Goal: Task Accomplishment & Management: Use online tool/utility

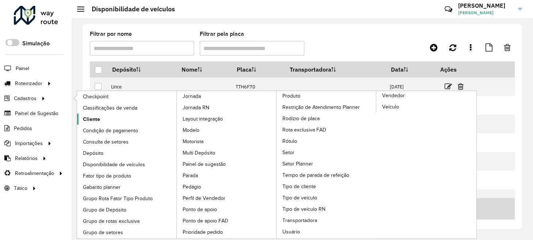
click at [92, 117] on span "Cliente" at bounding box center [91, 120] width 17 height 8
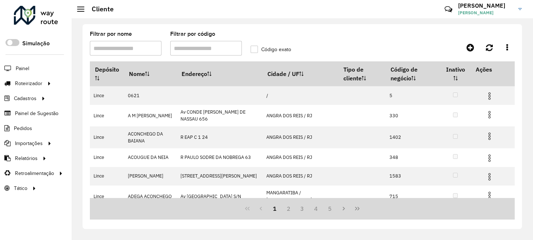
click at [215, 51] on input "Filtrar por código" at bounding box center [206, 48] width 72 height 15
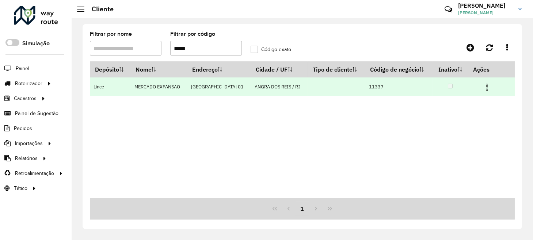
type input "*****"
click at [484, 87] on img at bounding box center [487, 87] width 9 height 9
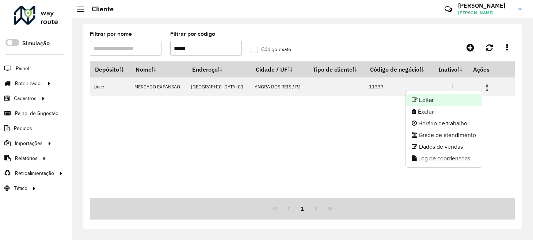
click at [450, 101] on li "Editar" at bounding box center [444, 100] width 76 height 12
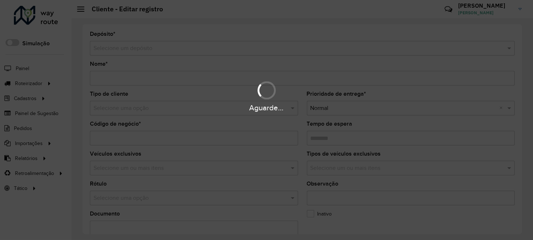
type input "**********"
type input "*****"
type input "********"
type input "**********"
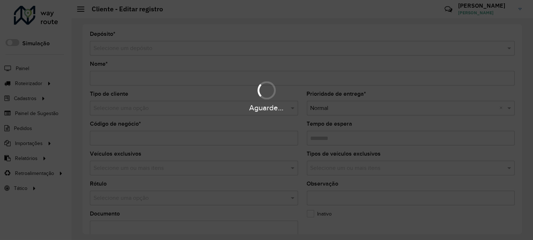
type input "**********"
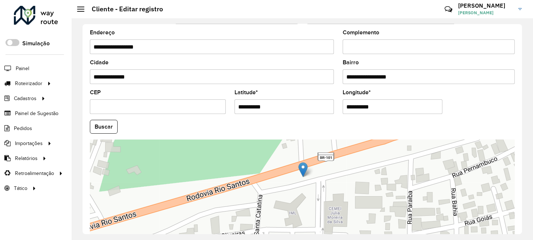
scroll to position [268, 0]
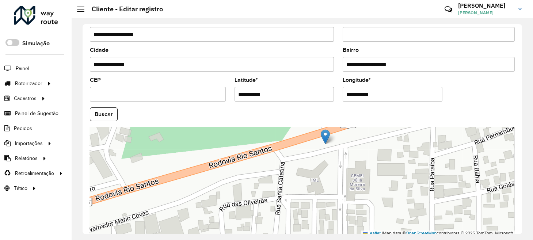
drag, startPoint x: 278, startPoint y: 207, endPoint x: 300, endPoint y: 187, distance: 30.3
click at [300, 187] on div "Leaflet | Map data © OpenStreetMap contributors,© 2025 TomTom, Microsoft" at bounding box center [302, 182] width 425 height 110
drag, startPoint x: 326, startPoint y: 136, endPoint x: 283, endPoint y: 156, distance: 47.1
click at [283, 156] on img at bounding box center [282, 156] width 9 height 15
type input "**********"
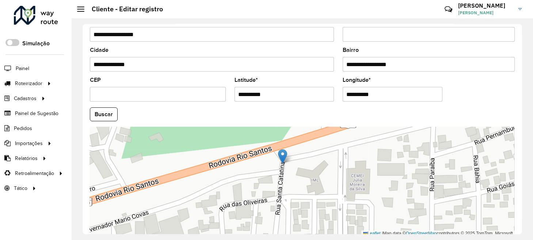
type input "**********"
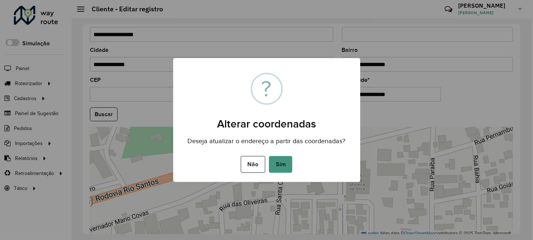
click at [288, 164] on button "Sim" at bounding box center [280, 164] width 23 height 17
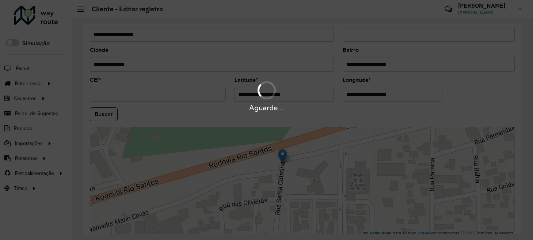
type input "**********"
type input "******"
type input "*********"
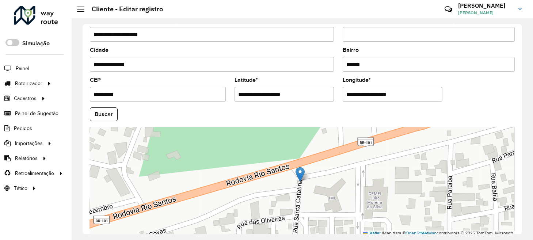
scroll to position [301, 0]
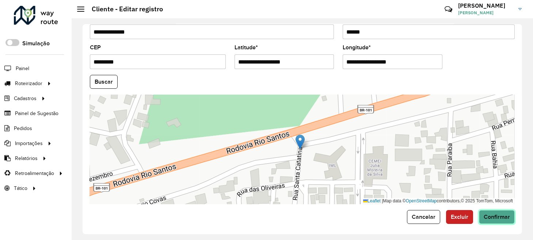
click at [505, 215] on span "Confirmar" at bounding box center [497, 217] width 26 height 6
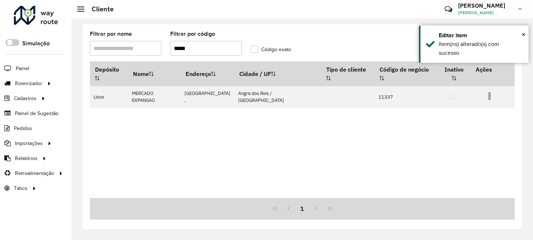
drag, startPoint x: 210, startPoint y: 48, endPoint x: 172, endPoint y: 50, distance: 38.1
click at [172, 50] on input "*****" at bounding box center [206, 48] width 72 height 15
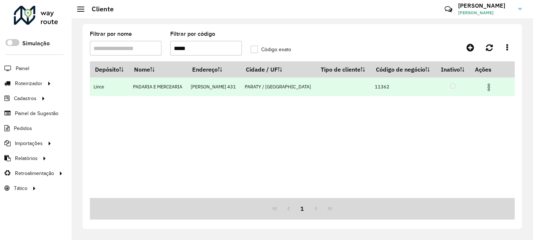
type input "*****"
click at [490, 88] on img at bounding box center [489, 87] width 9 height 9
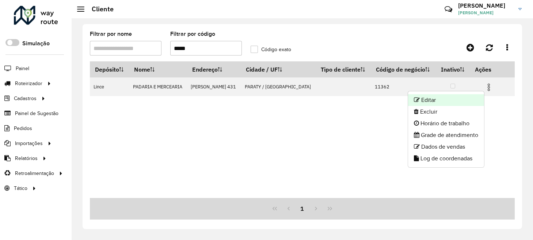
click at [441, 97] on li "Editar" at bounding box center [446, 100] width 76 height 12
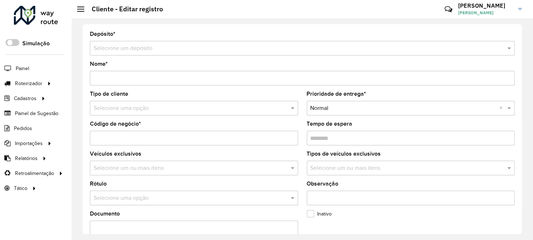
type input "**********"
type input "*****"
type input "********"
type input "**********"
type input "******"
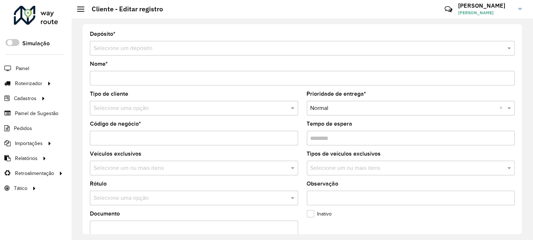
type input "**********"
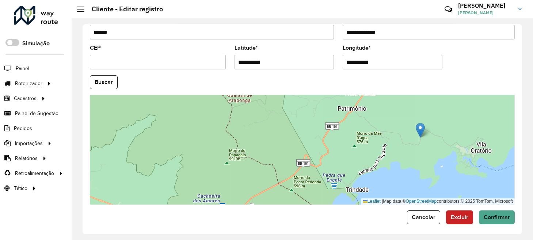
scroll to position [301, 0]
click at [506, 217] on span "Confirmar" at bounding box center [497, 217] width 26 height 6
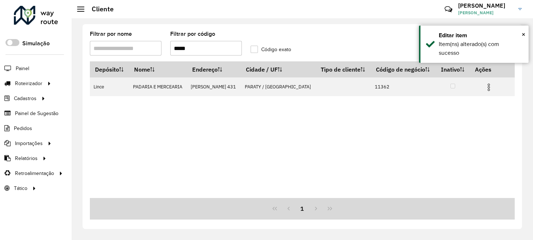
click at [204, 44] on input "*****" at bounding box center [206, 48] width 72 height 15
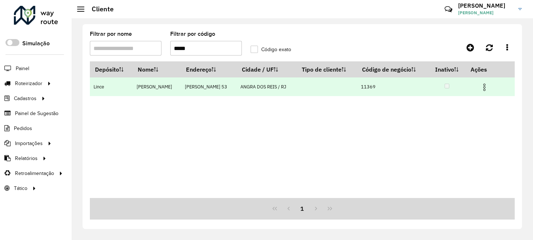
type input "*****"
click at [484, 87] on img at bounding box center [484, 87] width 9 height 9
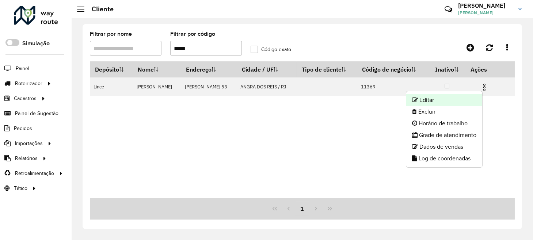
click at [460, 99] on li "Editar" at bounding box center [445, 100] width 76 height 12
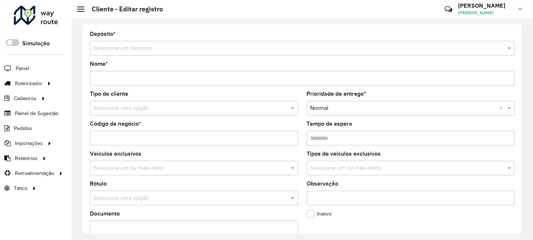
type input "**********"
type input "*****"
type input "********"
type input "**********"
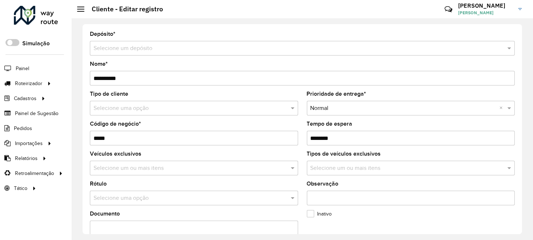
type input "**********"
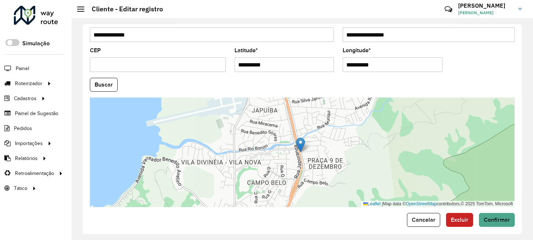
scroll to position [301, 0]
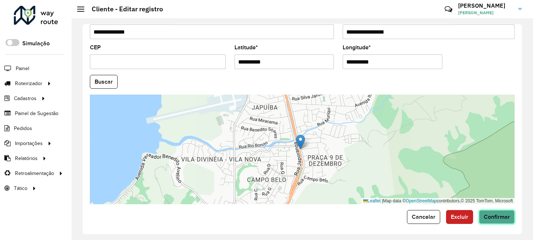
click at [504, 214] on span "Confirmar" at bounding box center [497, 217] width 26 height 6
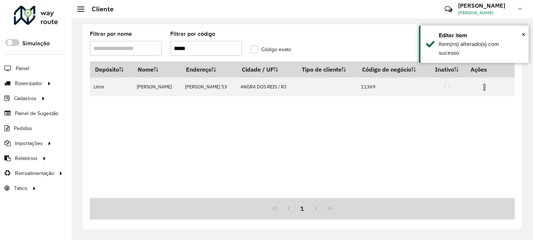
drag, startPoint x: 212, startPoint y: 51, endPoint x: 147, endPoint y: 53, distance: 64.7
click at [147, 53] on formly-group "Filtrar por nome Filtrar por código ***** Código exato" at bounding box center [247, 46] width 322 height 30
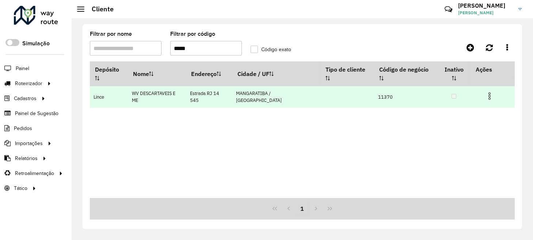
type input "*****"
click at [486, 92] on img at bounding box center [490, 96] width 9 height 9
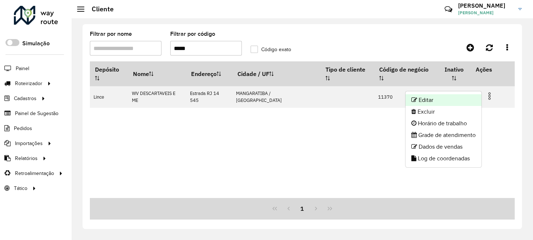
click at [450, 96] on li "Editar" at bounding box center [444, 100] width 76 height 12
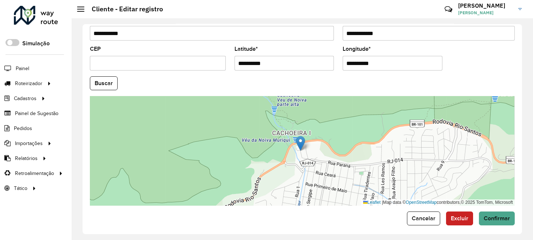
scroll to position [301, 0]
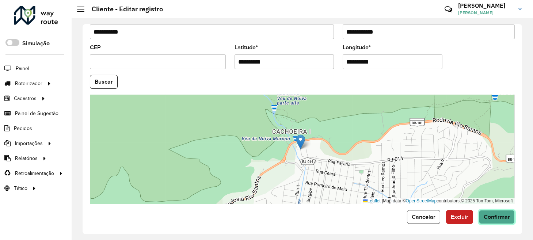
click at [503, 214] on span "Confirmar" at bounding box center [497, 217] width 26 height 6
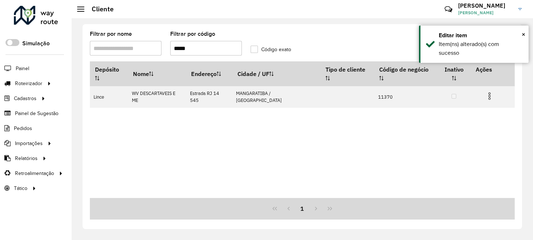
click at [205, 48] on input "*****" at bounding box center [206, 48] width 72 height 15
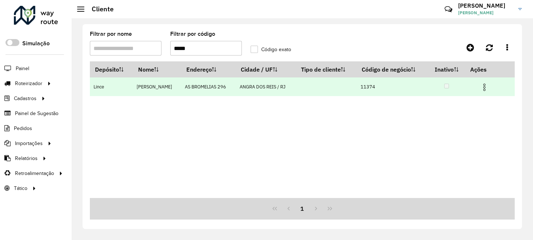
type input "*****"
click at [485, 86] on img at bounding box center [484, 87] width 9 height 9
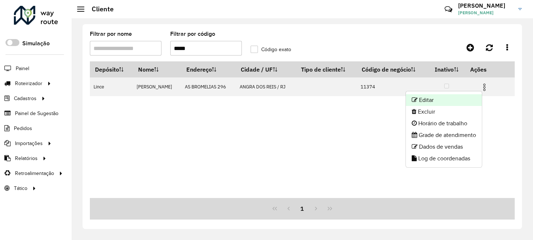
click at [448, 98] on li "Editar" at bounding box center [444, 100] width 76 height 12
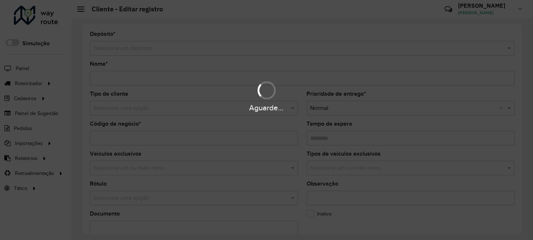
type input "**********"
type input "*****"
type input "********"
type input "**********"
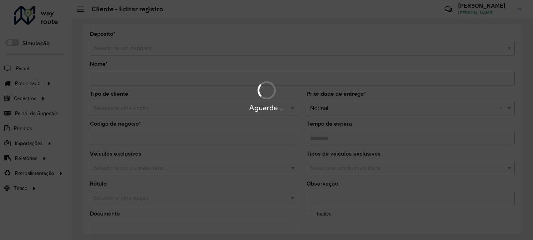
type input "**********"
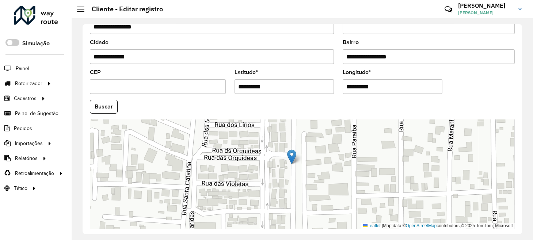
scroll to position [293, 0]
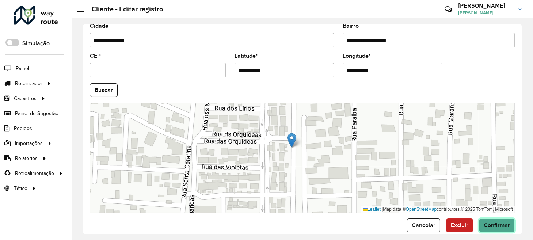
click at [502, 226] on span "Confirmar" at bounding box center [497, 225] width 26 height 6
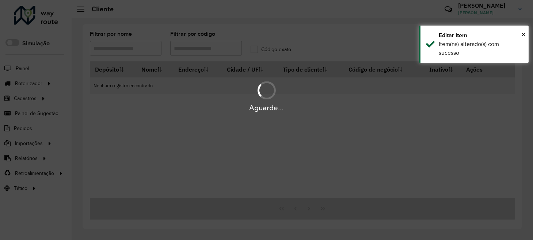
type input "*****"
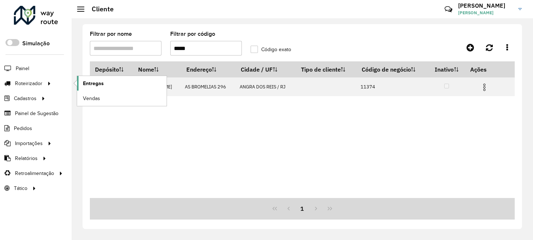
click at [98, 83] on span "Entregas" at bounding box center [93, 84] width 21 height 8
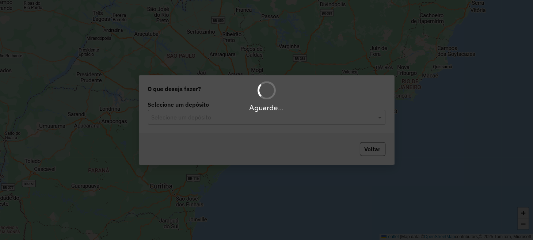
click at [205, 112] on div "Selecione um depósito" at bounding box center [267, 117] width 238 height 15
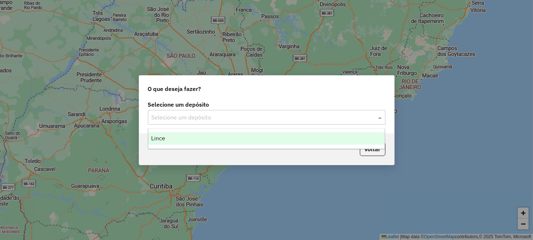
click at [204, 135] on div "Lince" at bounding box center [266, 138] width 237 height 12
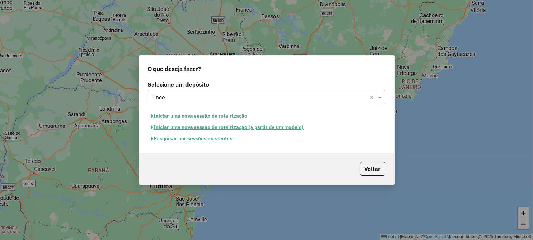
click at [216, 117] on button "Iniciar uma nova sessão de roteirização" at bounding box center [199, 115] width 103 height 11
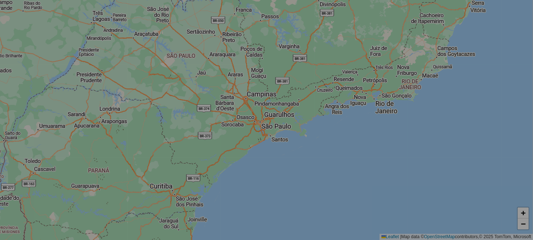
select select "*"
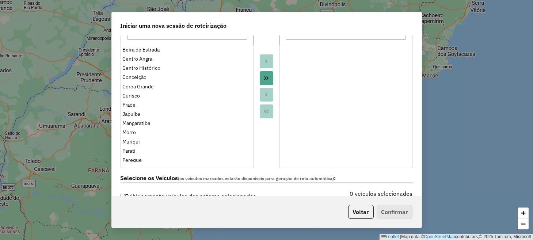
scroll to position [146, 0]
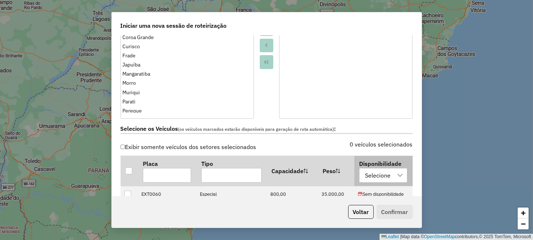
click at [388, 175] on div "Selecione" at bounding box center [378, 176] width 31 height 14
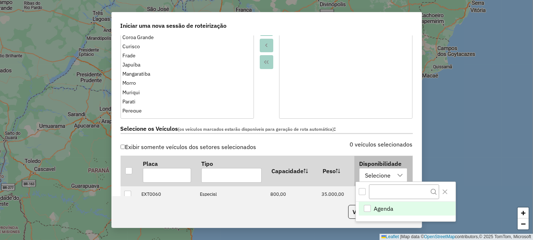
scroll to position [5, 34]
click at [389, 204] on span "Agenda" at bounding box center [384, 208] width 20 height 9
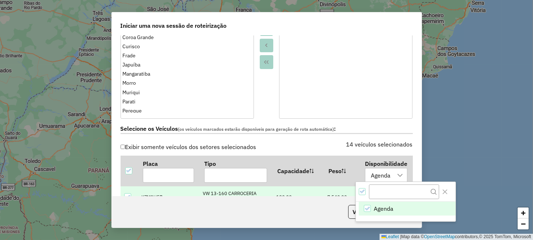
click at [416, 141] on div "**********" at bounding box center [267, 116] width 310 height 161
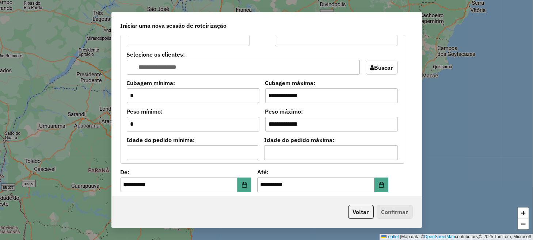
scroll to position [658, 0]
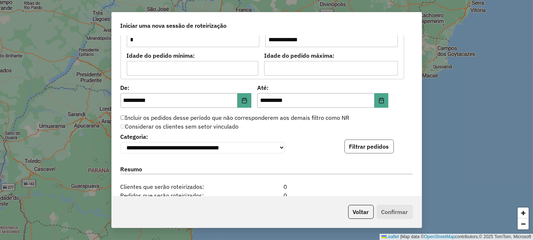
click at [385, 147] on button "Filtrar pedidos" at bounding box center [369, 147] width 49 height 14
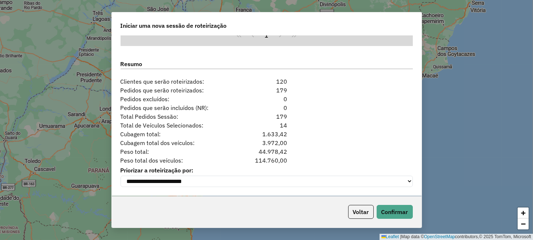
scroll to position [916, 0]
click at [395, 210] on button "Confirmar" at bounding box center [395, 212] width 36 height 14
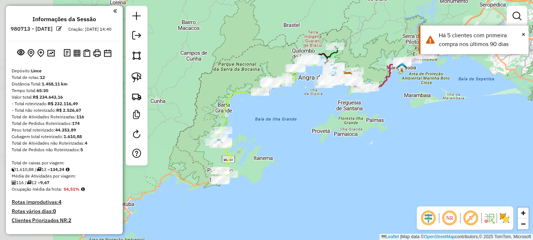
drag, startPoint x: 218, startPoint y: 177, endPoint x: 302, endPoint y: 132, distance: 95.7
click at [302, 132] on div "Janela de atendimento Grade de atendimento Capacidade Transportadoras Veículos …" at bounding box center [266, 120] width 533 height 240
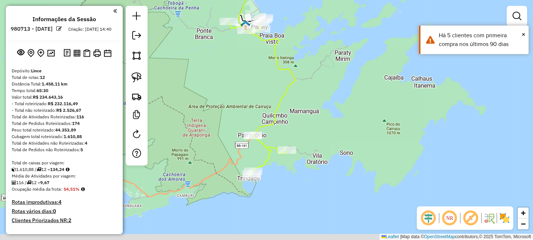
drag, startPoint x: 206, startPoint y: 149, endPoint x: 232, endPoint y: 75, distance: 78.4
click at [232, 75] on div "Janela de atendimento Grade de atendimento Capacidade Transportadoras Veículos …" at bounding box center [266, 120] width 533 height 240
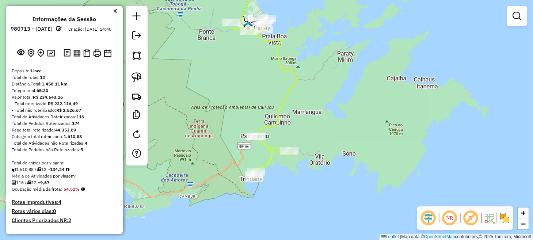
drag, startPoint x: 239, startPoint y: 69, endPoint x: 235, endPoint y: 163, distance: 93.3
click at [235, 163] on div "Janela de atendimento Grade de atendimento Capacidade Transportadoras Veículos …" at bounding box center [266, 120] width 533 height 240
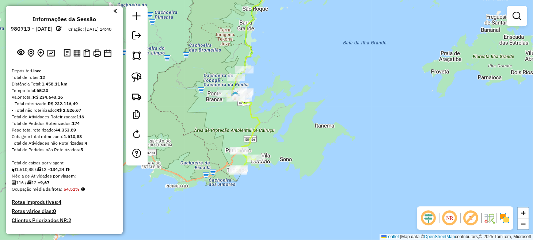
click at [297, 103] on div "Janela de atendimento Grade de atendimento Capacidade Transportadoras Veículos …" at bounding box center [266, 120] width 533 height 240
click at [143, 78] on link at bounding box center [137, 77] width 16 height 16
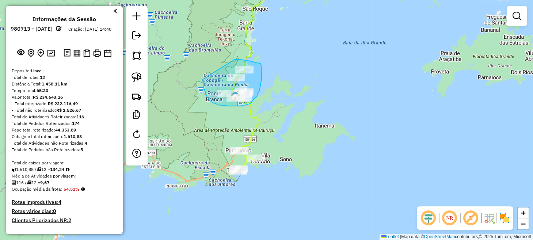
drag, startPoint x: 203, startPoint y: 82, endPoint x: 235, endPoint y: 60, distance: 38.9
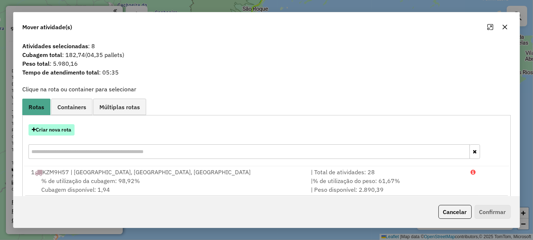
click at [63, 130] on button "Criar nova rota" at bounding box center [52, 129] width 46 height 11
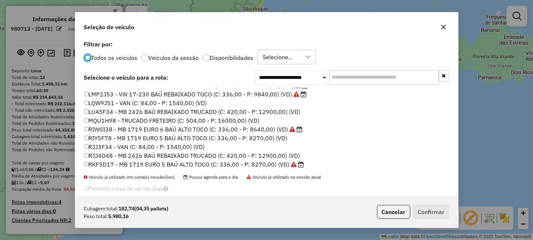
scroll to position [120, 0]
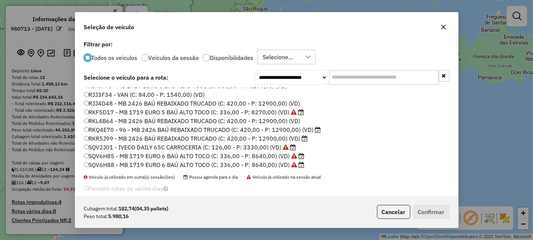
click at [111, 155] on label "SQV6H85 - MB 1719 EURO 6 BAÚ ALTO TOCO (C: 336,00 - P: 8640,00) (VD)" at bounding box center [194, 156] width 221 height 9
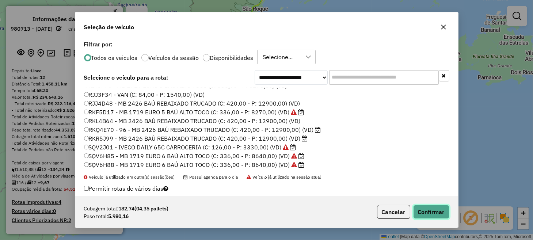
click at [433, 210] on button "Confirmar" at bounding box center [432, 212] width 36 height 14
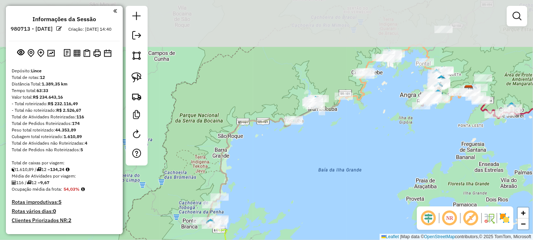
drag, startPoint x: 291, startPoint y: 62, endPoint x: 266, endPoint y: 193, distance: 133.6
click at [266, 190] on div "Janela de atendimento Grade de atendimento Capacidade Transportadoras Veículos …" at bounding box center [266, 120] width 533 height 240
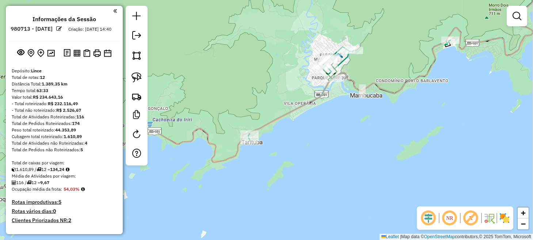
drag, startPoint x: 332, startPoint y: 103, endPoint x: 318, endPoint y: 145, distance: 43.9
click at [318, 145] on div "Janela de atendimento Grade de atendimento Capacidade Transportadoras Veículos …" at bounding box center [266, 120] width 533 height 240
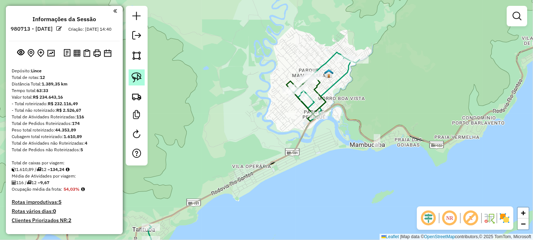
drag, startPoint x: 143, startPoint y: 77, endPoint x: 158, endPoint y: 76, distance: 15.0
click at [143, 76] on link at bounding box center [137, 77] width 16 height 16
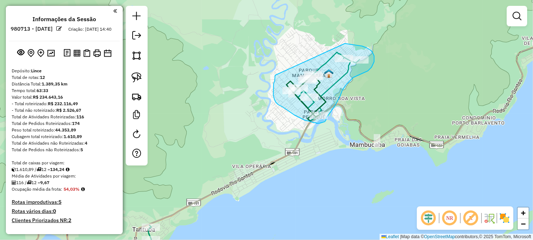
drag, startPoint x: 275, startPoint y: 75, endPoint x: 336, endPoint y: 44, distance: 68.5
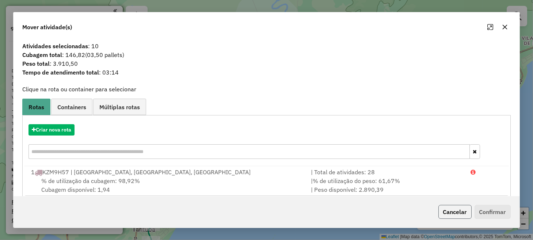
click at [467, 212] on button "Cancelar" at bounding box center [455, 212] width 33 height 14
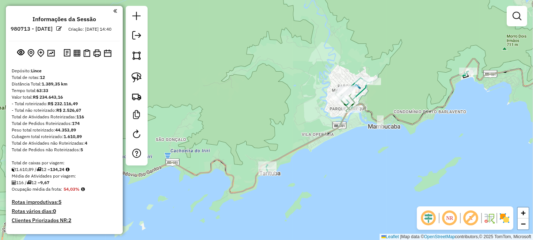
drag, startPoint x: 349, startPoint y: 181, endPoint x: 355, endPoint y: 151, distance: 30.9
click at [355, 151] on div "Janela de atendimento Grade de atendimento Capacidade Transportadoras Veículos …" at bounding box center [266, 120] width 533 height 240
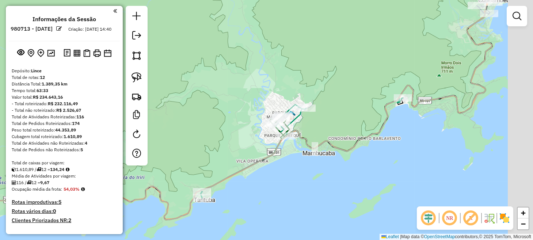
drag, startPoint x: 297, startPoint y: 158, endPoint x: 288, endPoint y: 163, distance: 10.0
click at [288, 163] on div "Janela de atendimento Grade de atendimento Capacidade Transportadoras Veículos …" at bounding box center [266, 120] width 533 height 240
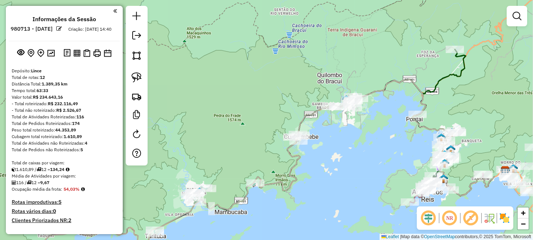
drag, startPoint x: 423, startPoint y: 104, endPoint x: 324, endPoint y: 161, distance: 114.5
click at [324, 161] on div "Janela de atendimento Grade de atendimento Capacidade Transportadoras Veículos …" at bounding box center [266, 120] width 533 height 240
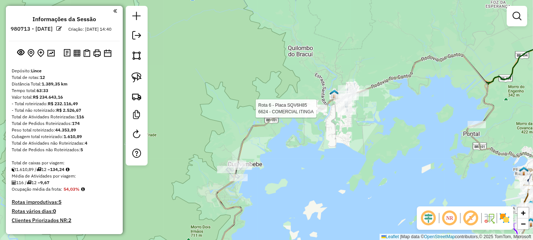
select select "**********"
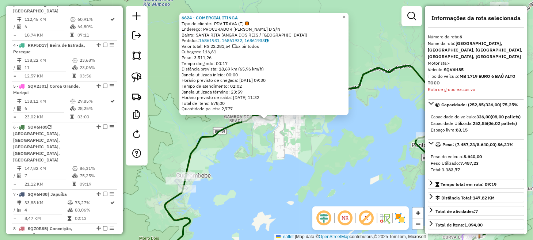
scroll to position [481, 0]
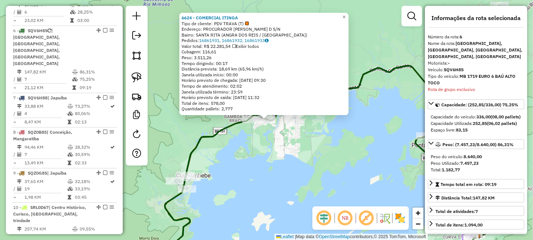
click at [274, 155] on div "6624 - COMERCIAL ITINGA Tipo de cliente: PDV TRAVA (T) Endereço: PROCURADOR [PE…" at bounding box center [266, 120] width 533 height 240
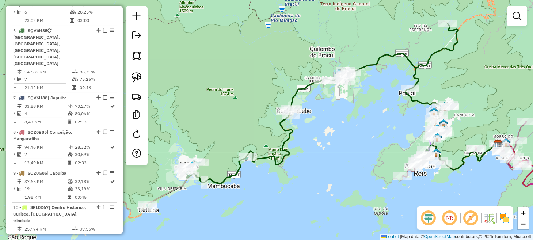
drag, startPoint x: 287, startPoint y: 184, endPoint x: 382, endPoint y: 122, distance: 113.4
click at [382, 122] on div "Janela de atendimento Grade de atendimento Capacidade Transportadoras Veículos …" at bounding box center [266, 120] width 533 height 240
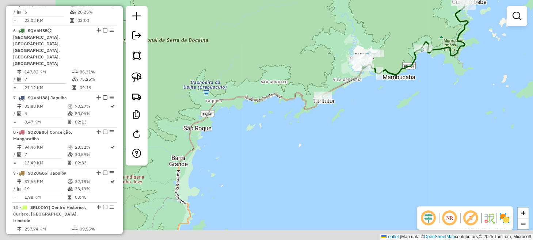
drag, startPoint x: 352, startPoint y: 172, endPoint x: 472, endPoint y: 82, distance: 150.7
click at [468, 86] on div "Janela de atendimento Grade de atendimento Capacidade Transportadoras Veículos …" at bounding box center [266, 120] width 533 height 240
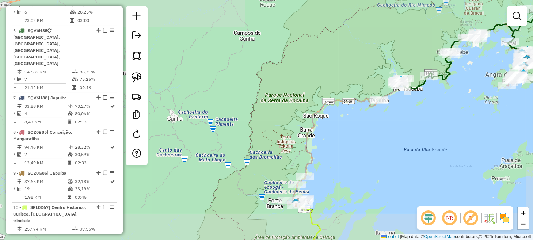
drag, startPoint x: 331, startPoint y: 173, endPoint x: 354, endPoint y: 101, distance: 75.2
click at [354, 102] on div "Janela de atendimento Grade de atendimento Capacidade Transportadoras Veículos …" at bounding box center [266, 120] width 533 height 240
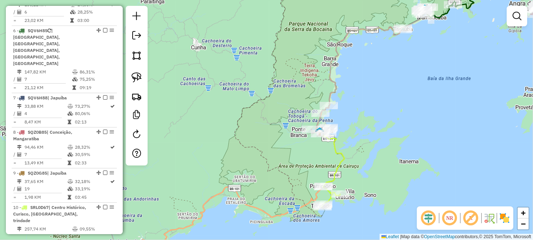
click at [142, 80] on link at bounding box center [137, 77] width 16 height 16
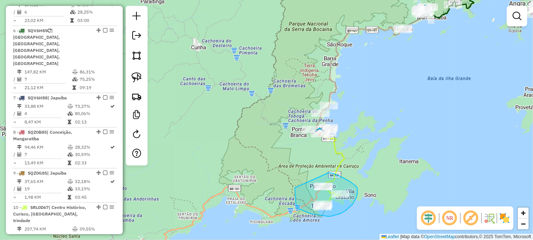
drag, startPoint x: 295, startPoint y: 188, endPoint x: 314, endPoint y: 173, distance: 24.2
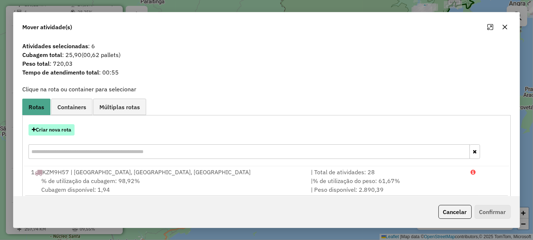
click at [70, 132] on button "Criar nova rota" at bounding box center [52, 129] width 46 height 11
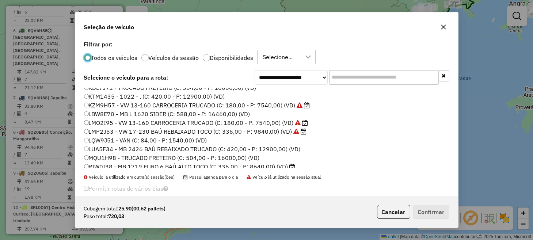
scroll to position [110, 0]
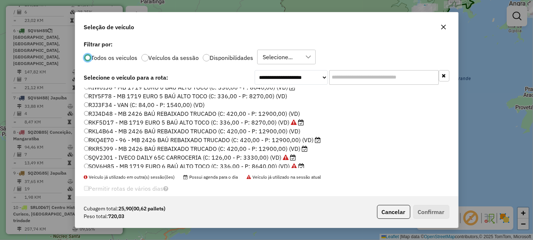
click at [115, 157] on label "SQV2J01 - IVECO DAILY 65C CARROCERIA (C: 126,00 - P: 3330,00) (VD)" at bounding box center [190, 157] width 212 height 9
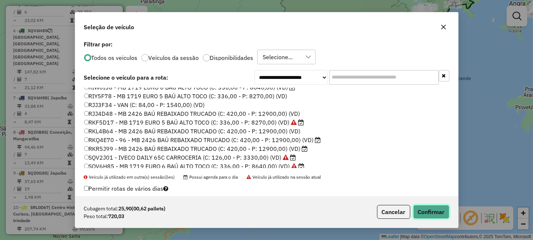
click at [427, 209] on button "Confirmar" at bounding box center [432, 212] width 36 height 14
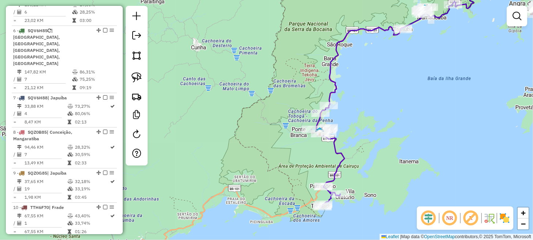
click at [430, 218] on em at bounding box center [429, 219] width 18 height 18
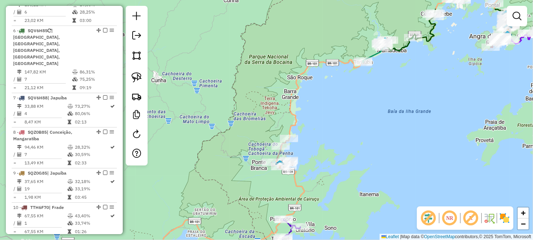
drag, startPoint x: 388, startPoint y: 122, endPoint x: 329, endPoint y: 171, distance: 76.9
click at [330, 170] on div "Janela de atendimento Grade de atendimento Capacidade Transportadoras Veículos …" at bounding box center [266, 120] width 533 height 240
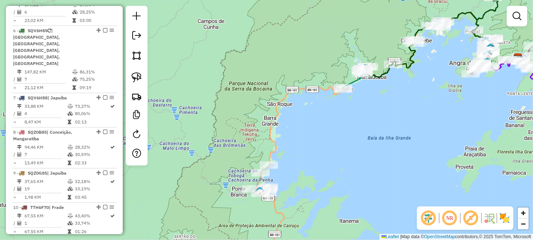
drag, startPoint x: 325, startPoint y: 67, endPoint x: 325, endPoint y: 80, distance: 12.8
click at [325, 80] on div "Janela de atendimento Grade de atendimento Capacidade Transportadoras Veículos …" at bounding box center [266, 120] width 533 height 240
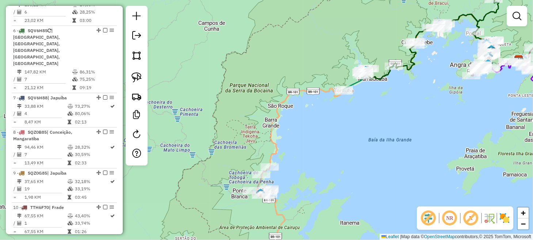
drag, startPoint x: 140, startPoint y: 79, endPoint x: 198, endPoint y: 79, distance: 57.8
click at [141, 79] on img at bounding box center [137, 77] width 10 height 10
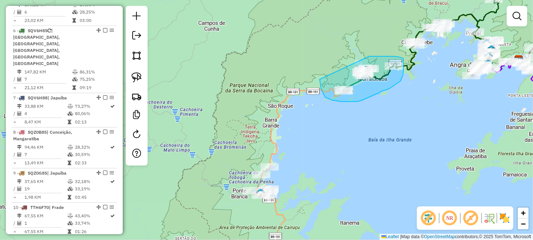
drag, startPoint x: 320, startPoint y: 79, endPoint x: 366, endPoint y: 56, distance: 51.5
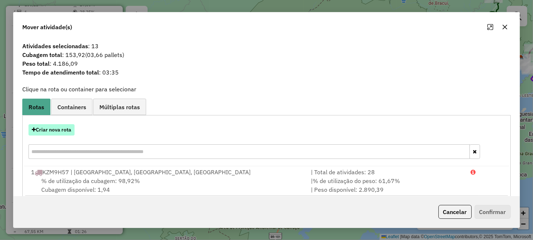
click at [74, 127] on button "Criar nova rota" at bounding box center [52, 129] width 46 height 11
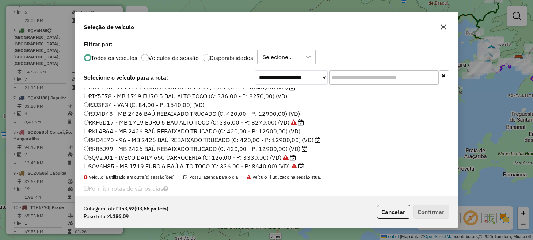
click at [114, 121] on label "RKF5D17 - MB 1719 EURO 5 BAÚ ALTO TOCO (C: 336,00 - P: 8270,00) (VD)" at bounding box center [194, 122] width 220 height 9
click at [438, 213] on button "Confirmar" at bounding box center [432, 212] width 36 height 14
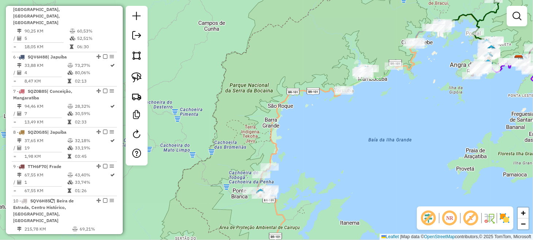
scroll to position [399, 0]
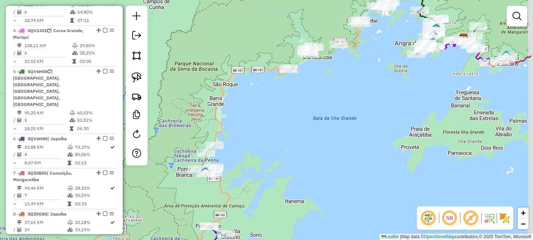
drag, startPoint x: 297, startPoint y: 185, endPoint x: 218, endPoint y: 185, distance: 79.3
click at [218, 184] on div "Janela de atendimento Grade de atendimento Capacidade Transportadoras Veículos …" at bounding box center [266, 120] width 533 height 240
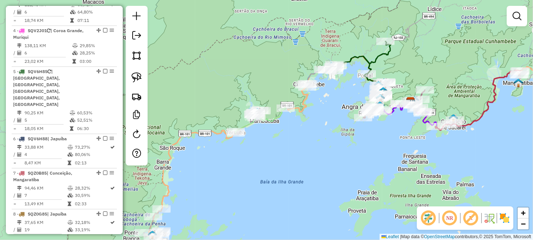
drag, startPoint x: 286, startPoint y: 157, endPoint x: 233, endPoint y: 215, distance: 78.4
click at [234, 214] on div "Janela de atendimento Grade de atendimento Capacidade Transportadoras Veículos …" at bounding box center [266, 120] width 533 height 240
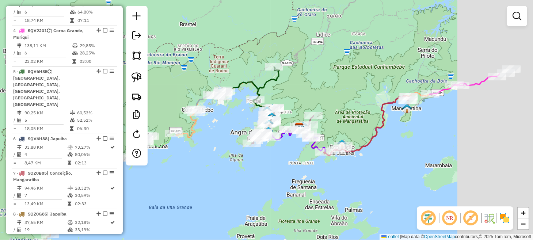
drag, startPoint x: 295, startPoint y: 172, endPoint x: 180, endPoint y: 179, distance: 115.4
click at [180, 179] on div "Janela de atendimento Grade de atendimento Capacidade Transportadoras Veículos …" at bounding box center [266, 120] width 533 height 240
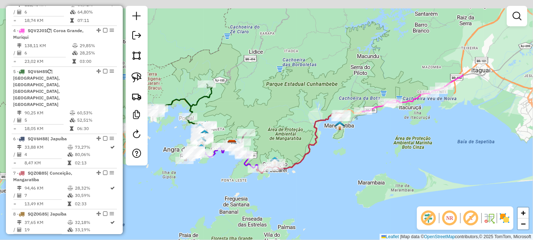
drag, startPoint x: 359, startPoint y: 146, endPoint x: 329, endPoint y: 156, distance: 32.0
click at [329, 156] on div "Janela de atendimento Grade de atendimento Capacidade Transportadoras Veículos …" at bounding box center [266, 120] width 533 height 240
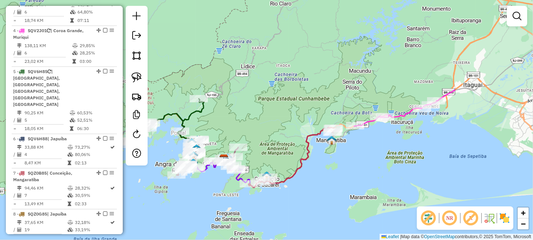
drag, startPoint x: 311, startPoint y: 108, endPoint x: 311, endPoint y: 120, distance: 12.1
click at [311, 120] on div "Janela de atendimento Grade de atendimento Capacidade Transportadoras Veículos …" at bounding box center [266, 120] width 533 height 240
drag, startPoint x: 136, startPoint y: 78, endPoint x: 150, endPoint y: 80, distance: 14.0
click at [136, 77] on img at bounding box center [137, 77] width 10 height 10
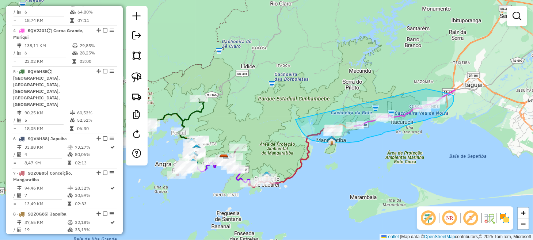
drag, startPoint x: 296, startPoint y: 120, endPoint x: 395, endPoint y: 87, distance: 104.5
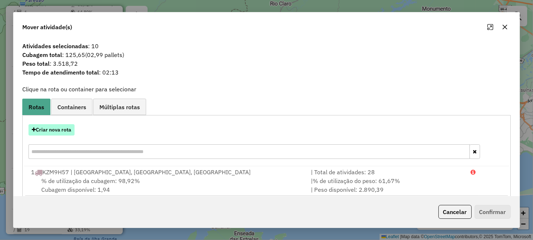
click at [60, 130] on button "Criar nova rota" at bounding box center [52, 129] width 46 height 11
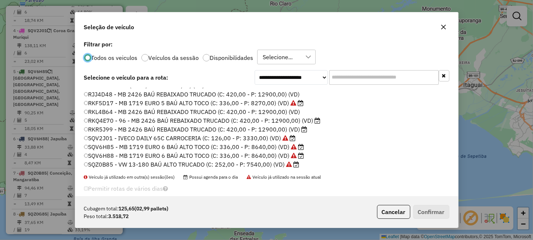
scroll to position [156, 0]
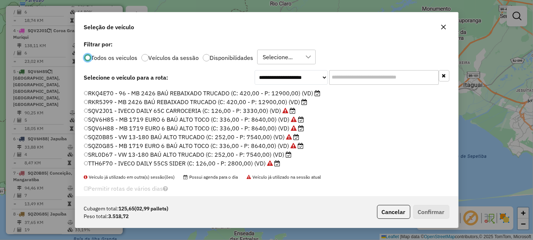
click at [110, 152] on label "SRL0D67 - VW 13-180 BAÚ ALTO TRUCADO (C: 252,00 - P: 7540,00) (VD)" at bounding box center [188, 154] width 208 height 9
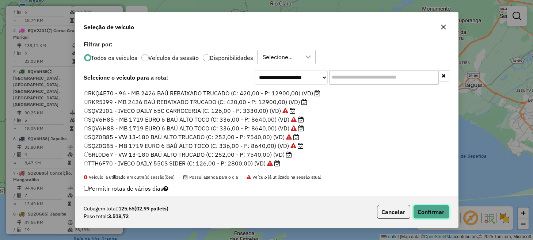
click at [430, 212] on button "Confirmar" at bounding box center [432, 212] width 36 height 14
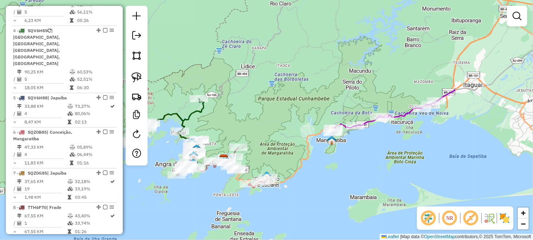
scroll to position [358, 0]
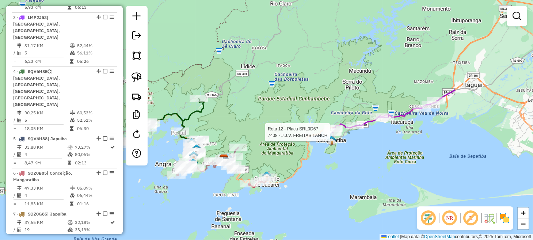
select select "**********"
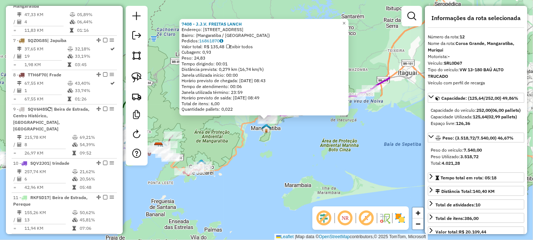
scroll to position [662, 0]
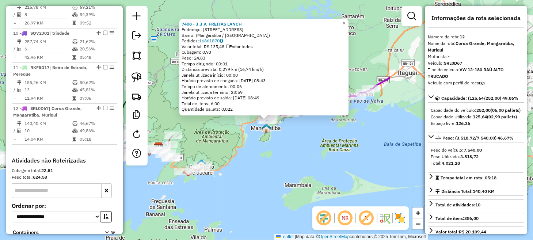
click at [276, 178] on div "7408 - J.J.V. [PERSON_NAME] Endereço: [STREET_ADDRESS]) Pedidos: 16861870 Valor…" at bounding box center [266, 120] width 533 height 240
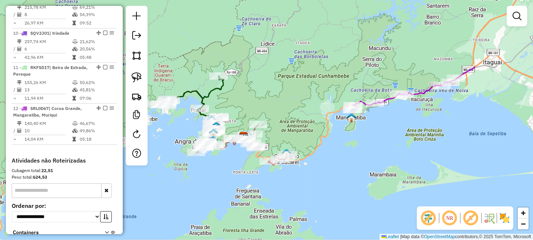
drag, startPoint x: 256, startPoint y: 180, endPoint x: 348, endPoint y: 169, distance: 92.9
click at [347, 168] on div "Janela de atendimento Grade de atendimento Capacidade Transportadoras Veículos …" at bounding box center [266, 120] width 533 height 240
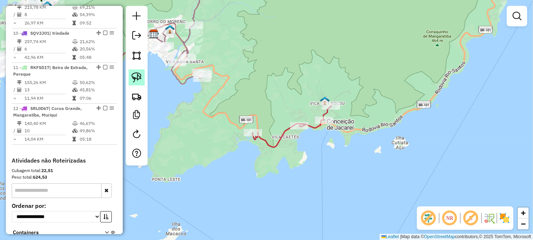
drag, startPoint x: 142, startPoint y: 75, endPoint x: 165, endPoint y: 83, distance: 25.2
click at [142, 75] on link at bounding box center [137, 77] width 16 height 16
drag, startPoint x: 253, startPoint y: 115, endPoint x: 240, endPoint y: 125, distance: 15.6
drag, startPoint x: 133, startPoint y: 76, endPoint x: 158, endPoint y: 81, distance: 25.5
click at [133, 76] on img at bounding box center [137, 77] width 10 height 10
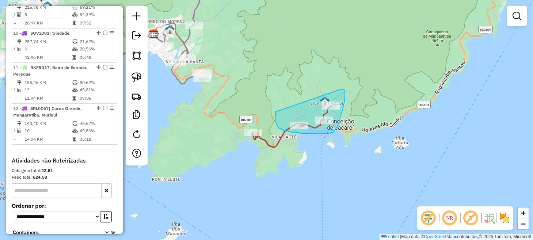
drag, startPoint x: 276, startPoint y: 112, endPoint x: 342, endPoint y: 89, distance: 69.6
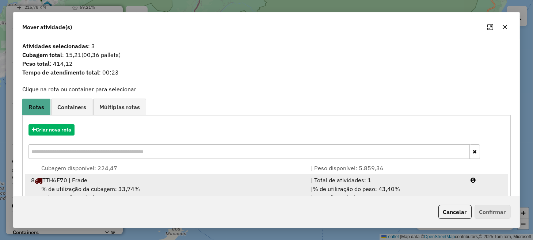
scroll to position [128, 0]
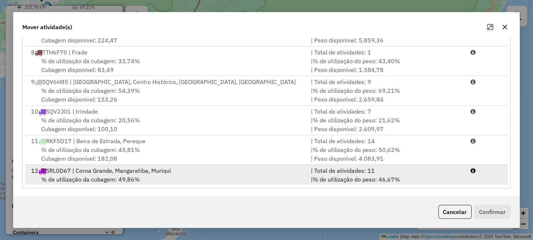
click at [343, 175] on div "| % de utilização do peso: 46,67% | Peso disponível: 4.021,28" at bounding box center [387, 184] width 160 height 18
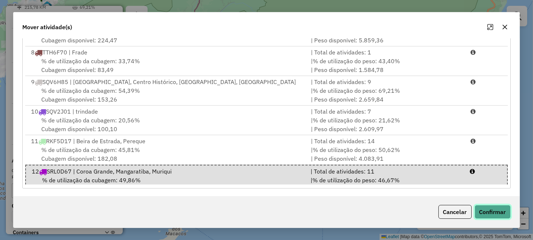
click at [484, 210] on button "Confirmar" at bounding box center [493, 212] width 36 height 14
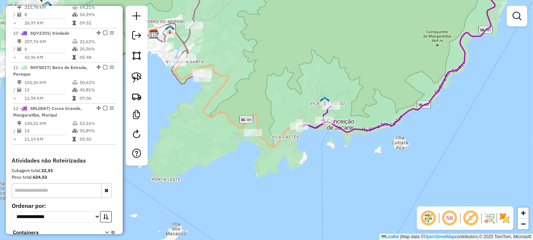
scroll to position [0, 0]
drag, startPoint x: 139, startPoint y: 77, endPoint x: 151, endPoint y: 78, distance: 12.2
click at [139, 76] on img at bounding box center [137, 77] width 10 height 10
drag, startPoint x: 248, startPoint y: 121, endPoint x: 263, endPoint y: 128, distance: 17.2
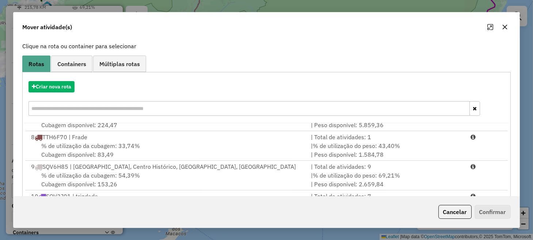
scroll to position [128, 0]
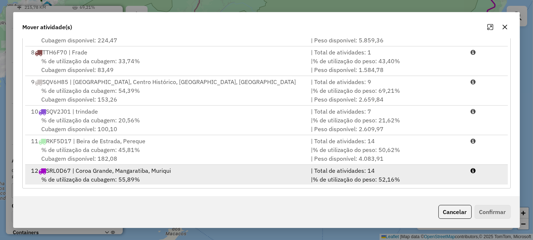
click at [346, 176] on span "% de utilização do peso: 52,16%" at bounding box center [356, 179] width 87 height 7
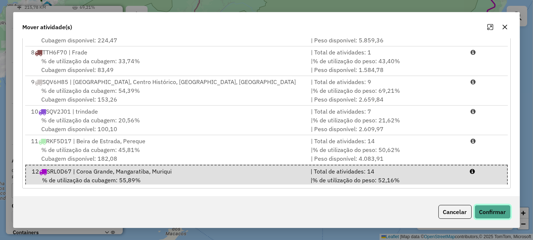
click at [486, 208] on button "Confirmar" at bounding box center [493, 212] width 36 height 14
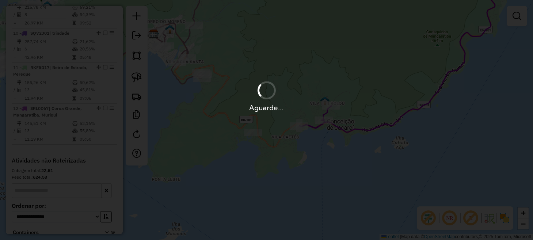
scroll to position [0, 0]
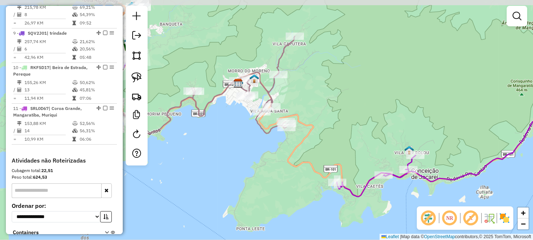
drag, startPoint x: 220, startPoint y: 112, endPoint x: 304, endPoint y: 161, distance: 97.8
click at [304, 161] on div "Janela de atendimento Grade de atendimento Capacidade Transportadoras Veículos …" at bounding box center [266, 120] width 533 height 240
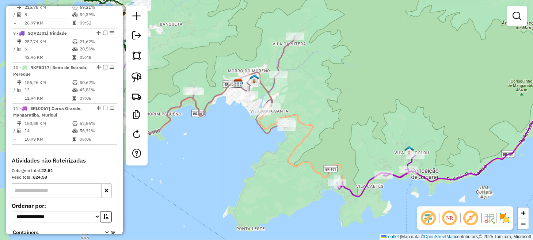
drag, startPoint x: 137, startPoint y: 75, endPoint x: 169, endPoint y: 75, distance: 32.5
click at [137, 75] on img at bounding box center [137, 77] width 10 height 10
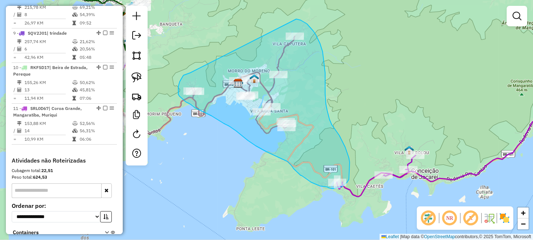
drag, startPoint x: 180, startPoint y: 82, endPoint x: 283, endPoint y: 18, distance: 121.0
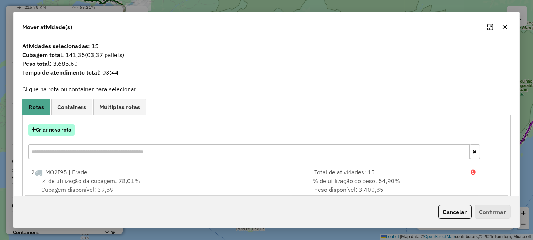
click at [67, 128] on button "Criar nova rota" at bounding box center [52, 129] width 46 height 11
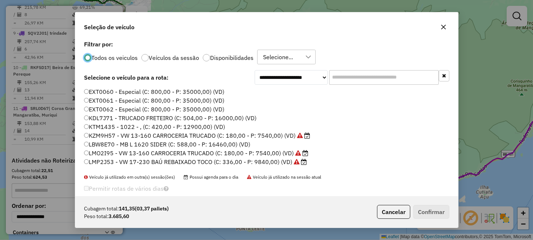
scroll to position [4, 2]
click at [106, 136] on label "KZM9H57 - VW 13-160 CARROCERIA TRUCADO (C: 180,00 - P: 7540,00) (VD)" at bounding box center [197, 135] width 226 height 9
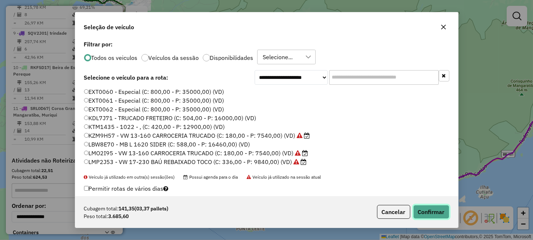
click at [430, 209] on button "Confirmar" at bounding box center [432, 212] width 36 height 14
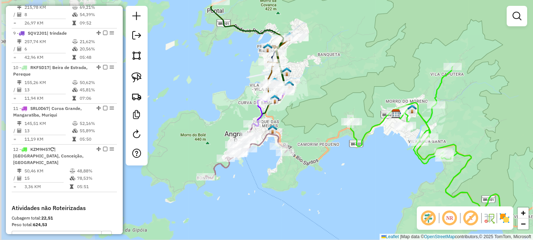
drag, startPoint x: 227, startPoint y: 153, endPoint x: 394, endPoint y: 185, distance: 170.5
click at [398, 186] on div "Janela de atendimento Grade de atendimento Capacidade Transportadoras Veículos …" at bounding box center [266, 120] width 533 height 240
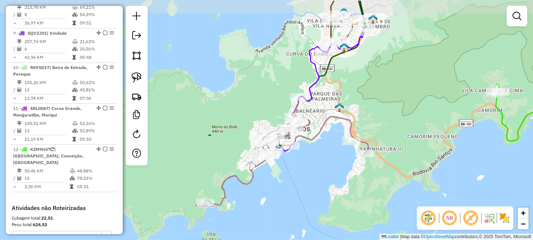
drag, startPoint x: 244, startPoint y: 169, endPoint x: 293, endPoint y: 193, distance: 54.5
click at [291, 194] on div "Janela de atendimento Grade de atendimento Capacidade Transportadoras Veículos …" at bounding box center [266, 120] width 533 height 240
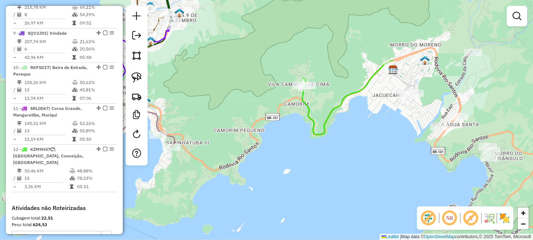
drag, startPoint x: 424, startPoint y: 114, endPoint x: 229, endPoint y: 103, distance: 195.2
click at [230, 105] on div "Janela de atendimento Grade de atendimento Capacidade Transportadoras Veículos …" at bounding box center [266, 120] width 533 height 240
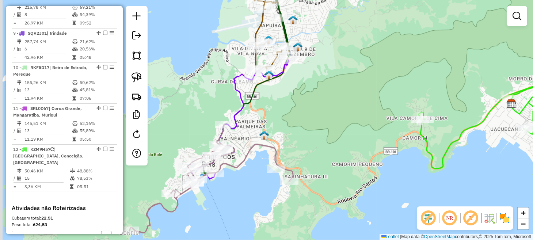
drag, startPoint x: 265, startPoint y: 120, endPoint x: 302, endPoint y: 114, distance: 37.4
click at [302, 114] on div "Janela de atendimento Grade de atendimento Capacidade Transportadoras Veículos …" at bounding box center [266, 120] width 533 height 240
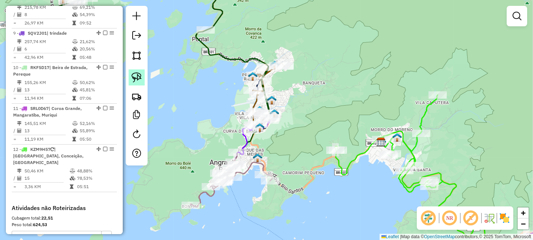
click at [135, 79] on img at bounding box center [137, 77] width 10 height 10
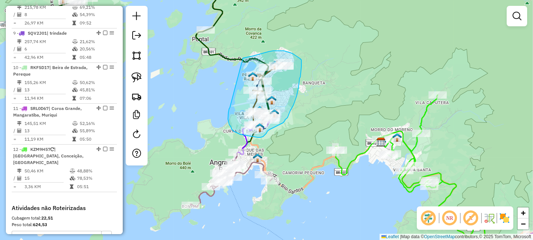
drag, startPoint x: 230, startPoint y: 108, endPoint x: 239, endPoint y: 60, distance: 49.1
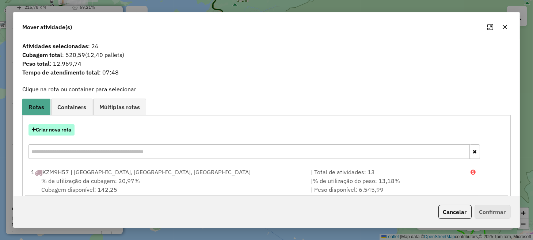
click at [66, 132] on button "Criar nova rota" at bounding box center [52, 129] width 46 height 11
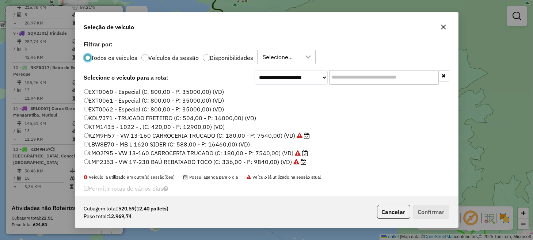
drag, startPoint x: 119, startPoint y: 162, endPoint x: 124, endPoint y: 162, distance: 5.2
click at [119, 162] on label "LMP2J53 - VW 17-230 BAÚ REBAIXADO TOCO (C: 336,00 - P: 9840,00) (VD)" at bounding box center [195, 162] width 223 height 9
click at [99, 162] on label "LMP2J53 - VW 17-230 BAÚ REBAIXADO TOCO (C: 336,00 - P: 9840,00) (VD)" at bounding box center [195, 162] width 223 height 9
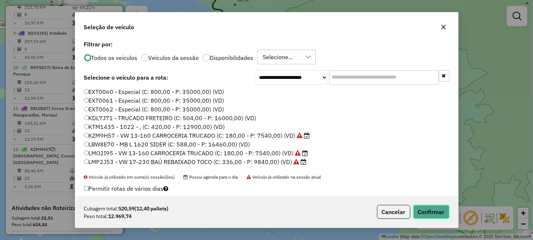
click at [429, 210] on button "Confirmar" at bounding box center [432, 212] width 36 height 14
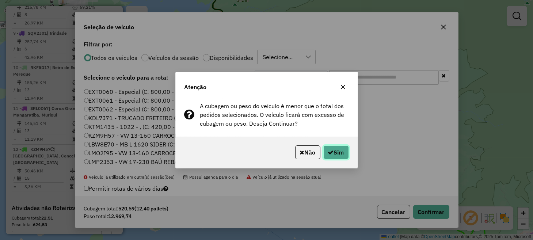
click at [338, 152] on button "Sim" at bounding box center [337, 153] width 26 height 14
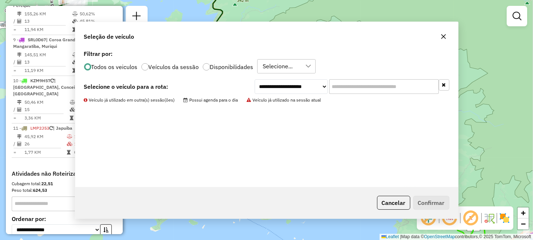
scroll to position [552, 0]
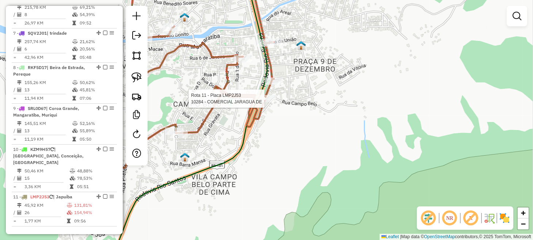
select select "**********"
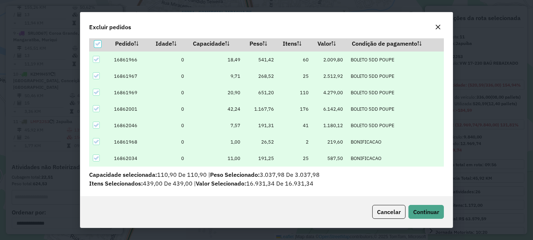
scroll to position [25, 0]
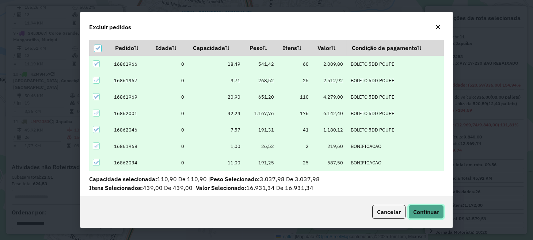
click at [426, 211] on span "Continuar" at bounding box center [427, 211] width 26 height 7
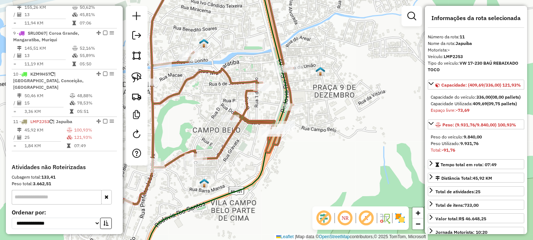
drag, startPoint x: 215, startPoint y: 151, endPoint x: 306, endPoint y: 169, distance: 92.4
click at [304, 169] on div "Janela de atendimento Grade de atendimento Capacidade Transportadoras Veículos …" at bounding box center [266, 120] width 533 height 240
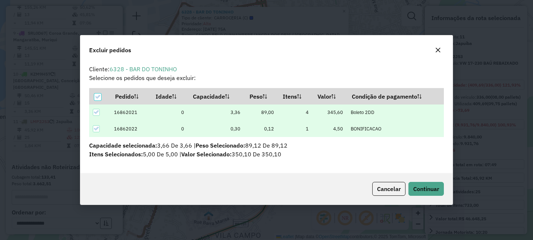
scroll to position [0, 0]
click at [429, 185] on span "Continuar" at bounding box center [427, 188] width 26 height 7
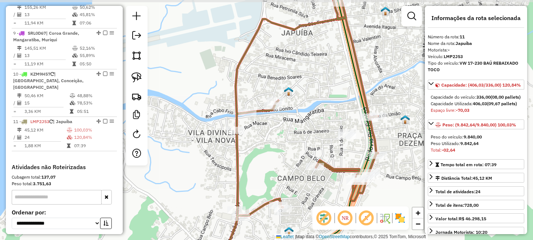
drag, startPoint x: 215, startPoint y: 110, endPoint x: 298, endPoint y: 125, distance: 84.4
click at [296, 126] on div "Janela de atendimento Grade de atendimento Capacidade Transportadoras Veículos …" at bounding box center [266, 120] width 533 height 240
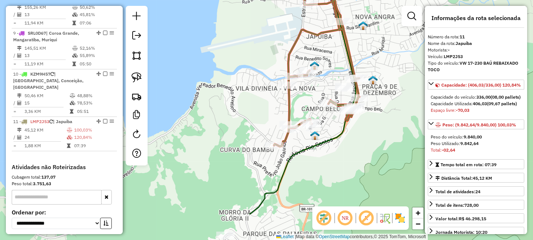
drag, startPoint x: 287, startPoint y: 147, endPoint x: 320, endPoint y: 86, distance: 68.9
click at [319, 89] on div "Janela de atendimento Grade de atendimento Capacidade Transportadoras Veículos …" at bounding box center [266, 120] width 533 height 240
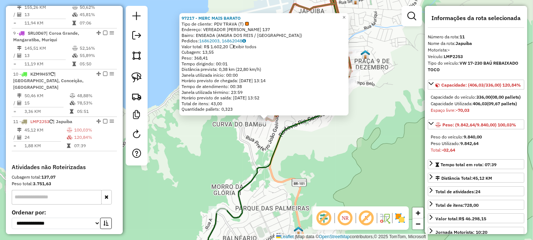
click at [247, 134] on div "97217 - MERC MAIS BARATO Tipo de cliente: PDV TRAVA (T) Endereço: VEREADOR BENE…" at bounding box center [266, 120] width 533 height 240
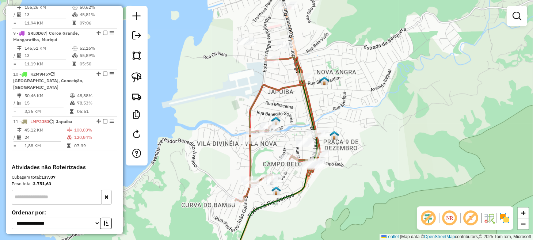
drag, startPoint x: 280, startPoint y: 98, endPoint x: 257, endPoint y: 166, distance: 72.0
click at [257, 166] on div "Janela de atendimento Grade de atendimento Capacidade Transportadoras Veículos …" at bounding box center [266, 120] width 533 height 240
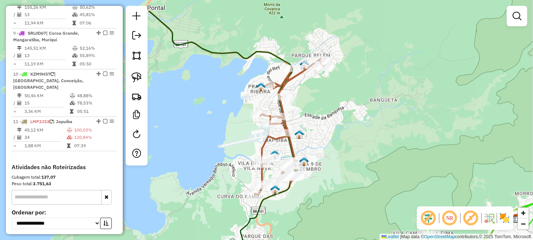
drag, startPoint x: 320, startPoint y: 53, endPoint x: 314, endPoint y: 98, distance: 45.4
click at [314, 96] on div "Janela de atendimento Grade de atendimento Capacidade Transportadoras Veículos …" at bounding box center [266, 120] width 533 height 240
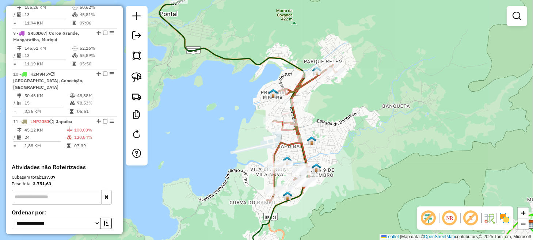
drag, startPoint x: 337, startPoint y: 139, endPoint x: 344, endPoint y: 103, distance: 37.1
click at [344, 103] on div "Janela de atendimento Grade de atendimento Capacidade Transportadoras Veículos …" at bounding box center [266, 120] width 533 height 240
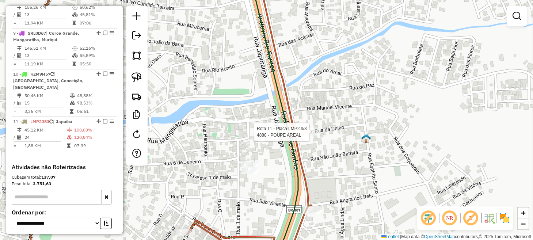
select select "**********"
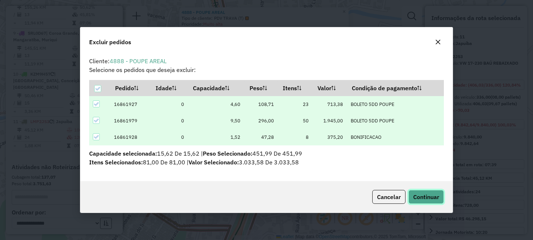
click at [423, 194] on span "Continuar" at bounding box center [427, 196] width 26 height 7
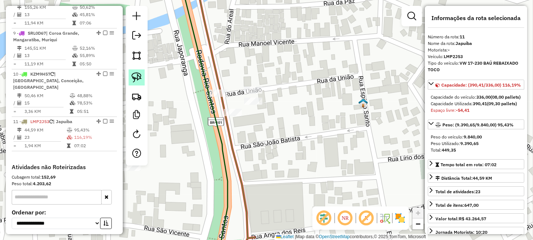
click at [140, 75] on img at bounding box center [137, 77] width 10 height 10
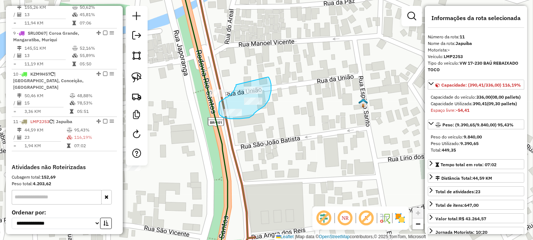
drag, startPoint x: 236, startPoint y: 85, endPoint x: 268, endPoint y: 77, distance: 32.7
click at [268, 77] on hb-app "Aguarde... Pop-up bloqueado! Seu navegador bloqueou automáticamente a abertura …" at bounding box center [266, 120] width 533 height 240
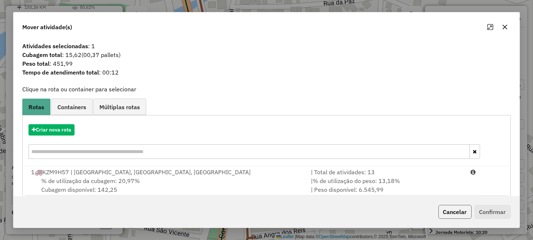
click at [441, 212] on button "Cancelar" at bounding box center [455, 212] width 33 height 14
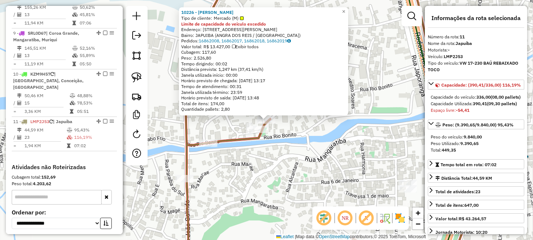
click at [314, 145] on div "10226 - [PERSON_NAME] de cliente: [PERSON_NAME] (M) Limite de capacidade do veí…" at bounding box center [266, 120] width 533 height 240
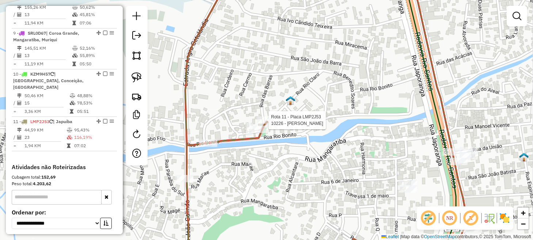
select select "**********"
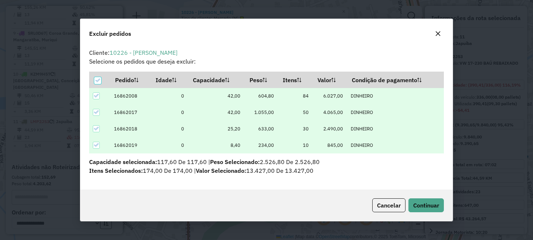
scroll to position [4, 2]
click at [418, 206] on span "Continuar" at bounding box center [427, 205] width 26 height 7
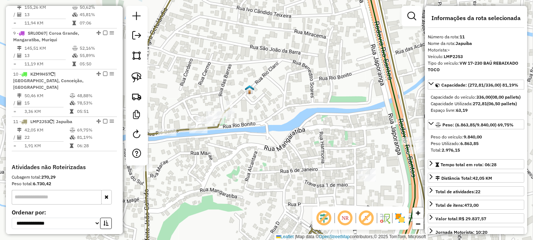
drag, startPoint x: 335, startPoint y: 177, endPoint x: 281, endPoint y: 161, distance: 56.0
click at [281, 162] on div "Janela de atendimento Grade de atendimento Capacidade Transportadoras Veículos …" at bounding box center [266, 120] width 533 height 240
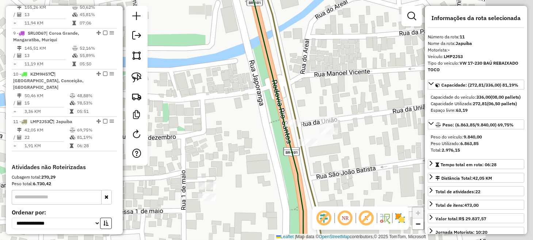
drag, startPoint x: 404, startPoint y: 158, endPoint x: 254, endPoint y: 158, distance: 150.3
click at [256, 159] on icon at bounding box center [82, 123] width 495 height 289
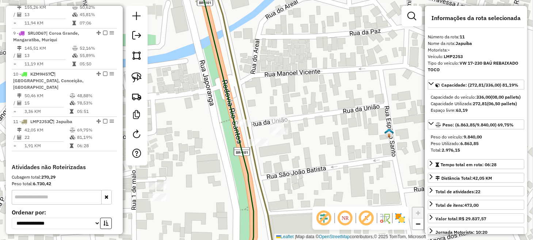
drag, startPoint x: 142, startPoint y: 76, endPoint x: 160, endPoint y: 78, distance: 18.0
click at [142, 76] on link at bounding box center [137, 77] width 16 height 16
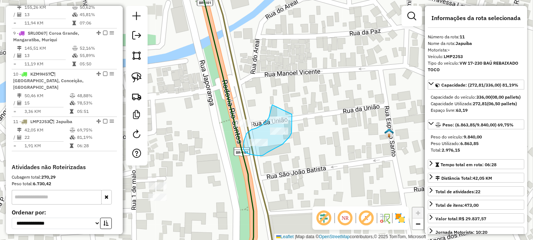
drag, startPoint x: 272, startPoint y: 105, endPoint x: 292, endPoint y: 110, distance: 20.3
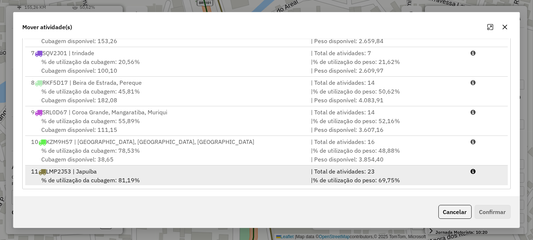
scroll to position [128, 0]
click at [144, 175] on div "% de utilização da cubagem: 81,19% Cubagem disponível: 63,19" at bounding box center [167, 184] width 280 height 18
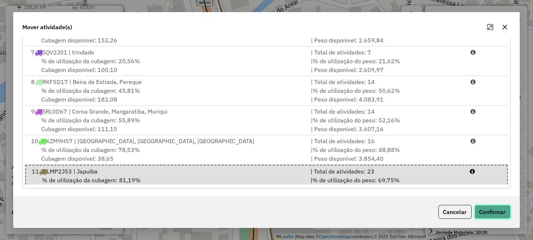
click at [475, 210] on button "Confirmar" at bounding box center [493, 212] width 36 height 14
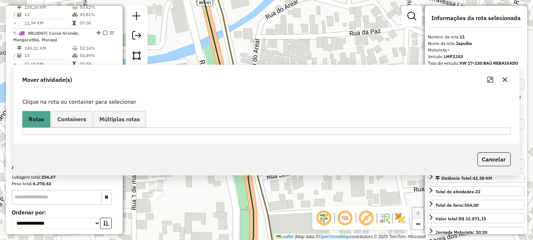
scroll to position [0, 0]
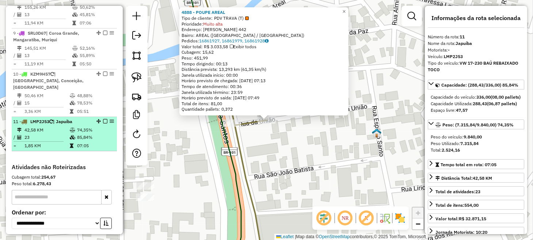
click at [103, 119] on em at bounding box center [105, 121] width 4 height 4
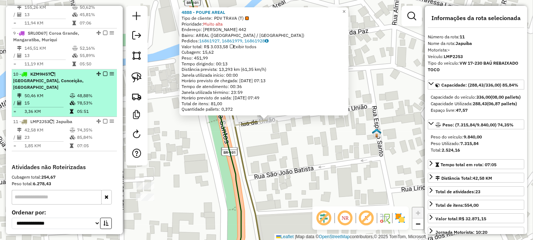
scroll to position [603, 0]
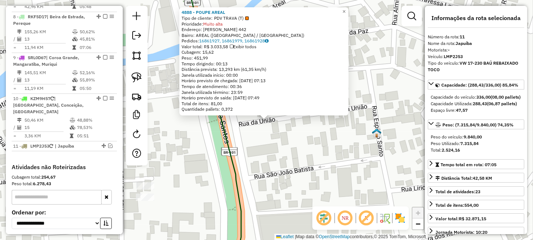
click at [259, 155] on div "4888 - POUPE AREAL Tipo de cliente: PDV TRAVA (T) Prioridade: Muito alta Endere…" at bounding box center [266, 120] width 533 height 240
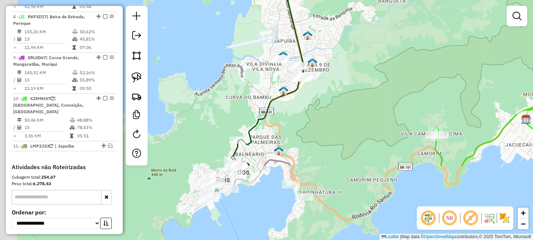
drag, startPoint x: 291, startPoint y: 167, endPoint x: 333, endPoint y: 62, distance: 113.2
click at [333, 62] on div "Janela de atendimento Grade de atendimento Capacidade Transportadoras Veículos …" at bounding box center [266, 120] width 533 height 240
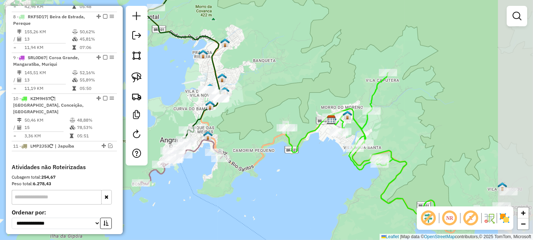
drag, startPoint x: 346, startPoint y: 162, endPoint x: 257, endPoint y: 153, distance: 89.2
click at [257, 153] on div "Janela de atendimento Grade de atendimento Capacidade Transportadoras Veículos …" at bounding box center [266, 120] width 533 height 240
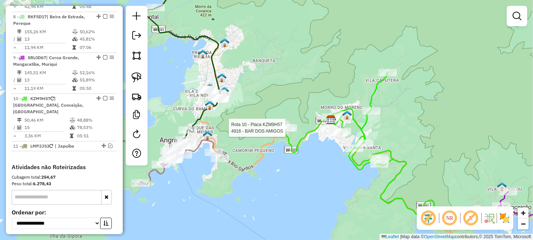
select select "**********"
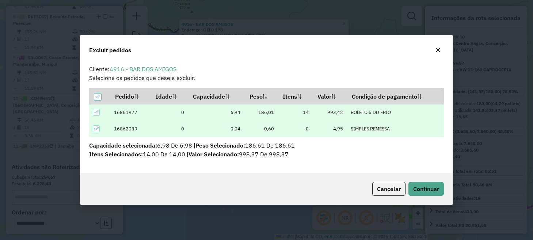
scroll to position [0, 0]
click at [429, 187] on span "Continuar" at bounding box center [427, 188] width 26 height 7
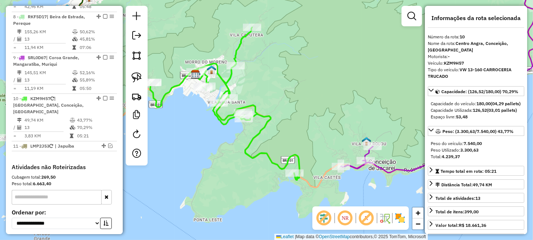
drag, startPoint x: 246, startPoint y: 168, endPoint x: 223, endPoint y: 140, distance: 36.3
click at [223, 140] on div "Janela de atendimento Grade de atendimento Capacidade Transportadoras Veículos …" at bounding box center [266, 120] width 533 height 240
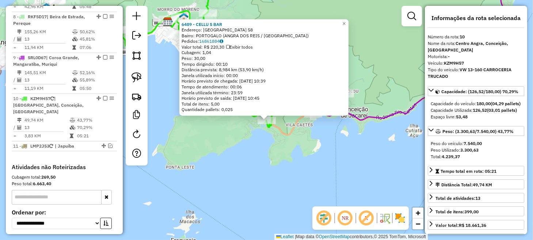
click at [262, 167] on div "6489 - CELLU S BAR Endereço: [GEOGRAPHIC_DATA] 58 Bairro: [GEOGRAPHIC_DATA] ([G…" at bounding box center [266, 120] width 533 height 240
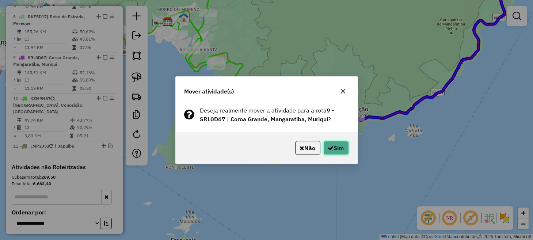
click at [335, 150] on button "Sim" at bounding box center [337, 148] width 26 height 14
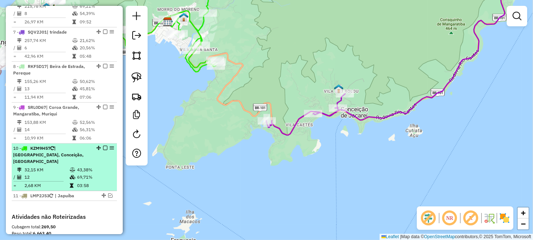
scroll to position [530, 0]
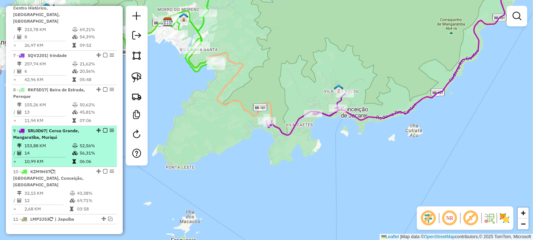
click at [104, 128] on em at bounding box center [105, 130] width 4 height 4
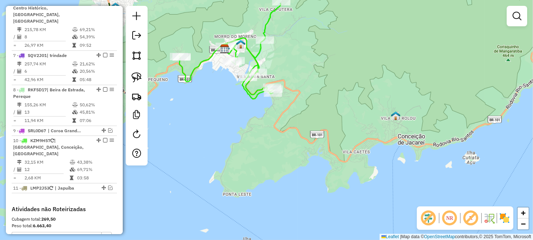
drag, startPoint x: 187, startPoint y: 104, endPoint x: 276, endPoint y: 152, distance: 100.9
click at [275, 151] on div "Janela de atendimento Grade de atendimento Capacidade Transportadoras Veículos …" at bounding box center [266, 120] width 533 height 240
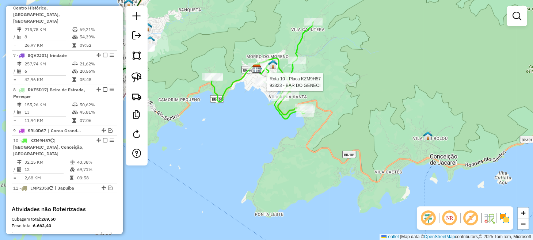
select select "**********"
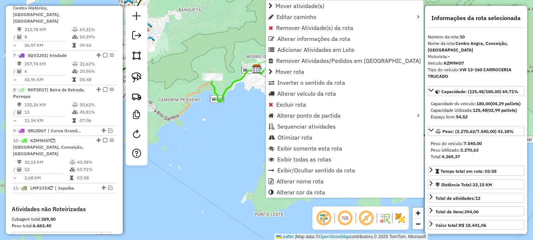
scroll to position [572, 0]
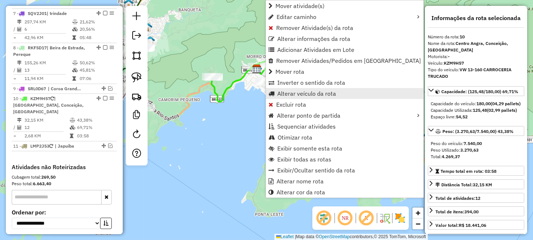
click at [304, 95] on span "Alterar veículo da rota" at bounding box center [307, 94] width 59 height 6
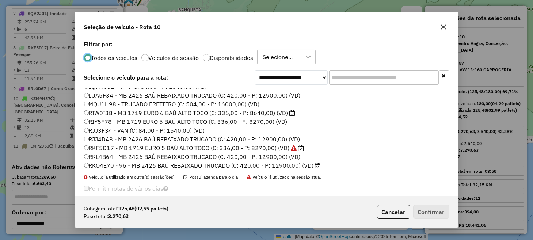
scroll to position [73, 0]
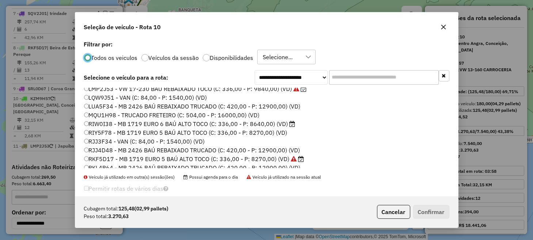
click at [117, 125] on label "RIW0I38 - MB 1719 EURO 6 BAÚ ALTO TOCO (C: 336,00 - P: 8640,00) (VD)" at bounding box center [190, 124] width 212 height 9
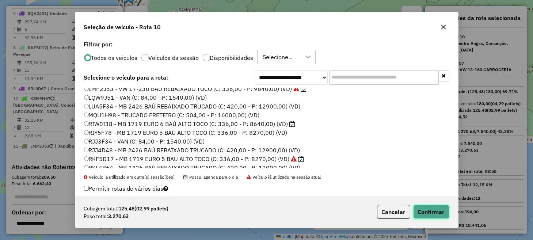
click at [421, 208] on button "Confirmar" at bounding box center [432, 212] width 36 height 14
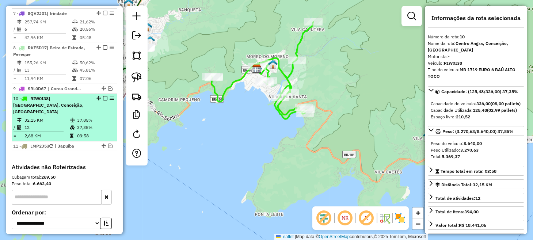
click at [105, 96] on em at bounding box center [105, 98] width 4 height 4
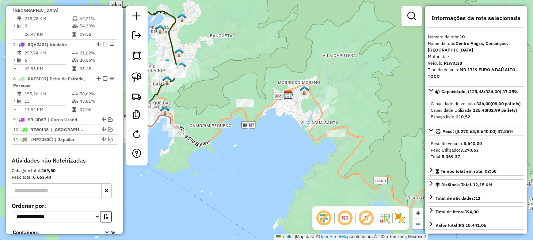
drag, startPoint x: 204, startPoint y: 121, endPoint x: 249, endPoint y: 171, distance: 67.0
click at [249, 171] on div "Janela de atendimento Grade de atendimento Capacidade Transportadoras Veículos …" at bounding box center [266, 120] width 533 height 240
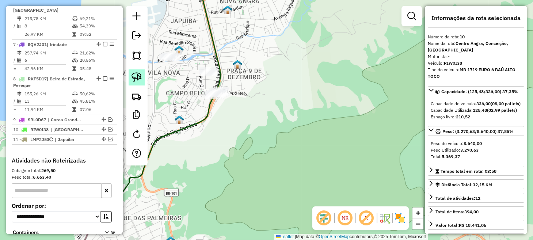
click at [142, 79] on link at bounding box center [137, 77] width 16 height 16
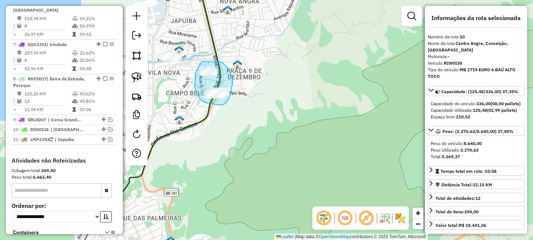
drag, startPoint x: 205, startPoint y: 62, endPoint x: 221, endPoint y: 62, distance: 15.7
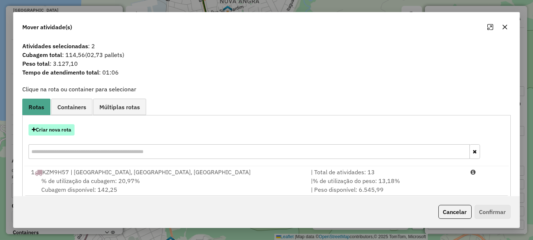
click at [62, 129] on button "Criar nova rota" at bounding box center [52, 129] width 46 height 11
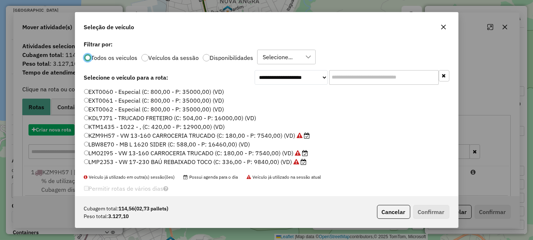
scroll to position [4, 2]
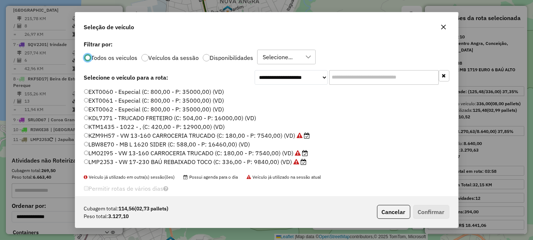
click at [117, 136] on label "KZM9H57 - VW 13-160 CARROCERIA TRUCADO (C: 180,00 - P: 7540,00) (VD)" at bounding box center [197, 135] width 226 height 9
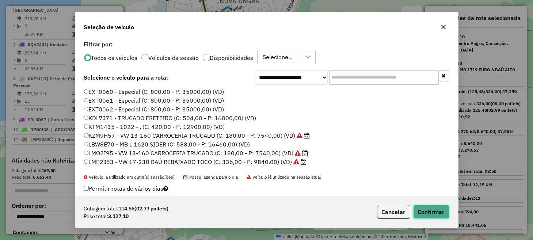
click at [421, 212] on button "Confirmar" at bounding box center [432, 212] width 36 height 14
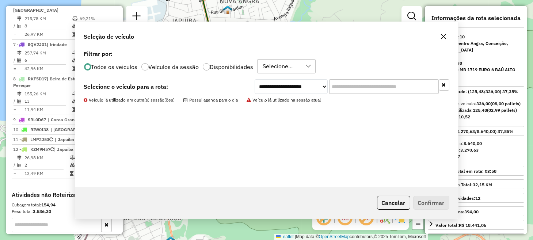
scroll to position [575, 0]
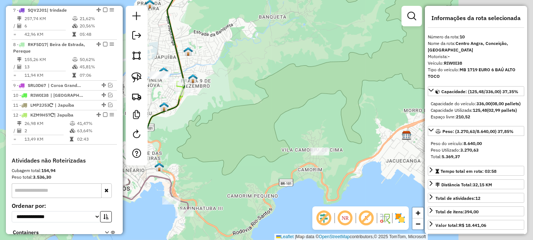
drag, startPoint x: 350, startPoint y: 156, endPoint x: 253, endPoint y: 120, distance: 103.4
click at [254, 120] on div "Janela de atendimento Grade de atendimento Capacidade Transportadoras Veículos …" at bounding box center [266, 120] width 533 height 240
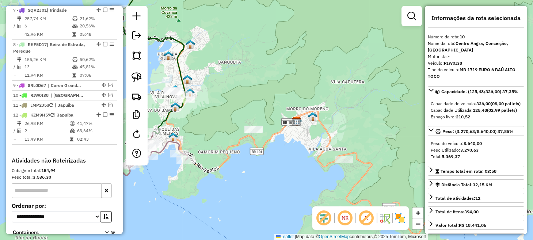
drag, startPoint x: 309, startPoint y: 152, endPoint x: 272, endPoint y: 146, distance: 37.1
click at [273, 147] on div "Janela de atendimento Grade de atendimento Capacidade Transportadoras Veículos …" at bounding box center [266, 120] width 533 height 240
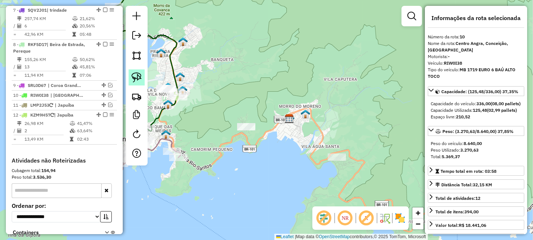
click at [140, 74] on img at bounding box center [137, 77] width 10 height 10
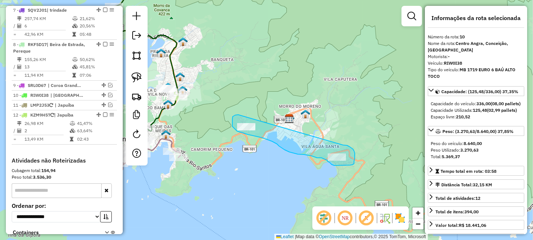
drag, startPoint x: 237, startPoint y: 115, endPoint x: 343, endPoint y: 145, distance: 110.3
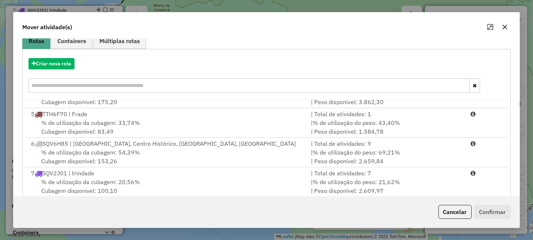
scroll to position [128, 0]
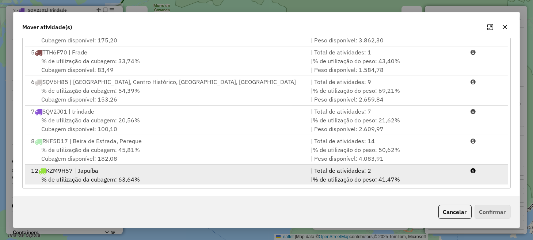
click at [299, 175] on div "% de utilização da cubagem: 63,64% Cubagem disponível: 65,44" at bounding box center [167, 184] width 280 height 18
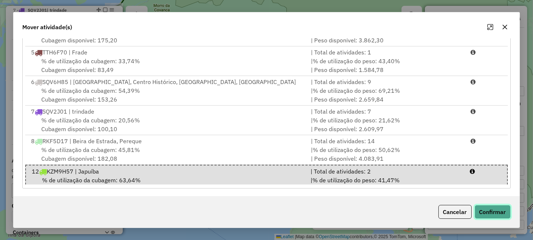
click at [497, 214] on button "Confirmar" at bounding box center [493, 212] width 36 height 14
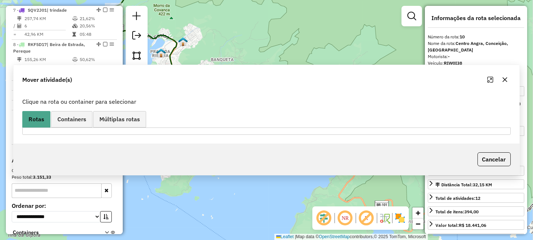
scroll to position [0, 0]
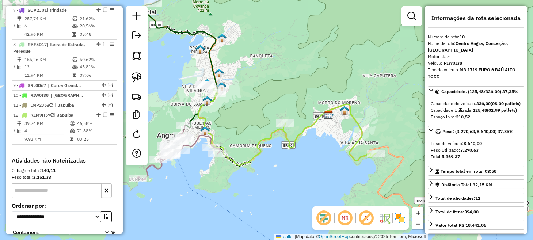
drag, startPoint x: 260, startPoint y: 159, endPoint x: 333, endPoint y: 152, distance: 73.4
click at [332, 153] on div "Janela de atendimento Grade de atendimento Capacidade Transportadoras Veículos …" at bounding box center [266, 120] width 533 height 240
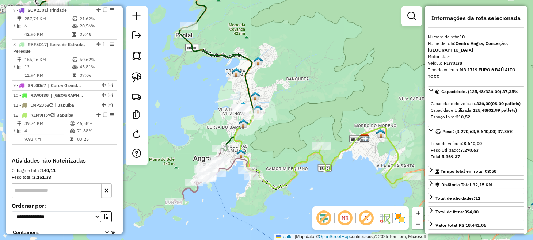
drag, startPoint x: 206, startPoint y: 78, endPoint x: 222, endPoint y: 140, distance: 63.5
click at [222, 140] on div "Janela de atendimento Grade de atendimento Capacidade Transportadoras Veículos …" at bounding box center [266, 120] width 533 height 240
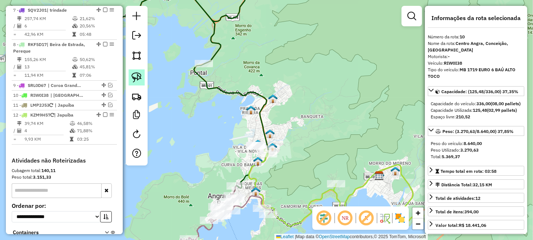
drag, startPoint x: 134, startPoint y: 76, endPoint x: 164, endPoint y: 66, distance: 31.3
click at [135, 76] on img at bounding box center [137, 77] width 10 height 10
drag, startPoint x: 185, startPoint y: 54, endPoint x: 208, endPoint y: 53, distance: 23.4
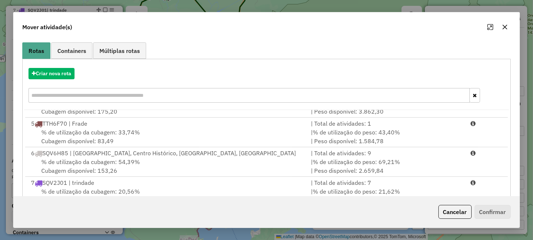
scroll to position [128, 0]
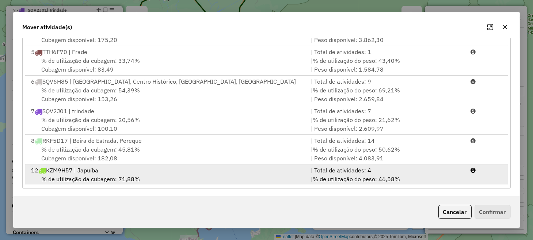
click at [288, 176] on div "% de utilização da cubagem: 71,88% Cubagem disponível: 50,61" at bounding box center [167, 184] width 280 height 18
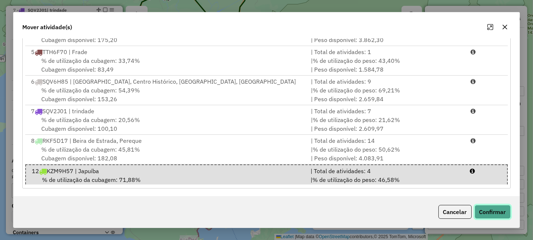
click at [488, 207] on button "Confirmar" at bounding box center [493, 212] width 36 height 14
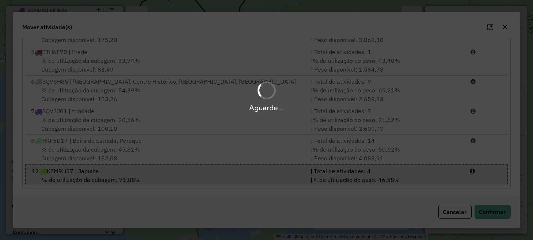
scroll to position [0, 0]
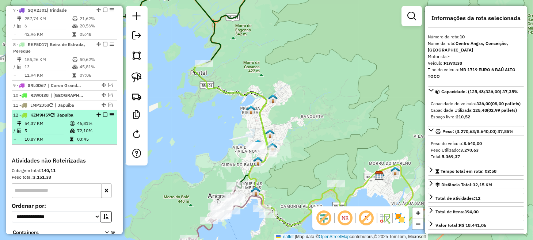
click at [105, 113] on em at bounding box center [105, 115] width 4 height 4
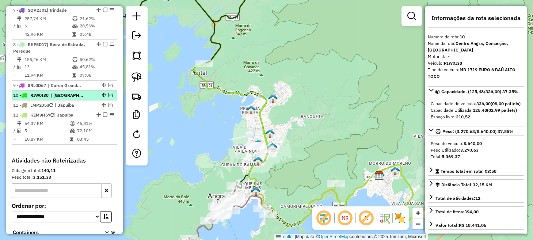
scroll to position [551, 0]
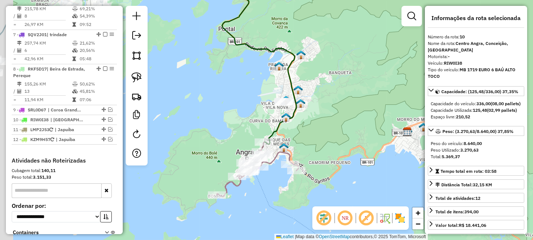
drag, startPoint x: 193, startPoint y: 144, endPoint x: 219, endPoint y: 104, distance: 47.7
click at [219, 104] on div "Janela de atendimento Grade de atendimento Capacidade Transportadoras Veículos …" at bounding box center [266, 120] width 533 height 240
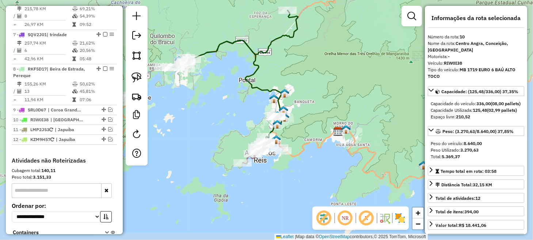
drag, startPoint x: 332, startPoint y: 123, endPoint x: 200, endPoint y: 124, distance: 131.6
click at [201, 125] on div "Janela de atendimento Grade de atendimento Capacidade Transportadoras Veículos …" at bounding box center [266, 120] width 533 height 240
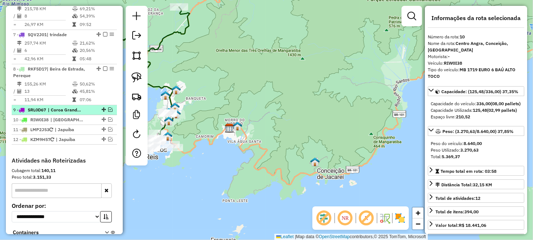
click at [108, 107] on em at bounding box center [110, 109] width 4 height 4
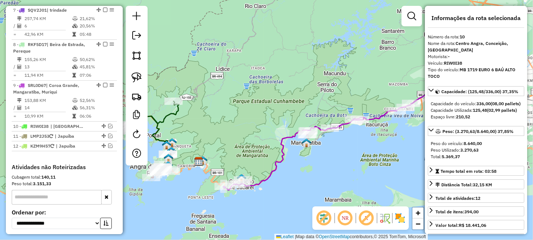
drag, startPoint x: 364, startPoint y: 174, endPoint x: 299, endPoint y: 178, distance: 64.5
click at [299, 178] on div "Janela de atendimento Grade de atendimento Capacidade Transportadoras Veículos …" at bounding box center [266, 120] width 533 height 240
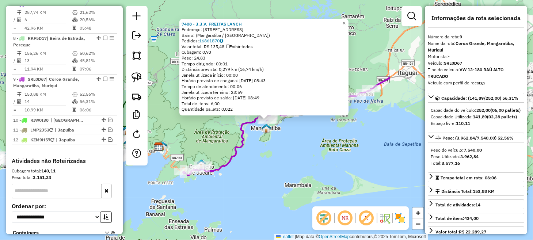
click at [301, 169] on div "7408 - J.J.V. [PERSON_NAME] Endereço: [STREET_ADDRESS]) Pedidos: 16861870 Valor…" at bounding box center [266, 120] width 533 height 240
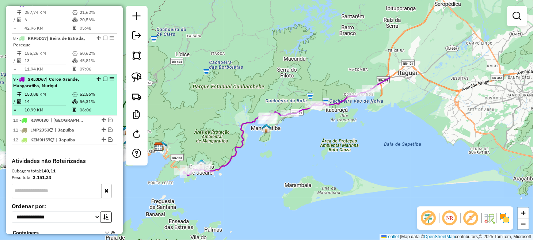
click at [104, 77] on em at bounding box center [105, 79] width 4 height 4
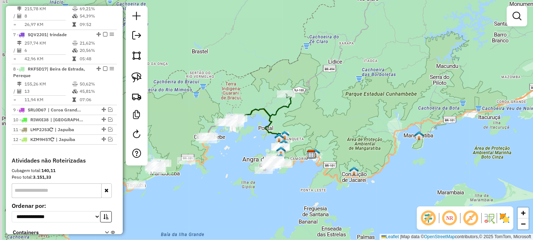
drag, startPoint x: 179, startPoint y: 101, endPoint x: 345, endPoint y: 98, distance: 166.4
click at [345, 98] on div "Janela de atendimento Grade de atendimento Capacidade Transportadoras Veículos …" at bounding box center [266, 120] width 533 height 240
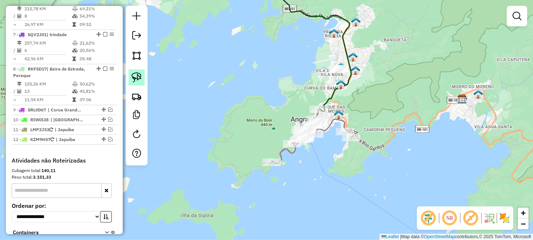
click at [139, 80] on img at bounding box center [137, 77] width 10 height 10
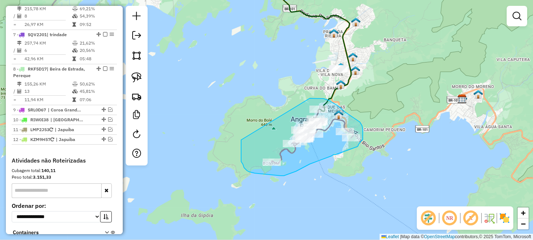
drag, startPoint x: 241, startPoint y: 142, endPoint x: 310, endPoint y: 98, distance: 81.0
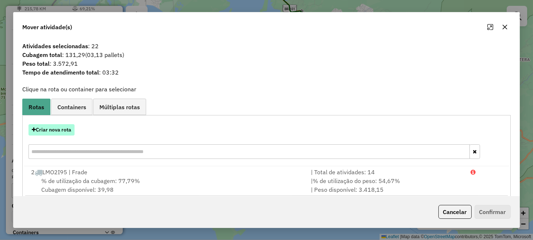
click at [55, 131] on button "Criar nova rota" at bounding box center [52, 129] width 46 height 11
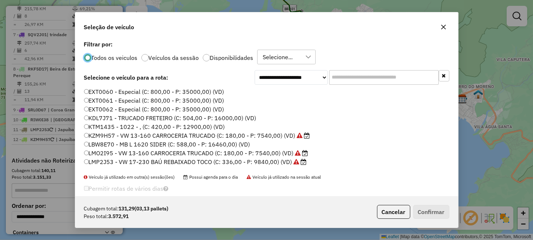
scroll to position [4, 2]
click at [109, 155] on label "LMO2I95 - VW 13-160 CARROCERIA TRUCADO (C: 180,00 - P: 7540,00) (VD)" at bounding box center [196, 153] width 224 height 9
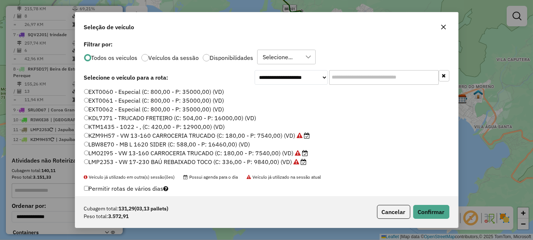
click at [454, 213] on div "Cubagem total: 131,29 (03,13 pallets) Peso total: 3.572,91 Cancelar Confirmar" at bounding box center [266, 211] width 383 height 31
click at [443, 213] on button "Confirmar" at bounding box center [432, 212] width 36 height 14
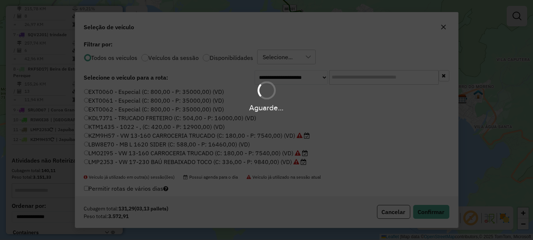
scroll to position [500, 0]
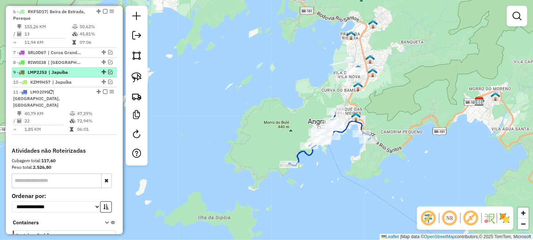
click at [103, 90] on em at bounding box center [105, 92] width 4 height 4
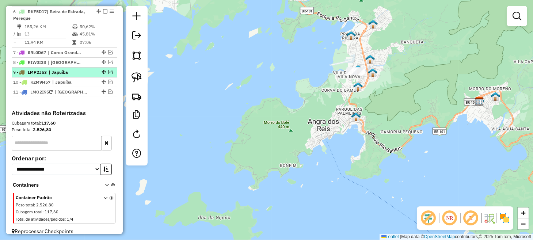
scroll to position [478, 0]
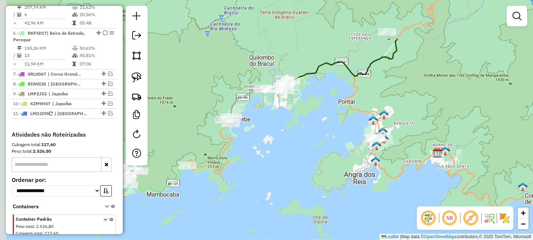
drag, startPoint x: 242, startPoint y: 83, endPoint x: 318, endPoint y: 146, distance: 97.9
click at [318, 146] on div "Janela de atendimento Grade de atendimento Capacidade Transportadoras Veículos …" at bounding box center [266, 120] width 533 height 240
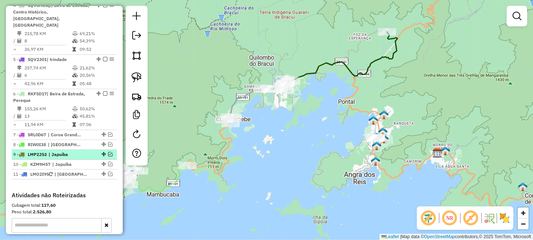
scroll to position [405, 0]
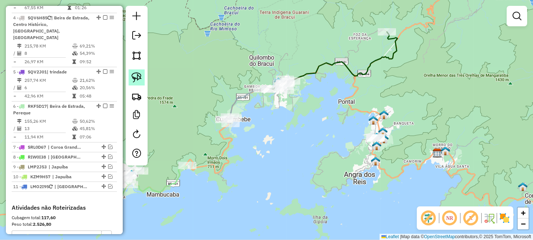
click at [136, 74] on img at bounding box center [137, 77] width 10 height 10
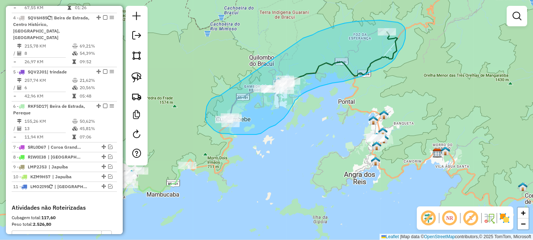
drag, startPoint x: 214, startPoint y: 97, endPoint x: 303, endPoint y: 38, distance: 107.1
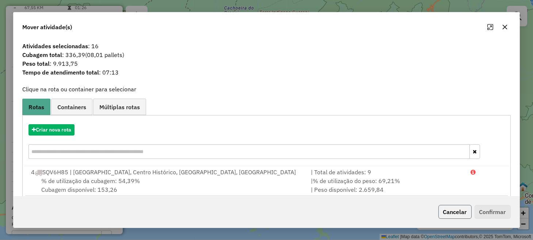
click at [450, 211] on button "Cancelar" at bounding box center [455, 212] width 33 height 14
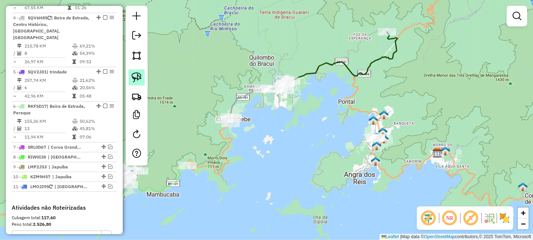
click at [139, 76] on img at bounding box center [137, 77] width 10 height 10
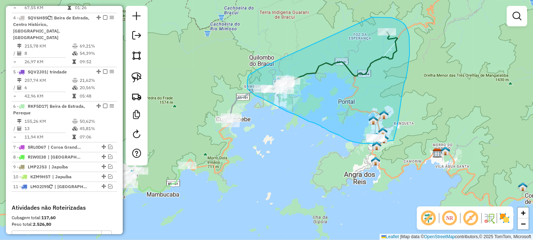
drag, startPoint x: 256, startPoint y: 70, endPoint x: 370, endPoint y: 17, distance: 125.8
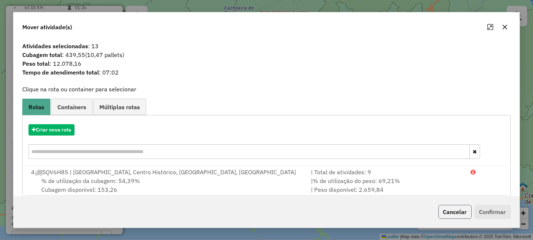
click at [446, 207] on button "Cancelar" at bounding box center [455, 212] width 33 height 14
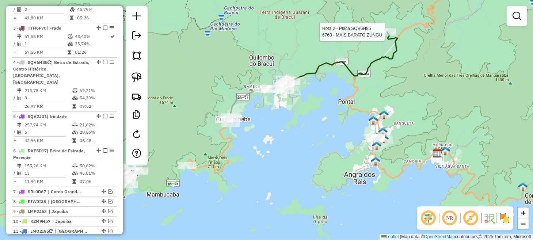
select select "**********"
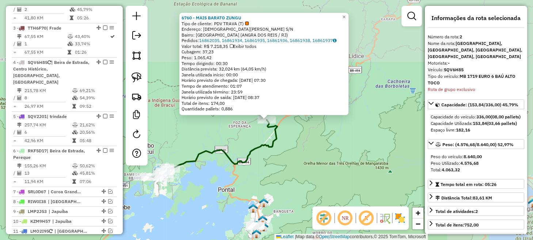
scroll to position [317, 0]
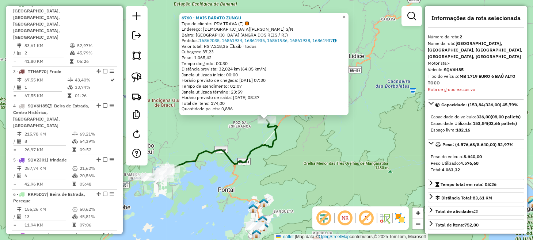
click at [316, 164] on div "6760 - MAIS BARATO ZUNGU Tipo de cliente: PDV TRAVA (T) Endereço: [DEMOGRAPHIC_…" at bounding box center [266, 120] width 533 height 240
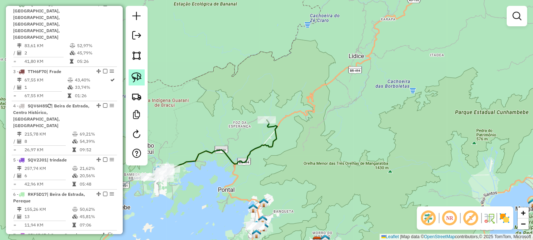
click at [143, 78] on link at bounding box center [137, 77] width 16 height 16
drag, startPoint x: 234, startPoint y: 211, endPoint x: 263, endPoint y: 210, distance: 28.9
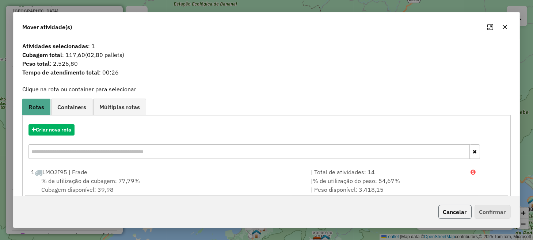
click at [452, 212] on button "Cancelar" at bounding box center [455, 212] width 33 height 14
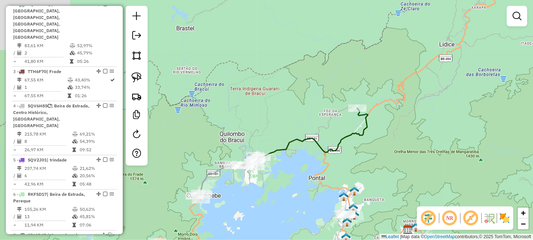
drag, startPoint x: 199, startPoint y: 185, endPoint x: 313, endPoint y: 166, distance: 115.6
click at [302, 170] on div "Janela de atendimento Grade de atendimento Capacidade Transportadoras Veículos …" at bounding box center [266, 120] width 533 height 240
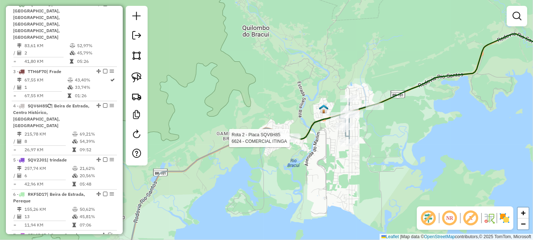
select select "**********"
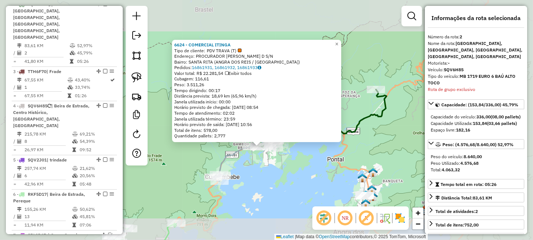
click at [257, 173] on div "6624 - COMERCIAL ITINGA Tipo de cliente: PDV TRAVA (T) Endereço: PROCURADOR [PE…" at bounding box center [266, 120] width 533 height 240
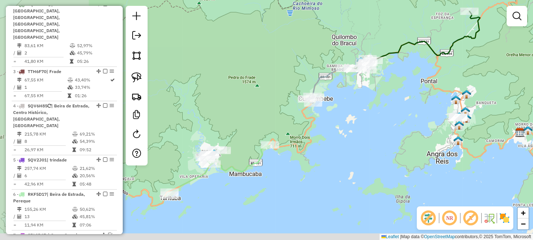
drag, startPoint x: 285, startPoint y: 178, endPoint x: 399, endPoint y: 92, distance: 142.7
click at [397, 92] on div "Janela de atendimento Grade de atendimento Capacidade Transportadoras Veículos …" at bounding box center [266, 120] width 533 height 240
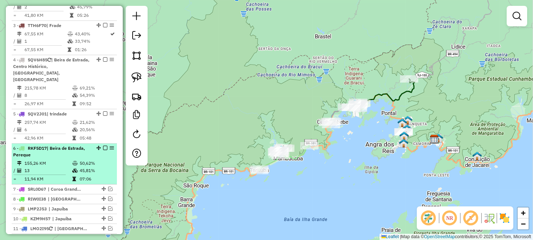
scroll to position [353, 0]
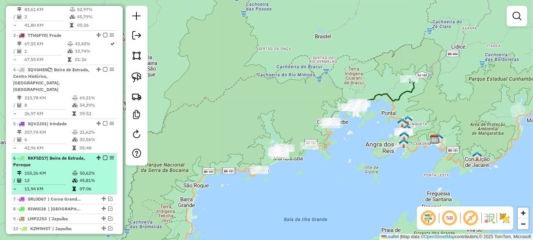
click at [103, 156] on em at bounding box center [105, 158] width 4 height 4
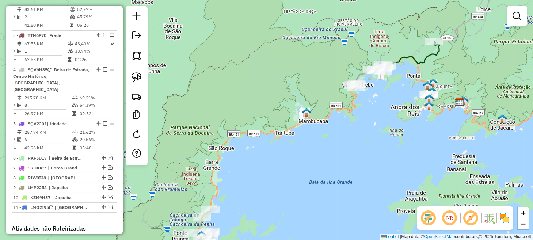
drag, startPoint x: 247, startPoint y: 169, endPoint x: 320, endPoint y: 68, distance: 124.6
click at [320, 68] on div "Janela de atendimento Grade de atendimento Capacidade Transportadoras Veículos …" at bounding box center [266, 120] width 533 height 240
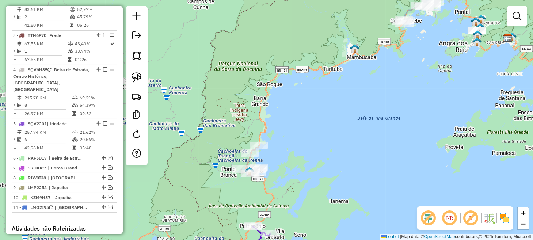
click at [297, 161] on div "Janela de atendimento Grade de atendimento Capacidade Transportadoras Veículos …" at bounding box center [266, 120] width 533 height 240
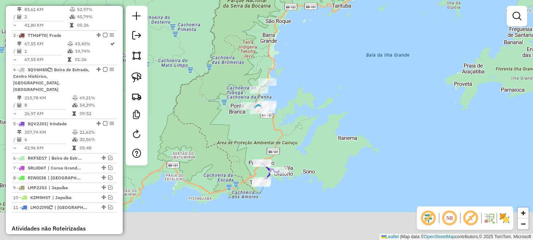
drag, startPoint x: 277, startPoint y: 198, endPoint x: 285, endPoint y: 134, distance: 64.1
click at [285, 134] on div "Janela de atendimento Grade de atendimento Capacidade Transportadoras Veículos …" at bounding box center [266, 120] width 533 height 240
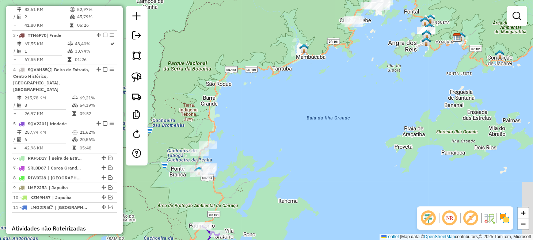
drag, startPoint x: 327, startPoint y: 121, endPoint x: 268, endPoint y: 186, distance: 88.0
click at [268, 186] on div "Janela de atendimento Grade de atendimento Capacidade Transportadoras Veículos …" at bounding box center [266, 120] width 533 height 240
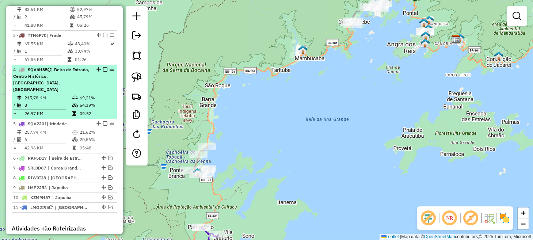
click at [103, 67] on em at bounding box center [105, 69] width 4 height 4
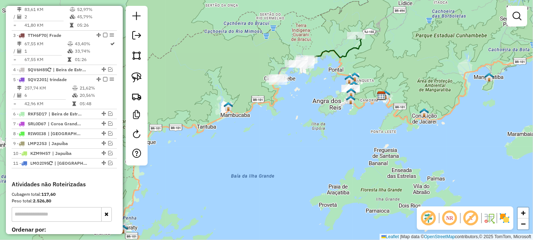
drag, startPoint x: 321, startPoint y: 95, endPoint x: 254, endPoint y: 145, distance: 83.4
click at [254, 145] on div "Janela de atendimento Grade de atendimento Capacidade Transportadoras Veículos …" at bounding box center [266, 120] width 533 height 240
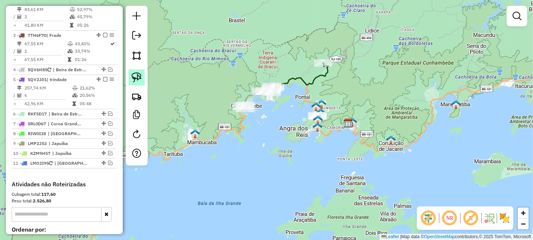
click at [139, 78] on img at bounding box center [137, 77] width 10 height 10
drag, startPoint x: 224, startPoint y: 93, endPoint x: 236, endPoint y: 95, distance: 12.6
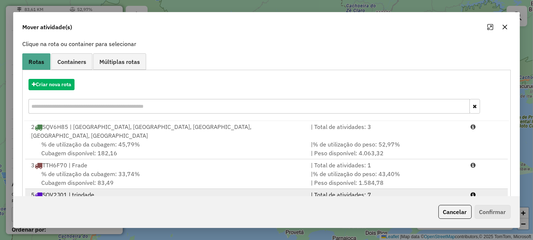
scroll to position [70, 0]
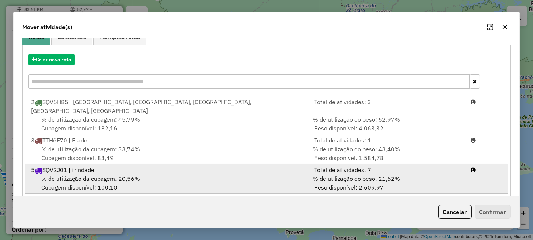
click at [261, 174] on div "% de utilização da cubagem: 20,56% Cubagem disponível: 100,10" at bounding box center [167, 183] width 280 height 18
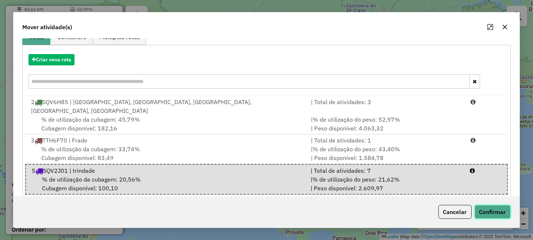
click at [486, 208] on button "Confirmar" at bounding box center [493, 212] width 36 height 14
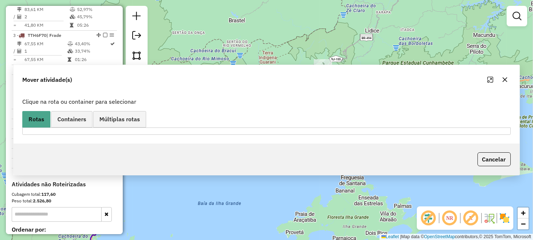
scroll to position [0, 0]
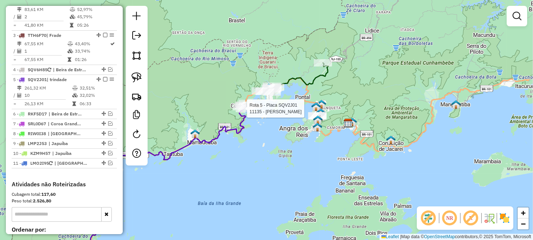
select select "**********"
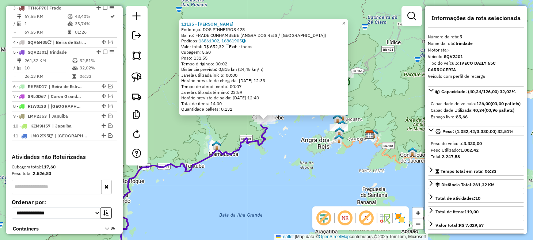
scroll to position [402, 0]
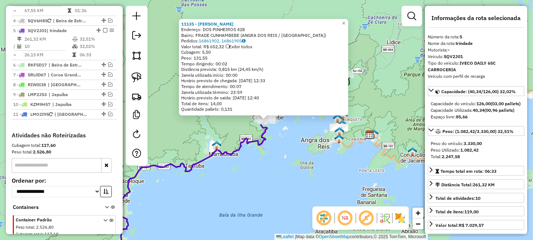
click at [265, 158] on div "11135 - [PERSON_NAME]: DOS PINHEIROS 428 Bairro: FRADE CUNHAMBEBE (ANGRA DOS RE…" at bounding box center [266, 120] width 533 height 240
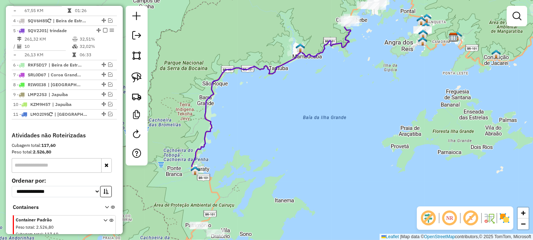
drag, startPoint x: 227, startPoint y: 163, endPoint x: 311, endPoint y: 65, distance: 128.9
click at [311, 65] on div "Janela de atendimento Grade de atendimento Capacidade Transportadoras Veículos …" at bounding box center [266, 120] width 533 height 240
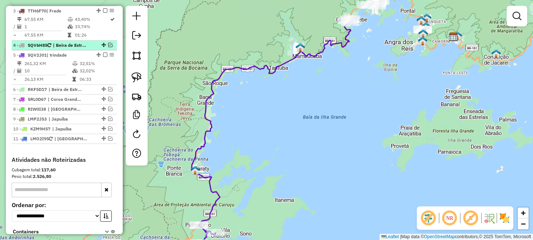
scroll to position [366, 0]
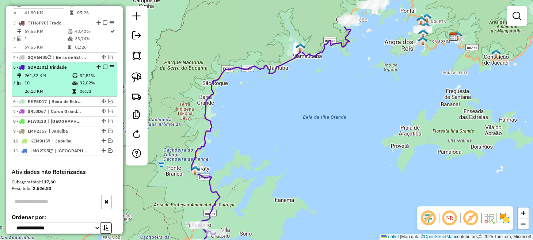
click at [103, 65] on em at bounding box center [105, 67] width 4 height 4
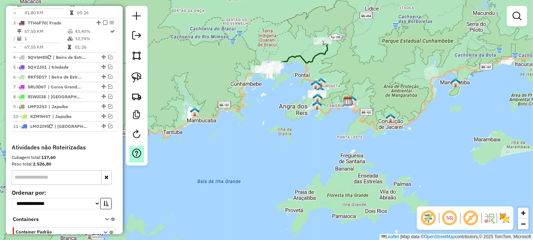
drag, startPoint x: 295, startPoint y: 62, endPoint x: 140, endPoint y: 154, distance: 179.7
click at [140, 154] on hb-router-mapa "Informações da Sessão 980713 - [DATE] Criação: [DATE] 14:40 Depósito: Lince Tot…" at bounding box center [266, 120] width 533 height 240
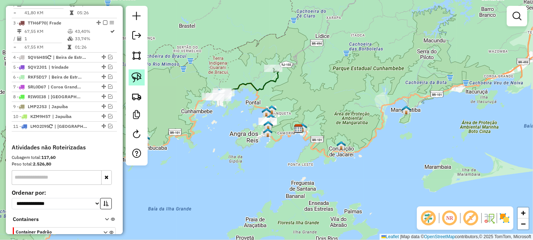
click at [136, 77] on img at bounding box center [137, 77] width 10 height 10
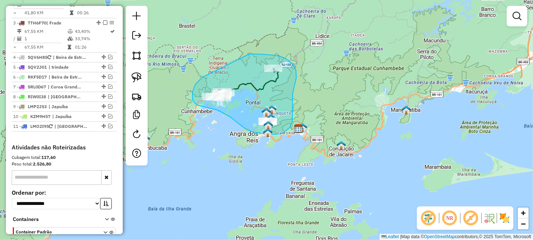
drag, startPoint x: 202, startPoint y: 78, endPoint x: 249, endPoint y: 54, distance: 52.3
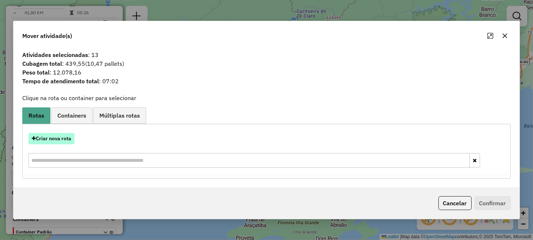
click at [69, 135] on button "Criar nova rota" at bounding box center [52, 138] width 46 height 11
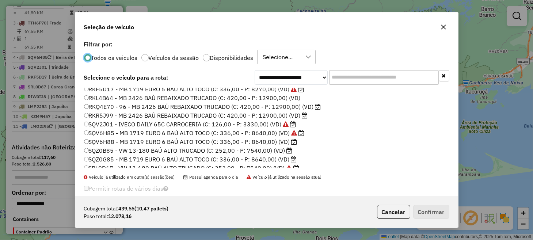
scroll to position [156, 0]
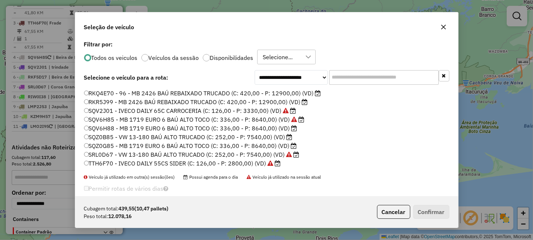
click at [121, 118] on label "SQV6H85 - MB 1719 EURO 6 BAÚ ALTO TOCO (C: 336,00 - P: 8640,00) (VD)" at bounding box center [194, 119] width 221 height 9
click at [104, 128] on label "SQV6H88 - MB 1719 EURO 6 BAÚ ALTO TOCO (C: 336,00 - P: 8640,00) (VD)" at bounding box center [191, 128] width 214 height 9
click at [435, 211] on button "Confirmar" at bounding box center [432, 212] width 36 height 14
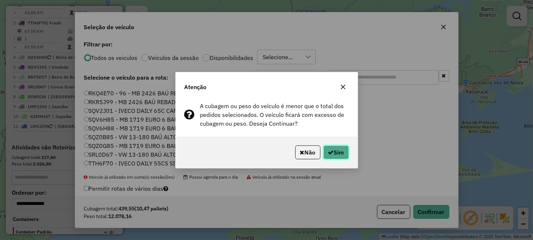
click at [339, 151] on button "Sim" at bounding box center [337, 153] width 26 height 14
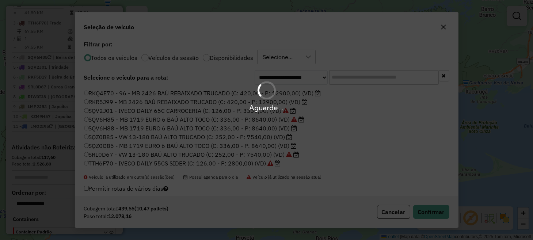
scroll to position [195, 0]
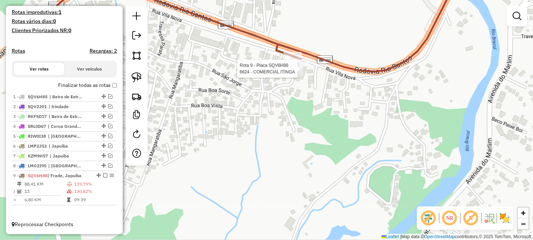
select select "**********"
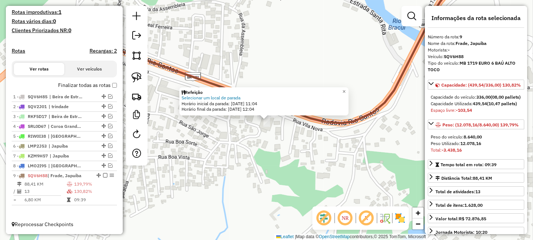
click at [202, 173] on div "Refeição Selecionar um local de parada Horário inicial da parada: [DATE] 11:04 …" at bounding box center [266, 120] width 533 height 240
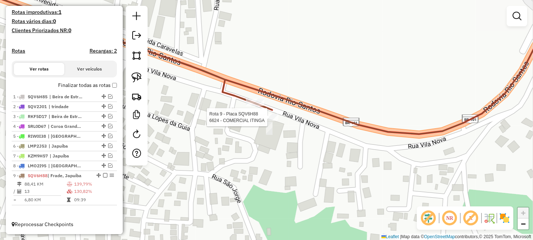
select select "**********"
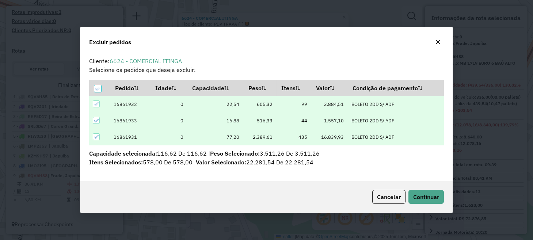
scroll to position [0, 0]
click at [414, 197] on span "Continuar" at bounding box center [427, 196] width 26 height 7
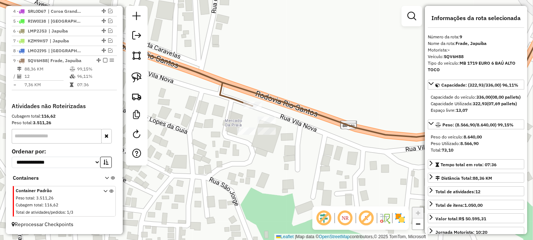
scroll to position [310, 0]
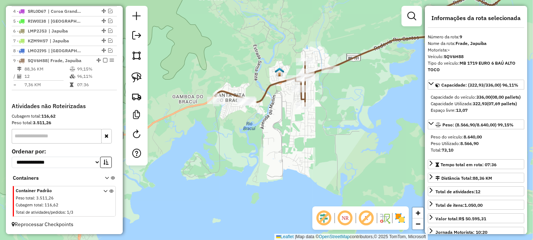
drag, startPoint x: 269, startPoint y: 166, endPoint x: 271, endPoint y: 127, distance: 39.2
click at [271, 127] on div "Janela de atendimento Grade de atendimento Capacidade Transportadoras Veículos …" at bounding box center [266, 120] width 533 height 240
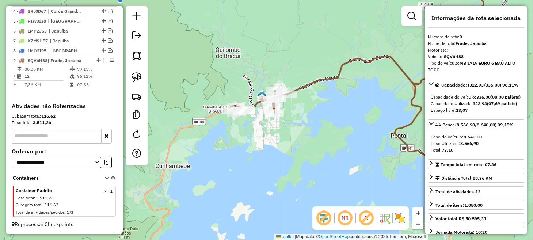
drag, startPoint x: 281, startPoint y: 144, endPoint x: 215, endPoint y: 78, distance: 94.1
click at [215, 79] on div "Janela de atendimento Grade de atendimento Capacidade Transportadoras Veículos …" at bounding box center [266, 120] width 533 height 240
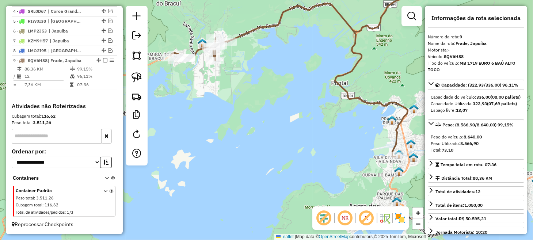
drag, startPoint x: 220, startPoint y: 82, endPoint x: 226, endPoint y: 92, distance: 11.8
click at [226, 92] on div "Janela de atendimento Grade de atendimento Capacidade Transportadoras Veículos …" at bounding box center [266, 120] width 533 height 240
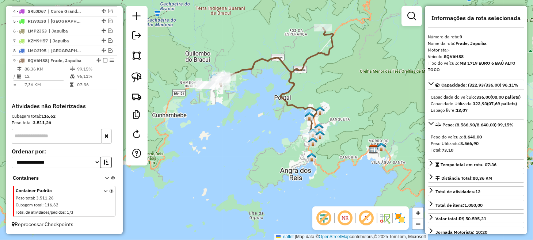
drag, startPoint x: 231, startPoint y: 85, endPoint x: 229, endPoint y: 101, distance: 15.9
click at [229, 101] on div "Janela de atendimento Grade de atendimento Capacidade Transportadoras Veículos …" at bounding box center [266, 120] width 533 height 240
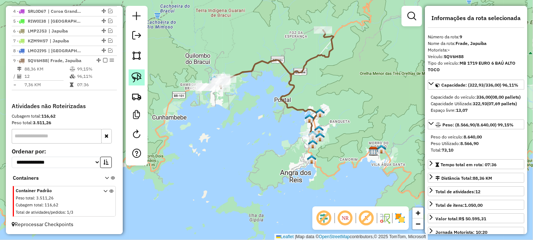
click at [140, 76] on img at bounding box center [137, 77] width 10 height 10
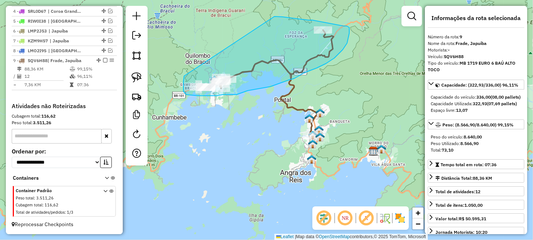
drag, startPoint x: 184, startPoint y: 76, endPoint x: 275, endPoint y: 16, distance: 108.2
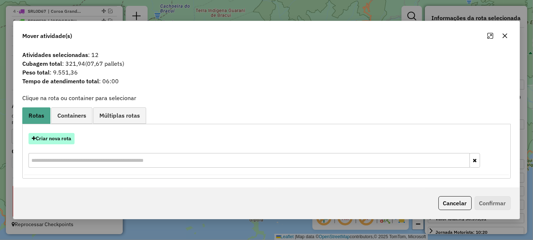
click at [71, 138] on button "Criar nova rota" at bounding box center [52, 138] width 46 height 11
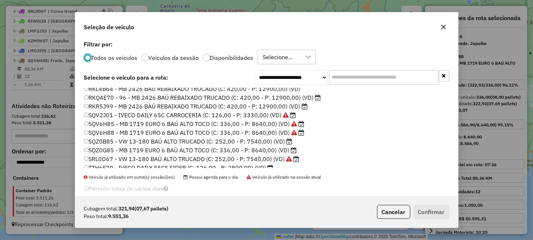
scroll to position [156, 0]
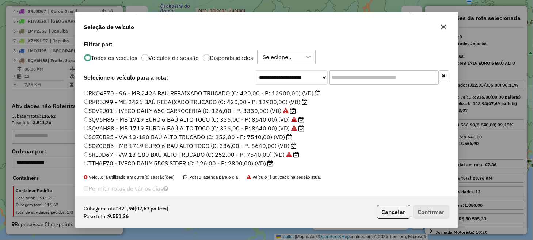
click at [118, 123] on label "SQV6H85 - MB 1719 EURO 6 BAÚ ALTO TOCO (C: 336,00 - P: 8640,00) (VD)" at bounding box center [194, 119] width 220 height 9
click at [437, 209] on button "Confirmar" at bounding box center [432, 212] width 36 height 14
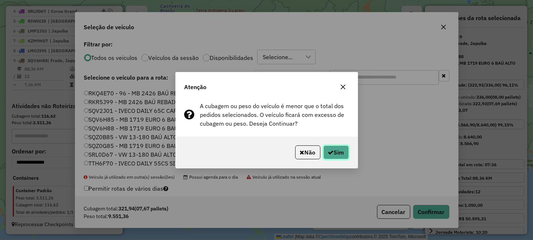
click at [339, 153] on button "Sim" at bounding box center [337, 153] width 26 height 14
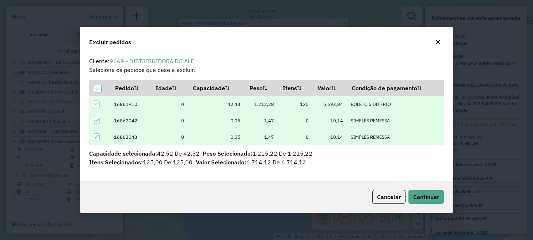
scroll to position [0, 0]
click at [421, 195] on span "Continuar" at bounding box center [427, 196] width 26 height 7
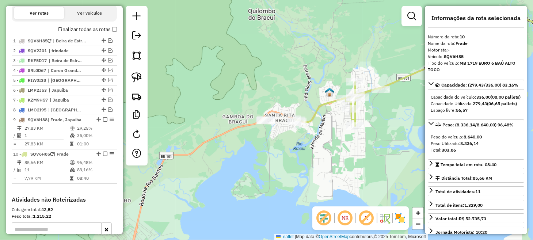
scroll to position [235, 0]
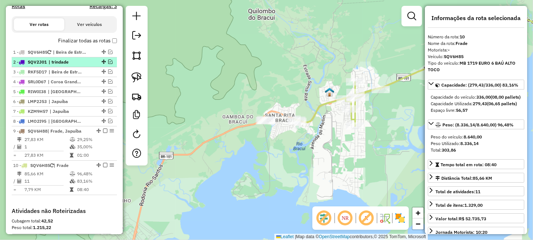
click at [109, 64] on em at bounding box center [110, 62] width 4 height 4
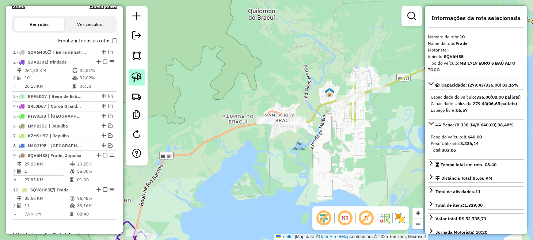
click at [142, 73] on img at bounding box center [137, 77] width 10 height 10
drag, startPoint x: 239, startPoint y: 111, endPoint x: 261, endPoint y: 106, distance: 21.9
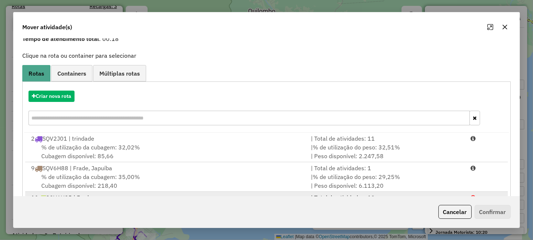
scroll to position [70, 0]
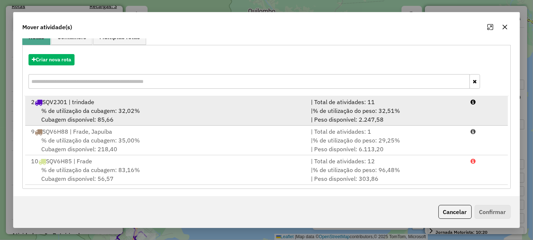
click at [325, 114] on span "% de utilização do peso: 32,51%" at bounding box center [356, 110] width 87 height 7
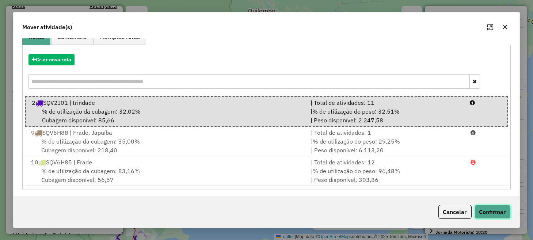
click at [488, 209] on button "Confirmar" at bounding box center [493, 212] width 36 height 14
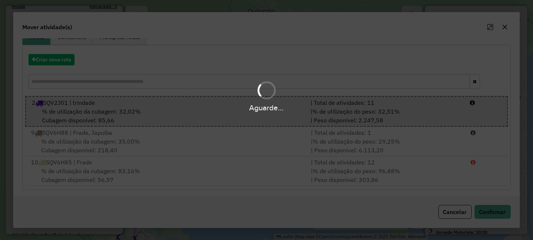
scroll to position [254, 0]
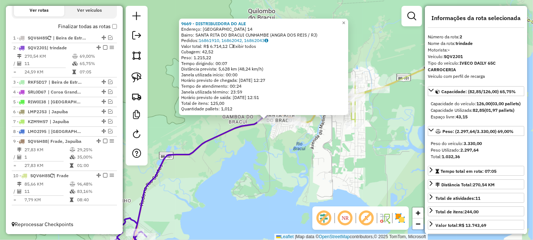
click at [246, 165] on div "9669 - DISTRIBUIDORA DO ALE Endereço: [GEOGRAPHIC_DATA] 14 Bairro: [GEOGRAPHIC_…" at bounding box center [266, 120] width 533 height 240
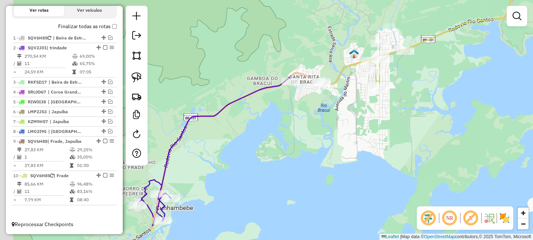
drag, startPoint x: 231, startPoint y: 185, endPoint x: 279, endPoint y: 122, distance: 79.1
click at [278, 125] on div "Janela de atendimento Grade de atendimento Capacidade Transportadoras Veículos …" at bounding box center [266, 120] width 533 height 240
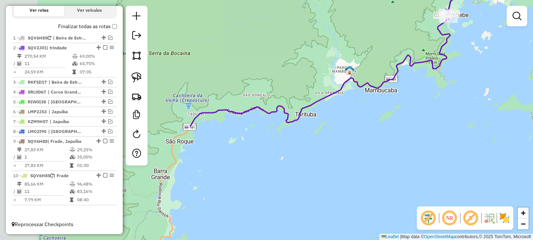
drag, startPoint x: 271, startPoint y: 185, endPoint x: 479, endPoint y: 41, distance: 252.8
click at [479, 41] on div "Janela de atendimento Grade de atendimento Capacidade Transportadoras Veículos …" at bounding box center [266, 120] width 533 height 240
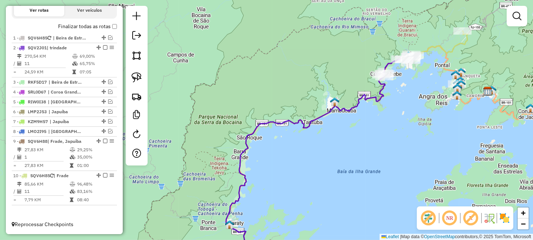
drag, startPoint x: 340, startPoint y: 184, endPoint x: 280, endPoint y: 218, distance: 68.4
click at [280, 218] on div "Janela de atendimento Grade de atendimento Capacidade Transportadoras Veículos …" at bounding box center [266, 120] width 533 height 240
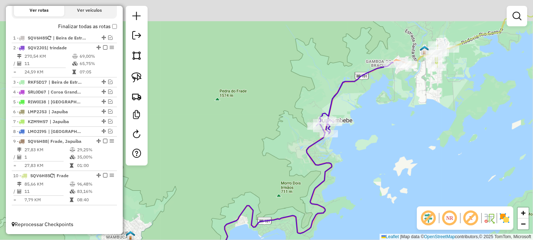
drag, startPoint x: 397, startPoint y: 89, endPoint x: 342, endPoint y: 149, distance: 82.0
click at [343, 148] on div "Janela de atendimento Grade de atendimento Capacidade Transportadoras Veículos …" at bounding box center [266, 120] width 533 height 240
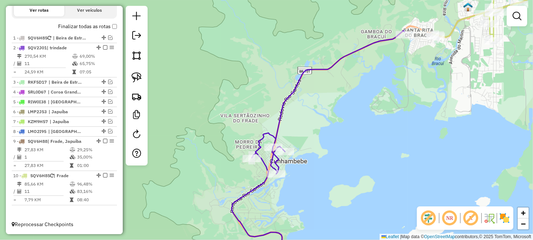
click at [295, 131] on div "Janela de atendimento Grade de atendimento Capacidade Transportadoras Veículos …" at bounding box center [266, 120] width 533 height 240
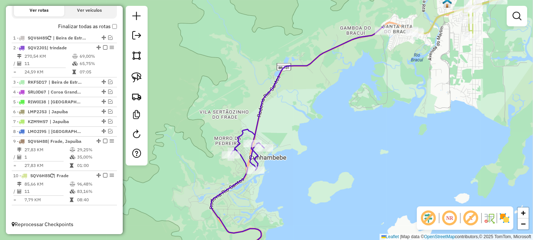
drag, startPoint x: 296, startPoint y: 142, endPoint x: 275, endPoint y: 138, distance: 21.2
click at [275, 138] on div "Janela de atendimento Grade de atendimento Capacidade Transportadoras Veículos …" at bounding box center [266, 120] width 533 height 240
drag, startPoint x: 142, startPoint y: 81, endPoint x: 146, endPoint y: 80, distance: 4.0
click at [142, 80] on img at bounding box center [137, 77] width 10 height 10
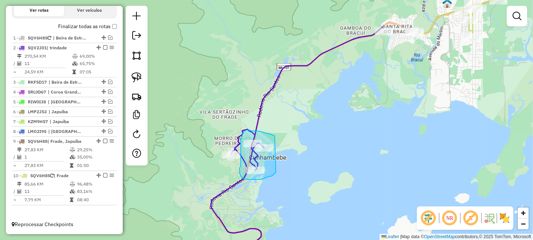
drag, startPoint x: 275, startPoint y: 137, endPoint x: 279, endPoint y: 161, distance: 24.0
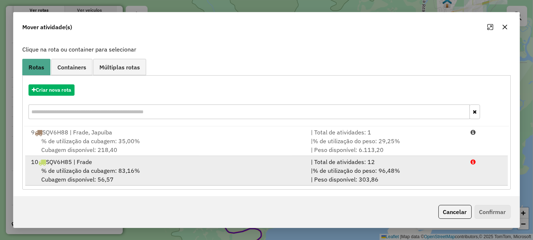
scroll to position [41, 0]
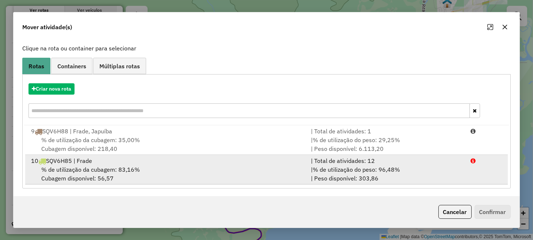
click at [264, 168] on div "% de utilização da cubagem: 83,16% Cubagem disponível: 56,57" at bounding box center [167, 174] width 280 height 18
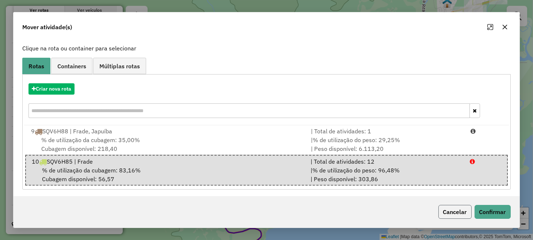
click at [450, 210] on button "Cancelar" at bounding box center [455, 212] width 33 height 14
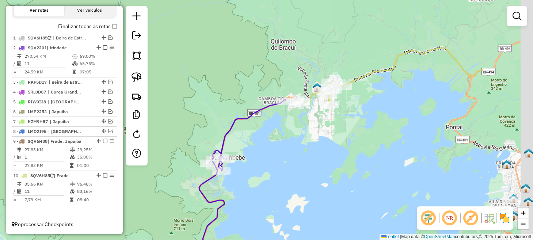
drag, startPoint x: 406, startPoint y: 158, endPoint x: 274, endPoint y: 171, distance: 133.0
click at [282, 170] on div "Janela de atendimento Grade de atendimento Capacidade Transportadoras Veículos …" at bounding box center [266, 120] width 533 height 240
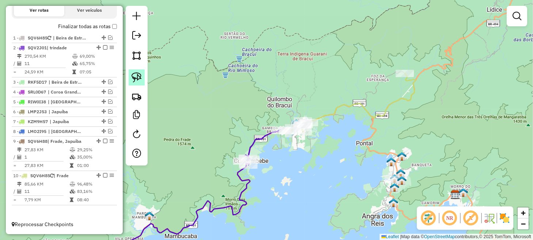
drag, startPoint x: 141, startPoint y: 77, endPoint x: 145, endPoint y: 79, distance: 4.8
click at [142, 77] on img at bounding box center [137, 77] width 10 height 10
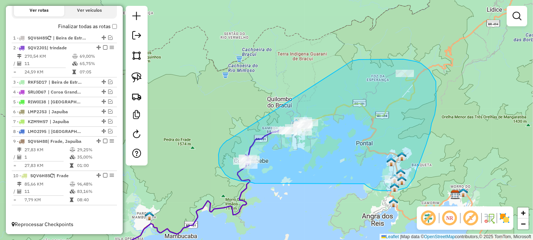
drag, startPoint x: 228, startPoint y: 140, endPoint x: 352, endPoint y: 61, distance: 147.2
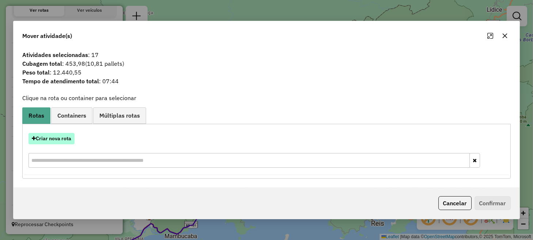
click at [57, 136] on button "Criar nova rota" at bounding box center [52, 138] width 46 height 11
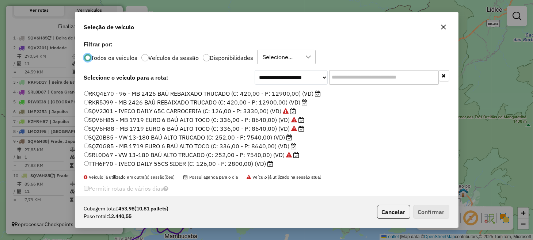
scroll to position [156, 0]
click at [115, 121] on label "SQV6H85 - MB 1719 EURO 6 BAÚ ALTO TOCO (C: 336,00 - P: 8640,00) (VD)" at bounding box center [194, 119] width 221 height 9
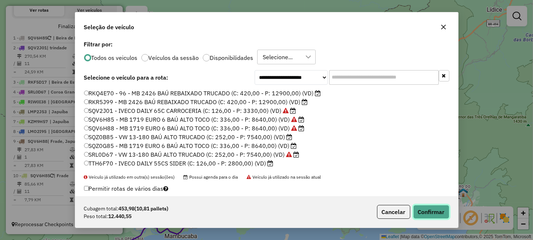
click at [423, 210] on button "Confirmar" at bounding box center [432, 212] width 36 height 14
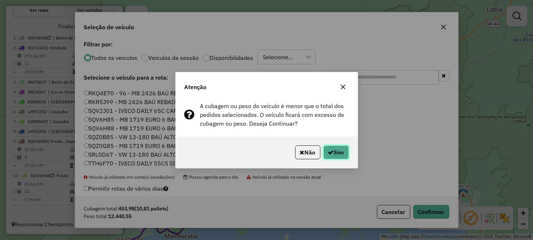
click at [344, 154] on button "Sim" at bounding box center [337, 153] width 26 height 14
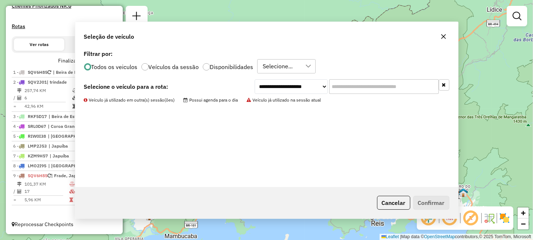
scroll to position [220, 0]
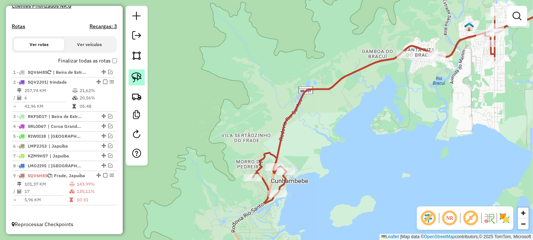
click at [136, 77] on img at bounding box center [137, 77] width 10 height 10
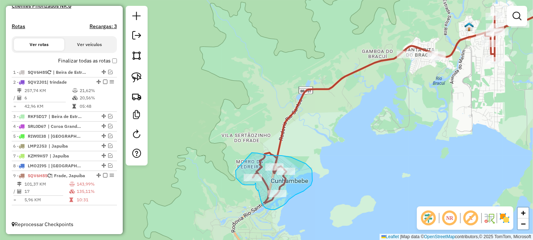
drag, startPoint x: 236, startPoint y: 171, endPoint x: 252, endPoint y: 153, distance: 23.8
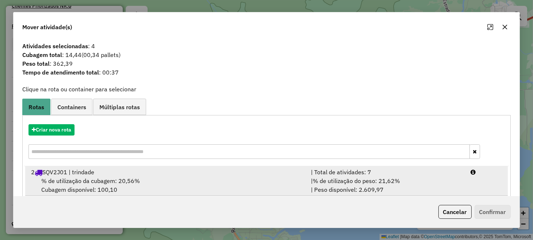
drag, startPoint x: 180, startPoint y: 183, endPoint x: 260, endPoint y: 184, distance: 80.8
click at [180, 183] on div "% de utilização da cubagem: 20,56% Cubagem disponível: 100,10" at bounding box center [167, 186] width 280 height 18
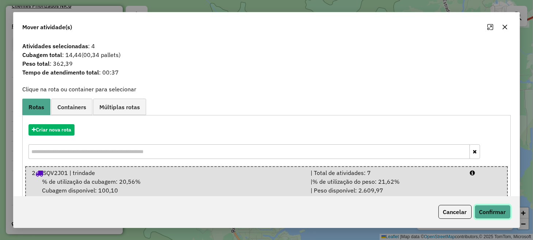
click at [486, 215] on button "Confirmar" at bounding box center [493, 212] width 36 height 14
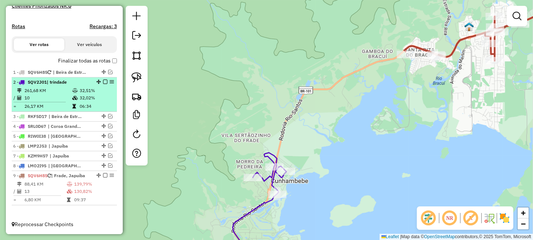
click at [104, 83] on em at bounding box center [105, 82] width 4 height 4
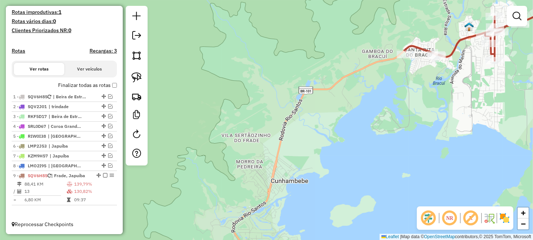
scroll to position [195, 0]
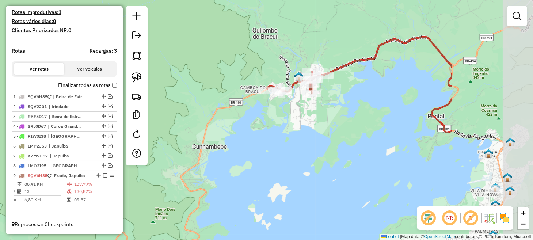
drag, startPoint x: 435, startPoint y: 129, endPoint x: 299, endPoint y: 134, distance: 135.7
click at [299, 134] on div "Janela de atendimento Grade de atendimento Capacidade Transportadoras Veículos …" at bounding box center [266, 120] width 533 height 240
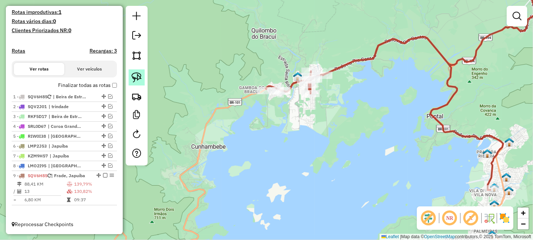
click at [132, 80] on img at bounding box center [137, 77] width 10 height 10
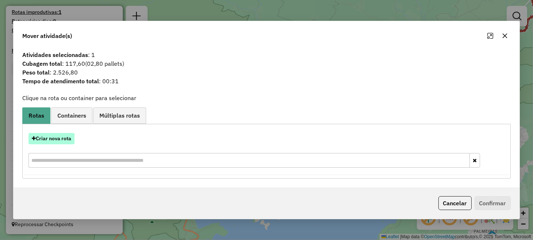
click at [64, 139] on button "Criar nova rota" at bounding box center [52, 138] width 46 height 11
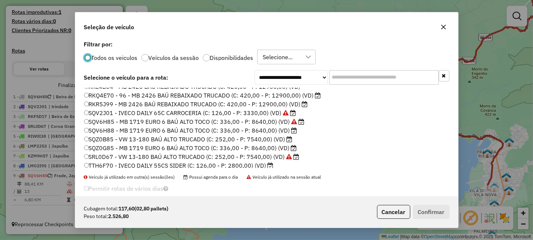
scroll to position [156, 0]
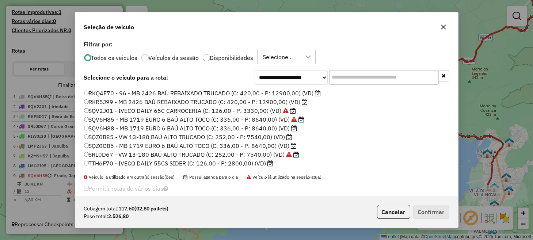
click at [120, 131] on label "SQV6H88 - MB 1719 EURO 6 BAÚ ALTO TOCO (C: 336,00 - P: 8640,00) (VD)" at bounding box center [191, 128] width 214 height 9
click at [395, 212] on button "Cancelar" at bounding box center [393, 212] width 33 height 14
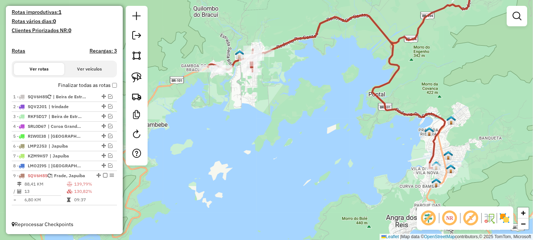
drag, startPoint x: 414, startPoint y: 164, endPoint x: 348, endPoint y: 140, distance: 70.0
click at [352, 141] on div "Janela de atendimento Grade de atendimento Capacidade Transportadoras Veículos …" at bounding box center [266, 120] width 533 height 240
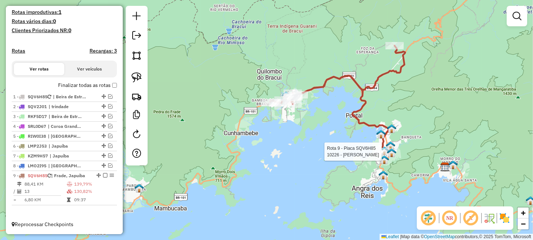
select select "**********"
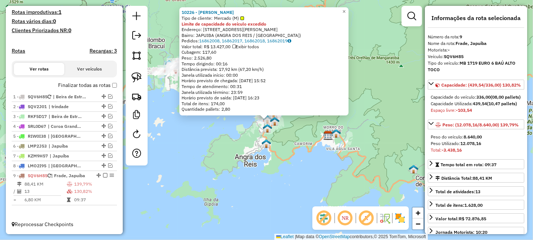
click at [264, 156] on div "10226 - [PERSON_NAME] de cliente: [PERSON_NAME] (M) Limite de capacidade do veí…" at bounding box center [266, 120] width 533 height 240
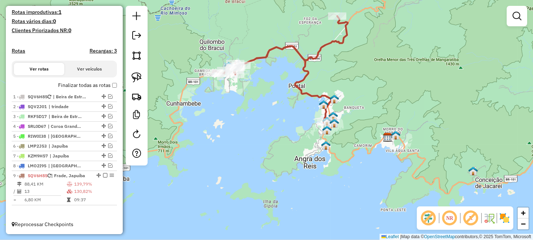
drag, startPoint x: 178, startPoint y: 138, endPoint x: 238, endPoint y: 140, distance: 59.6
click at [238, 140] on div "Janela de atendimento Grade de atendimento Capacidade Transportadoras Veículos …" at bounding box center [266, 120] width 533 height 240
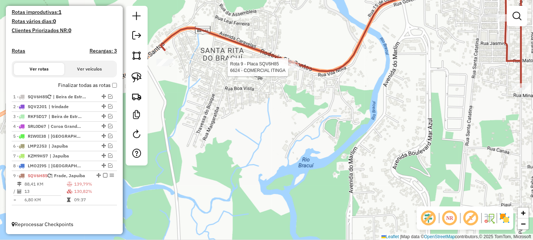
select select "**********"
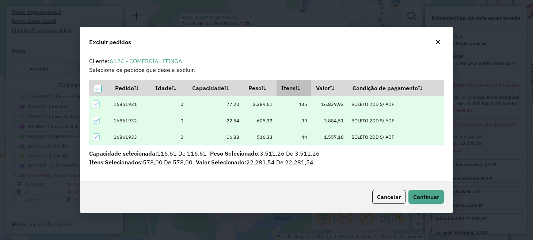
scroll to position [0, 0]
click at [421, 194] on span "Continuar" at bounding box center [427, 196] width 26 height 7
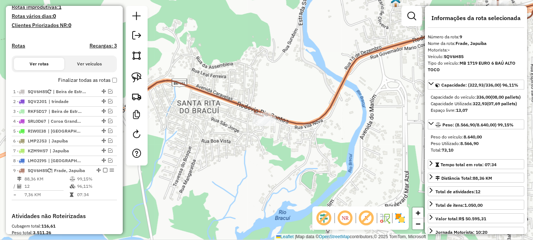
scroll to position [310, 0]
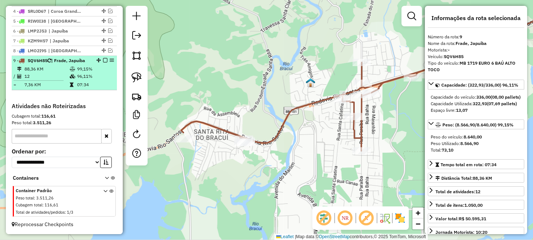
click at [103, 60] on em at bounding box center [105, 60] width 4 height 4
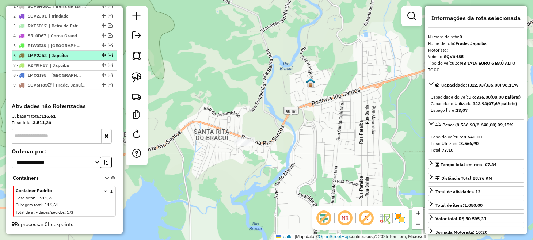
scroll to position [249, 0]
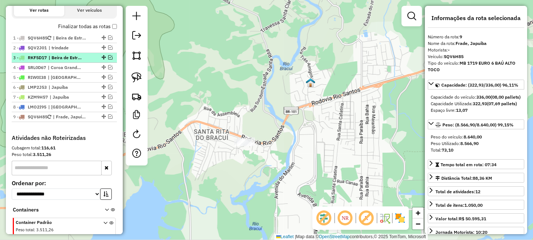
click at [109, 60] on em at bounding box center [110, 57] width 4 height 4
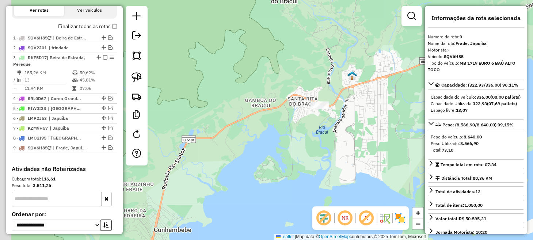
drag, startPoint x: 186, startPoint y: 165, endPoint x: 350, endPoint y: 102, distance: 175.9
click at [346, 106] on div "Janela de atendimento Grade de atendimento Capacidade Transportadoras Veículos …" at bounding box center [266, 120] width 533 height 240
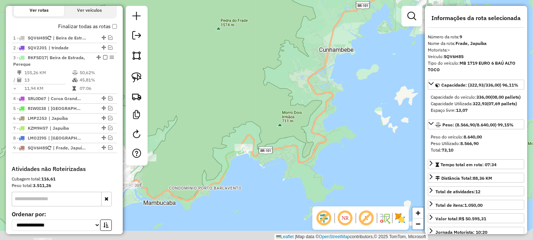
drag, startPoint x: 314, startPoint y: 143, endPoint x: 357, endPoint y: 51, distance: 101.9
click at [357, 51] on div "Janela de atendimento Grade de atendimento Capacidade Transportadoras Veículos …" at bounding box center [266, 120] width 533 height 240
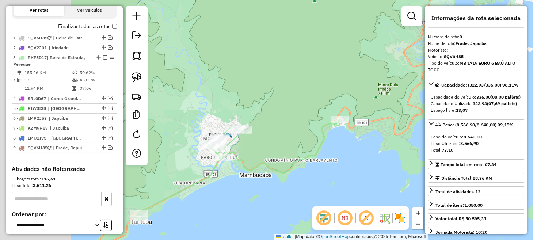
drag, startPoint x: 260, startPoint y: 165, endPoint x: 373, endPoint y: 129, distance: 117.7
click at [370, 131] on div "Janela de atendimento Grade de atendimento Capacidade Transportadoras Veículos …" at bounding box center [266, 120] width 533 height 240
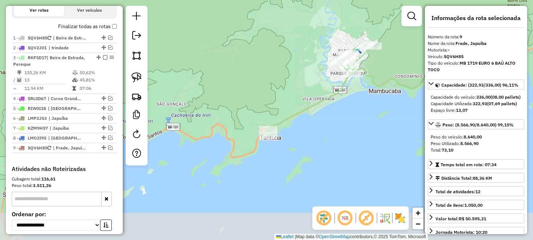
drag, startPoint x: 241, startPoint y: 173, endPoint x: 288, endPoint y: 93, distance: 93.7
click at [288, 93] on div "Janela de atendimento Grade de atendimento Capacidade Transportadoras Veículos …" at bounding box center [266, 120] width 533 height 240
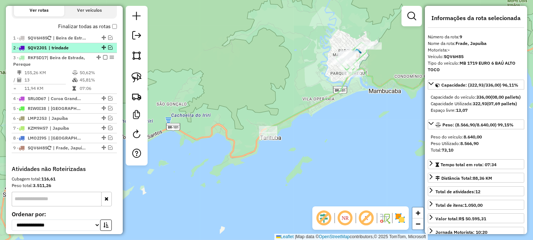
click at [108, 50] on em at bounding box center [110, 47] width 4 height 4
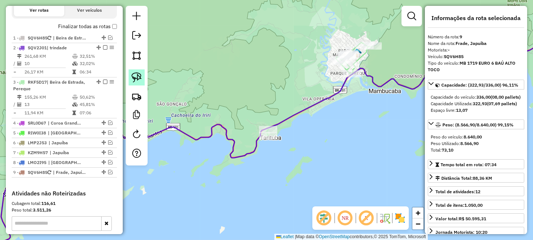
click at [141, 75] on img at bounding box center [137, 77] width 10 height 10
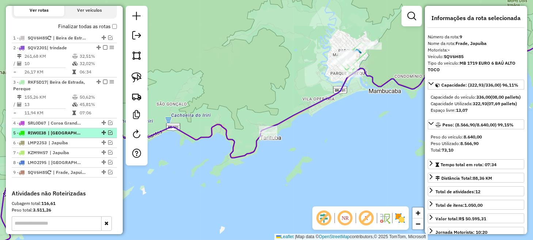
click at [108, 135] on em at bounding box center [110, 133] width 4 height 4
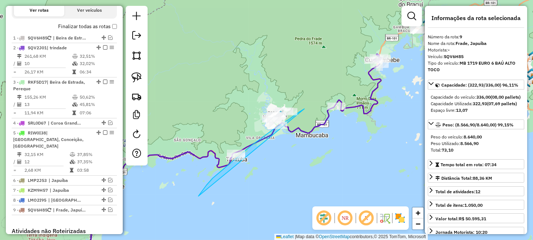
drag, startPoint x: 199, startPoint y: 196, endPoint x: 337, endPoint y: 74, distance: 184.4
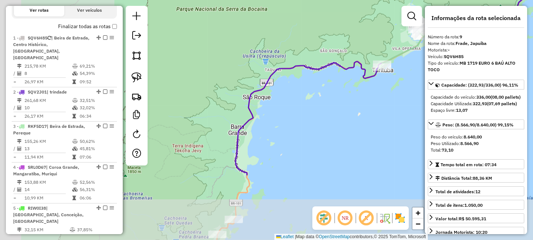
drag, startPoint x: 190, startPoint y: 123, endPoint x: 352, endPoint y: 15, distance: 193.8
click at [352, 15] on div "Janela de atendimento Grade de atendimento Capacidade Transportadoras Veículos …" at bounding box center [266, 120] width 533 height 240
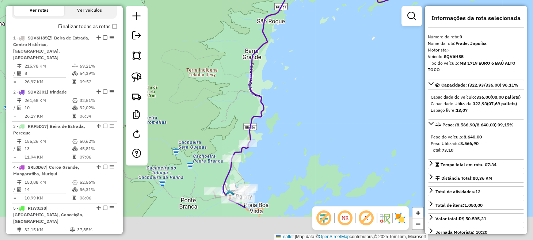
drag, startPoint x: 321, startPoint y: 137, endPoint x: 318, endPoint y: 37, distance: 100.6
click at [318, 37] on div "Janela de atendimento Grade de atendimento Capacidade Transportadoras Veículos …" at bounding box center [266, 120] width 533 height 240
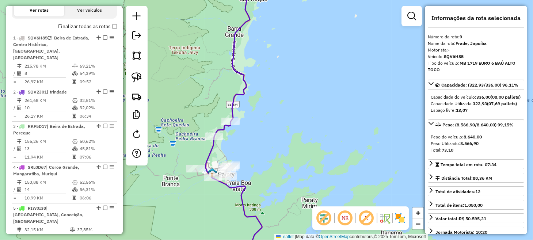
drag, startPoint x: 321, startPoint y: 99, endPoint x: 230, endPoint y: 195, distance: 131.6
click at [230, 194] on div "Janela de atendimento Grade de atendimento Capacidade Transportadoras Veículos …" at bounding box center [266, 120] width 533 height 240
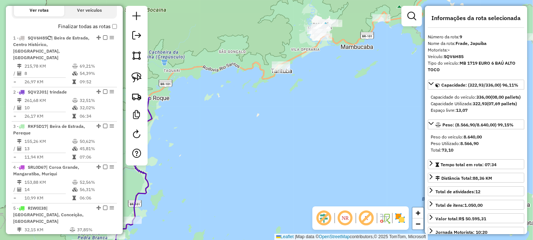
drag, startPoint x: 278, startPoint y: 131, endPoint x: 266, endPoint y: 150, distance: 22.4
click at [266, 150] on div "Janela de atendimento Grade de atendimento Capacidade Transportadoras Veículos …" at bounding box center [266, 120] width 533 height 240
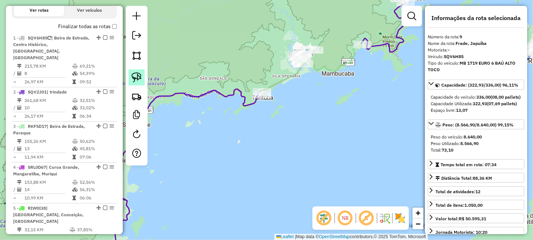
click at [140, 79] on img at bounding box center [137, 77] width 10 height 10
drag, startPoint x: 240, startPoint y: 83, endPoint x: 269, endPoint y: 83, distance: 28.9
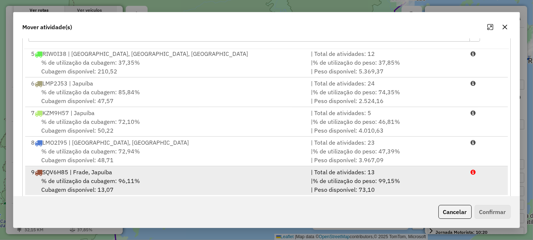
scroll to position [128, 0]
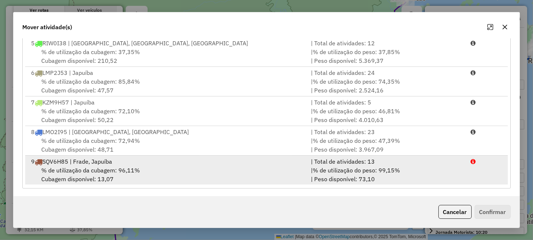
click at [238, 163] on div "9 SQV6H85 | Frade, Japuíba" at bounding box center [167, 161] width 280 height 9
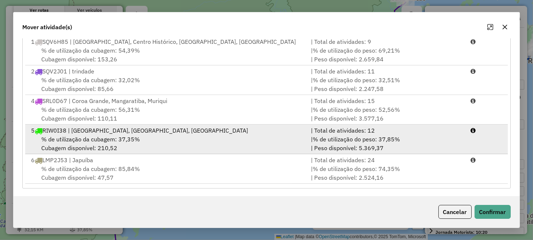
scroll to position [0, 0]
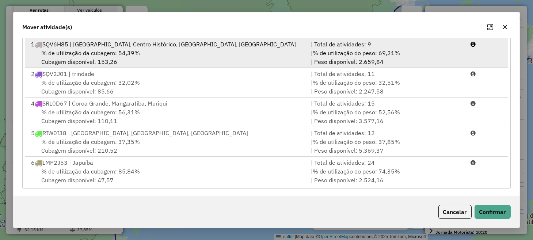
click at [244, 57] on div "% de utilização da cubagem: 54,39% Cubagem disponível: 153,26" at bounding box center [167, 58] width 280 height 18
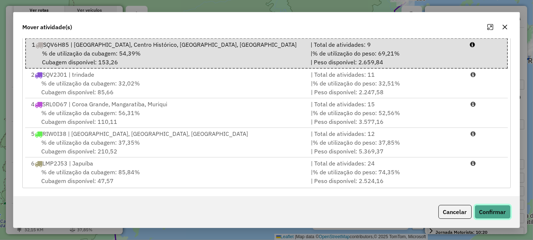
click at [486, 209] on button "Confirmar" at bounding box center [493, 212] width 36 height 14
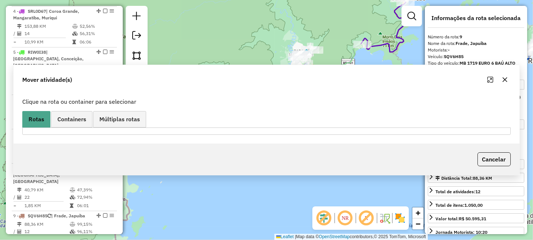
scroll to position [546, 0]
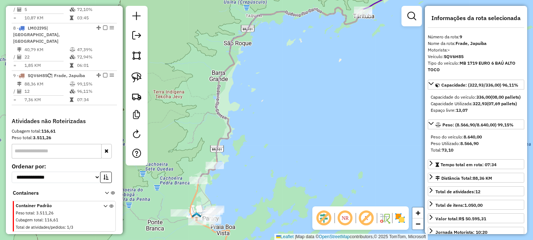
drag, startPoint x: 243, startPoint y: 178, endPoint x: 354, endPoint y: 83, distance: 145.5
click at [353, 84] on div "Janela de atendimento Grade de atendimento Capacidade Transportadoras Veículos …" at bounding box center [266, 120] width 533 height 240
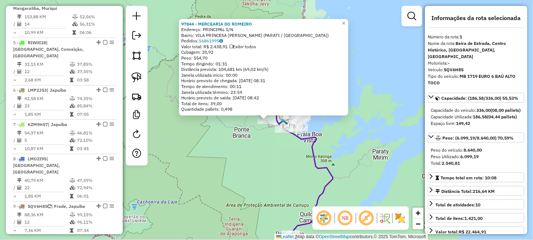
scroll to position [283, 0]
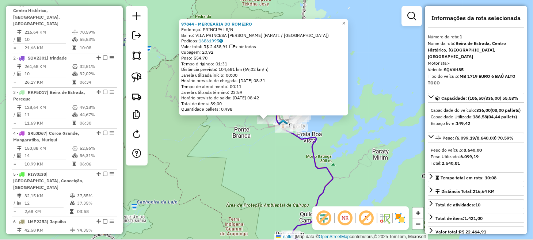
click at [217, 165] on div "97844 - MERCEARIA DO ROMEIRO Endereço: PRINCIPAL S/N Bairro: [GEOGRAPHIC_DATA][…" at bounding box center [266, 120] width 533 height 240
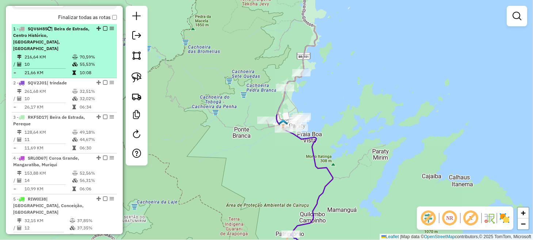
scroll to position [246, 0]
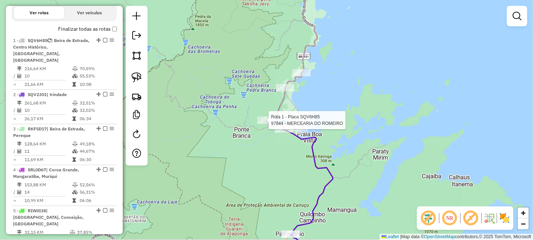
select select "**********"
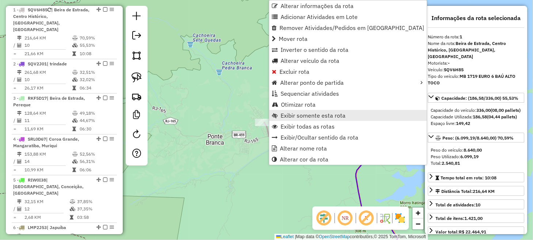
scroll to position [283, 0]
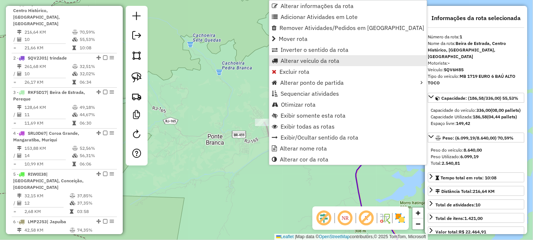
click at [308, 62] on span "Alterar veículo da rota" at bounding box center [310, 61] width 59 height 6
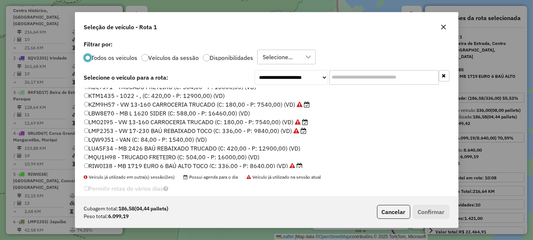
scroll to position [156, 0]
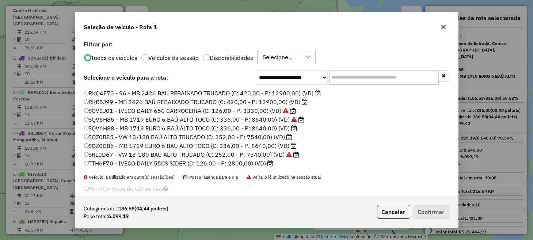
click at [109, 129] on label "SQV6H88 - MB 1719 EURO 6 BAÚ ALTO TOCO (C: 336,00 - P: 8640,00) (VD)" at bounding box center [191, 128] width 214 height 9
click at [433, 208] on button "Confirmar" at bounding box center [432, 212] width 36 height 14
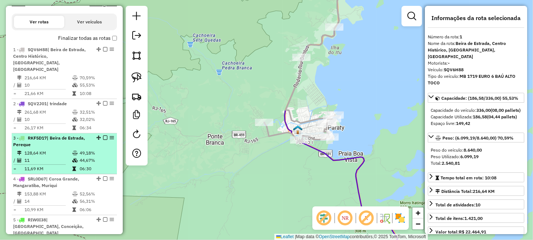
scroll to position [210, 0]
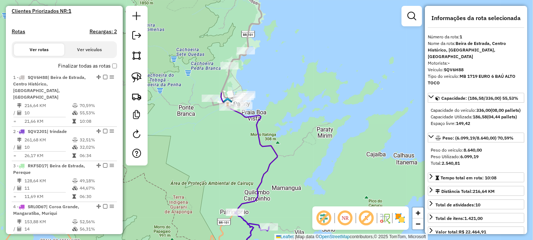
drag, startPoint x: 336, startPoint y: 86, endPoint x: 298, endPoint y: 45, distance: 55.4
click at [298, 45] on div "Janela de atendimento Grade de atendimento Capacidade Transportadoras Veículos …" at bounding box center [266, 120] width 533 height 240
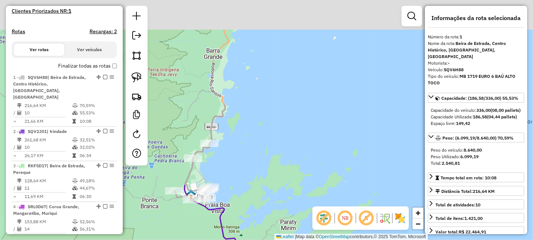
drag, startPoint x: 312, startPoint y: 38, endPoint x: 294, endPoint y: 181, distance: 143.7
click at [298, 169] on div "Janela de atendimento Grade de atendimento Capacidade Transportadoras Veículos …" at bounding box center [266, 120] width 533 height 240
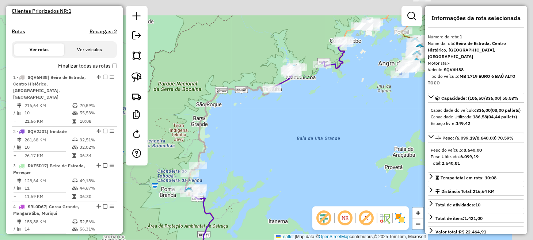
drag, startPoint x: 337, startPoint y: 70, endPoint x: 260, endPoint y: 134, distance: 100.0
click at [260, 134] on div "Janela de atendimento Grade de atendimento Capacidade Transportadoras Veículos …" at bounding box center [266, 120] width 533 height 240
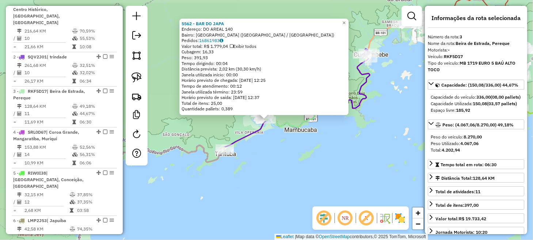
scroll to position [358, 0]
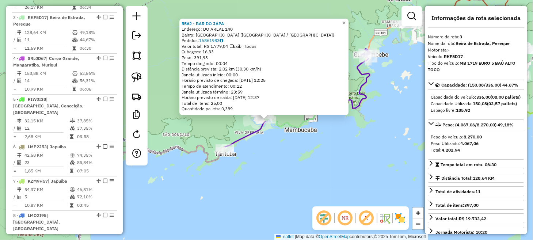
click at [285, 156] on div "5562 - BAR DO JAPA Endereço: DO AREAL 140 Bairro: [GEOGRAPHIC_DATA] ([GEOGRAPHI…" at bounding box center [266, 120] width 533 height 240
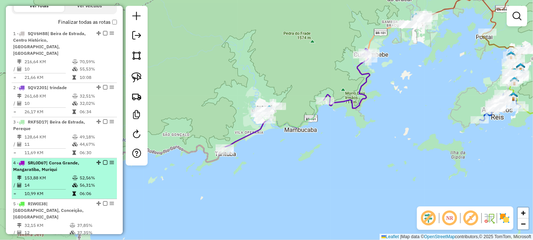
scroll to position [248, 0]
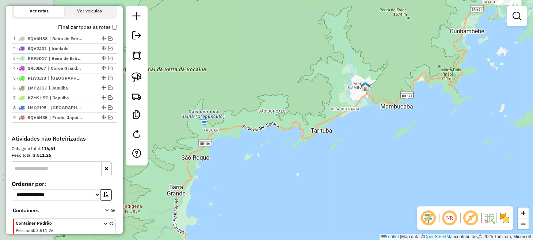
drag, startPoint x: 204, startPoint y: 178, endPoint x: 301, endPoint y: 154, distance: 99.9
click at [301, 155] on div "Janela de atendimento Grade de atendimento Capacidade Transportadoras Veículos …" at bounding box center [266, 120] width 533 height 240
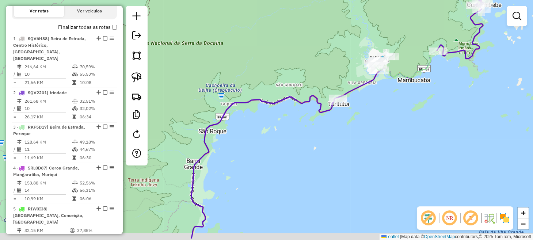
drag, startPoint x: 242, startPoint y: 156, endPoint x: 294, endPoint y: 42, distance: 124.9
click at [293, 45] on div "Janela de atendimento Grade de atendimento Capacidade Transportadoras Veículos …" at bounding box center [266, 120] width 533 height 240
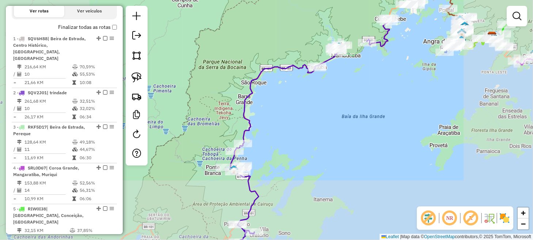
drag, startPoint x: 269, startPoint y: 170, endPoint x: 269, endPoint y: 109, distance: 61.1
click at [269, 109] on div "Janela de atendimento Grade de atendimento Capacidade Transportadoras Veículos …" at bounding box center [266, 120] width 533 height 240
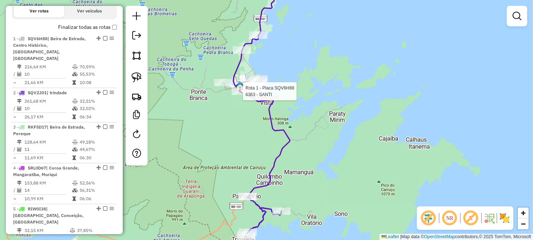
select select "**********"
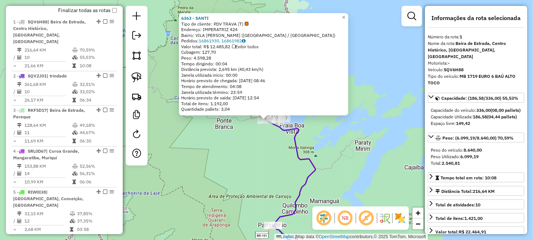
scroll to position [283, 0]
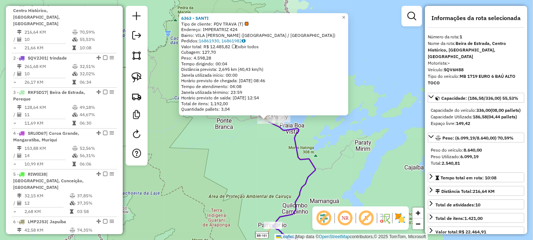
click at [235, 156] on div "6363 - SANTI Tipo de cliente: PDV TRAVA (T) Endereço: IMPERATRIZ 424 Bairro: [G…" at bounding box center [266, 120] width 533 height 240
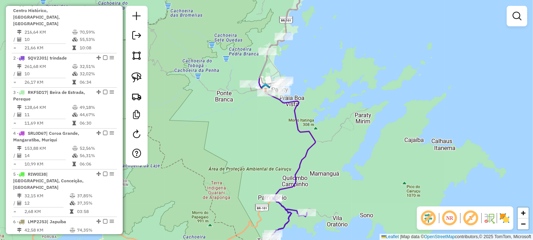
drag, startPoint x: 276, startPoint y: 156, endPoint x: 276, endPoint y: 116, distance: 40.6
click at [276, 117] on div "Janela de atendimento Grade de atendimento Capacidade Transportadoras Veículos …" at bounding box center [266, 120] width 533 height 240
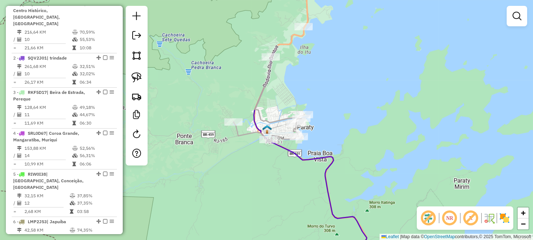
drag, startPoint x: 319, startPoint y: 62, endPoint x: 333, endPoint y: 135, distance: 74.1
click at [333, 135] on div "Janela de atendimento Grade de atendimento Capacidade Transportadoras Veículos …" at bounding box center [266, 120] width 533 height 240
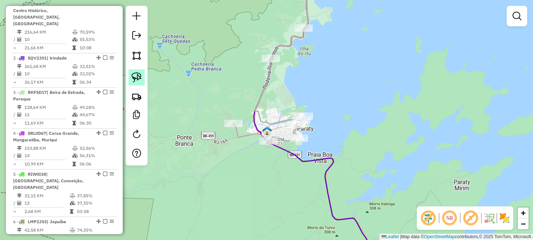
click at [139, 78] on img at bounding box center [137, 77] width 10 height 10
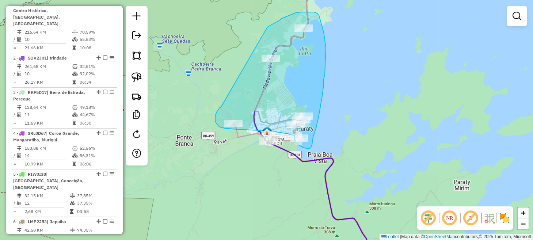
drag, startPoint x: 221, startPoint y: 107, endPoint x: 268, endPoint y: 27, distance: 92.6
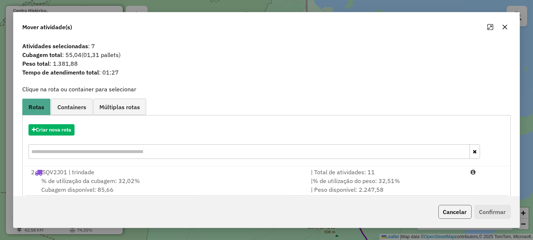
click at [451, 209] on button "Cancelar" at bounding box center [455, 212] width 33 height 14
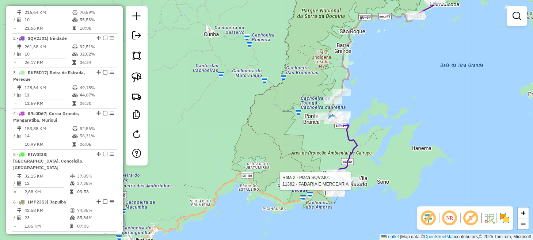
select select "**********"
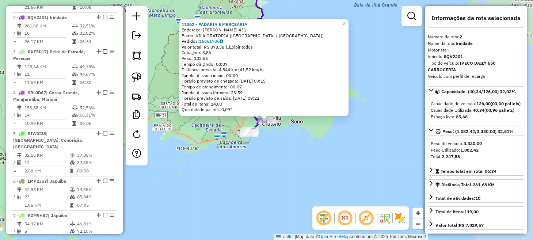
scroll to position [324, 0]
click at [331, 172] on div "11362 - PADARIA E MERCEARIA Endereço: [PERSON_NAME] 431 Bairro: [GEOGRAPHIC_DAT…" at bounding box center [266, 120] width 533 height 240
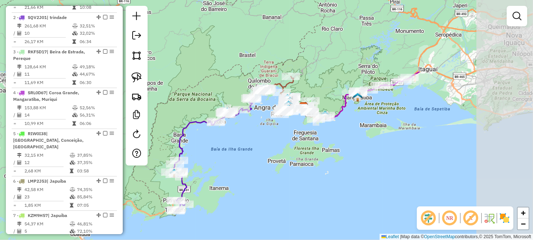
drag, startPoint x: 347, startPoint y: 102, endPoint x: 240, endPoint y: 171, distance: 127.2
click at [215, 184] on div "Janela de atendimento Grade de atendimento Capacidade Transportadoras Veículos …" at bounding box center [266, 120] width 533 height 240
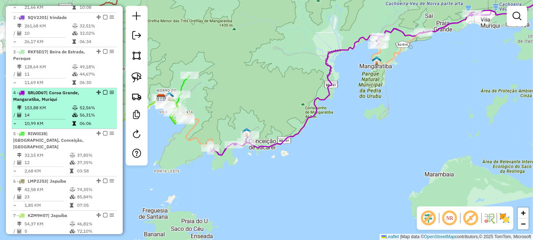
click at [103, 90] on em at bounding box center [105, 92] width 4 height 4
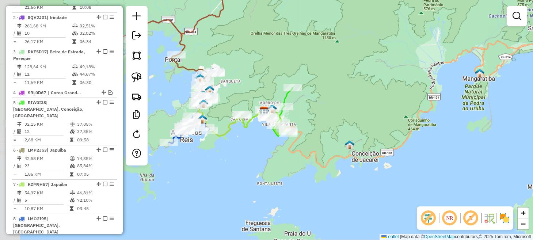
drag, startPoint x: 172, startPoint y: 128, endPoint x: 278, endPoint y: 140, distance: 106.0
click at [275, 140] on div "Janela de atendimento Grade de atendimento Capacidade Transportadoras Veículos …" at bounding box center [266, 120] width 533 height 240
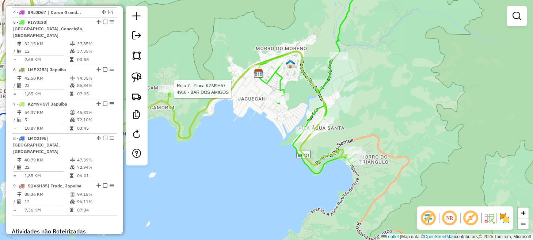
select select "**********"
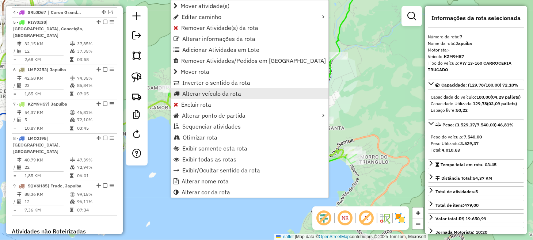
scroll to position [483, 0]
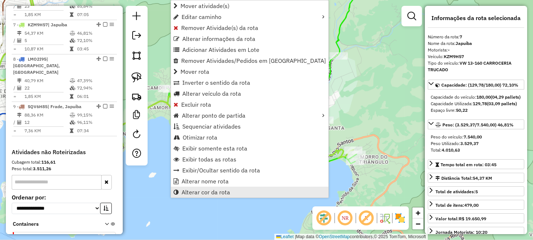
click at [214, 190] on span "Alterar cor da rota" at bounding box center [206, 192] width 49 height 6
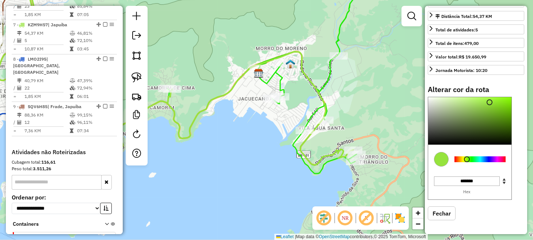
scroll to position [173, 0]
type input "*******"
click at [491, 160] on div at bounding box center [480, 159] width 51 height 6
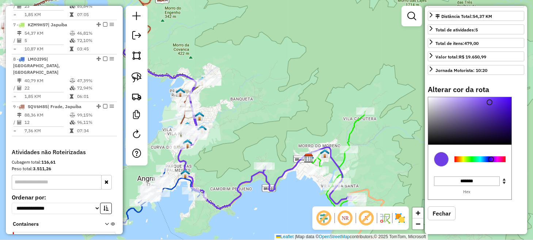
drag, startPoint x: 327, startPoint y: 153, endPoint x: 250, endPoint y: 142, distance: 76.9
click at [250, 142] on div "Janela de atendimento Grade de atendimento Capacidade Transportadoras Veículos …" at bounding box center [266, 120] width 533 height 240
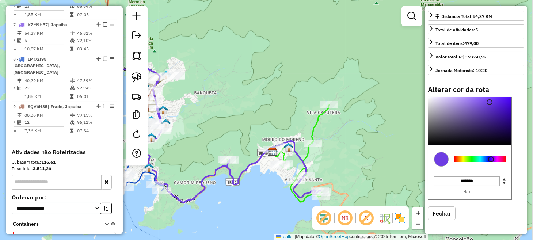
drag, startPoint x: 276, startPoint y: 137, endPoint x: 253, endPoint y: 133, distance: 23.7
click at [253, 133] on div "Janela de atendimento Grade de atendimento Capacidade Transportadoras Veículos …" at bounding box center [266, 120] width 533 height 240
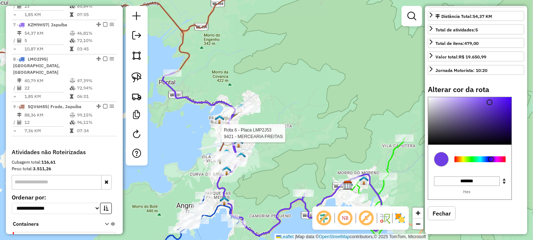
select select "**********"
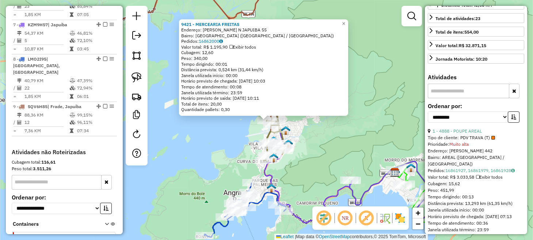
scroll to position [449, 0]
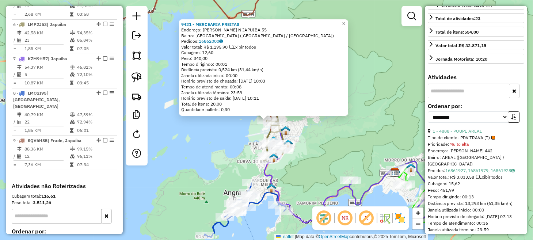
click at [208, 144] on div "9421 - MERCEARIA FREITAS Endereço: [PERSON_NAME] N JAPUIBA 55 Bairro: [GEOGRAPH…" at bounding box center [266, 120] width 533 height 240
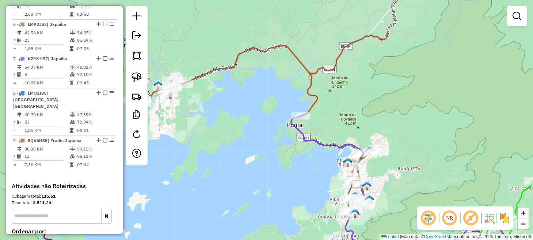
drag, startPoint x: 205, startPoint y: 125, endPoint x: 295, endPoint y: 175, distance: 103.1
click at [291, 184] on div "Janela de atendimento Grade de atendimento Capacidade Transportadoras Veículos …" at bounding box center [266, 120] width 533 height 240
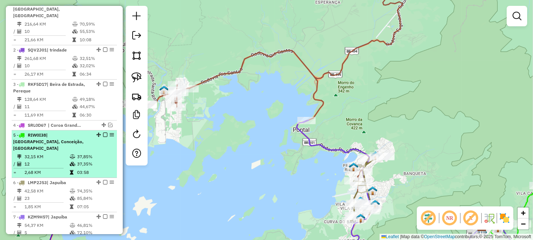
scroll to position [303, 0]
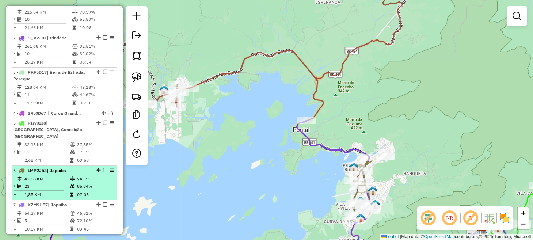
click at [103, 168] on em at bounding box center [105, 170] width 4 height 4
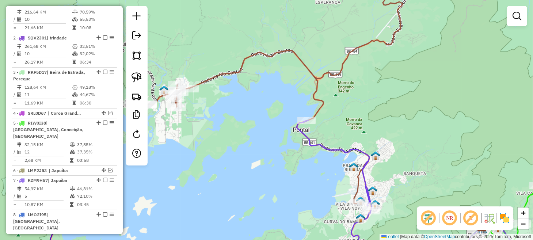
drag, startPoint x: 304, startPoint y: 148, endPoint x: 300, endPoint y: 131, distance: 16.9
click at [300, 131] on div "Janela de atendimento Grade de atendimento Capacidade Transportadoras Veículos …" at bounding box center [266, 120] width 533 height 240
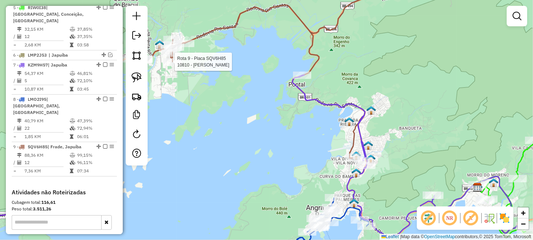
select select "**********"
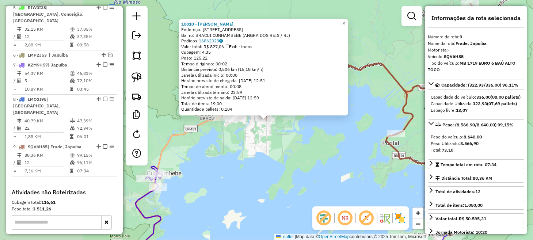
scroll to position [483, 0]
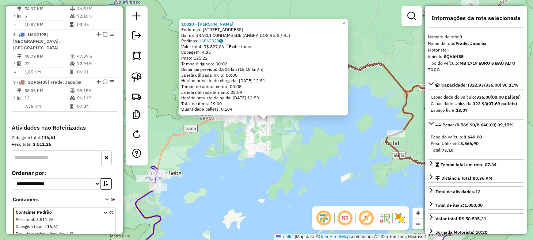
click at [280, 163] on div "10810 - [PERSON_NAME]: R [GEOGRAPHIC_DATA] 9 Bairro: [GEOGRAPHIC_DATA] CUNHAMBE…" at bounding box center [266, 120] width 533 height 240
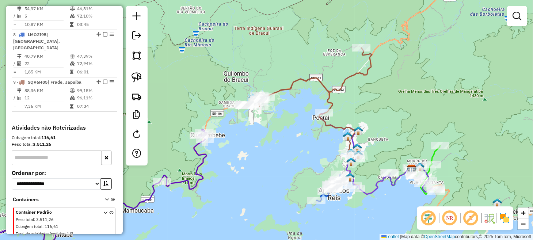
drag, startPoint x: 278, startPoint y: 171, endPoint x: 266, endPoint y: 140, distance: 33.2
click at [266, 140] on div "Janela de atendimento Grade de atendimento Capacidade Transportadoras Veículos …" at bounding box center [266, 120] width 533 height 240
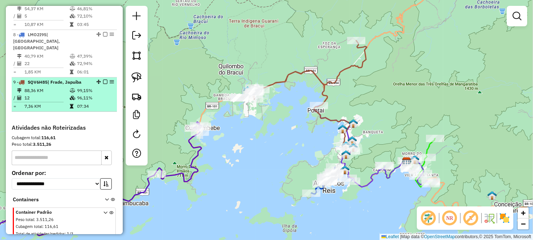
scroll to position [447, 0]
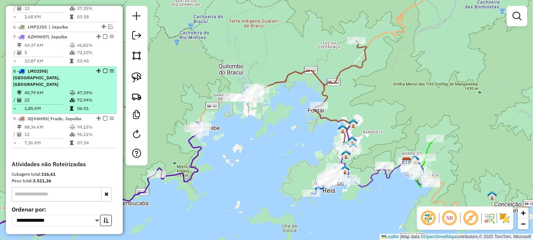
click at [104, 69] on em at bounding box center [105, 71] width 4 height 4
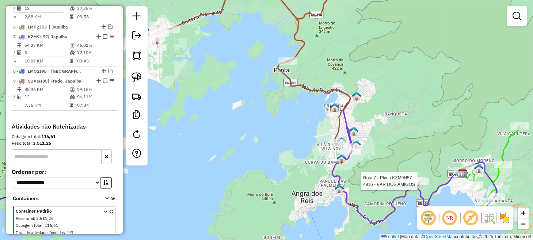
select select "**********"
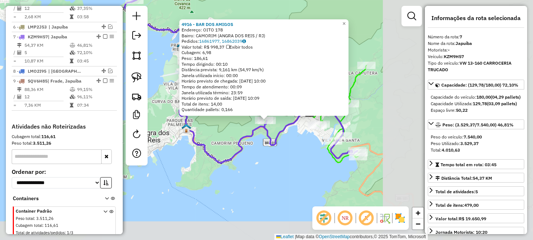
scroll to position [453, 0]
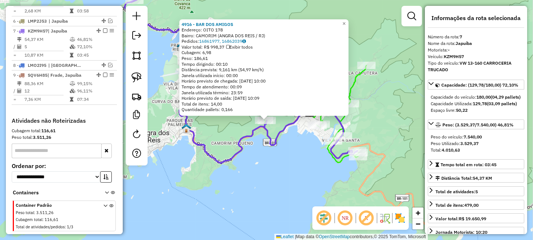
click at [307, 173] on div "Rota 7 - Placa KZM9H57 8970 - BAR E LANCHONETE JUA 4916 - BAR DOS AMIGOS Endere…" at bounding box center [266, 120] width 533 height 240
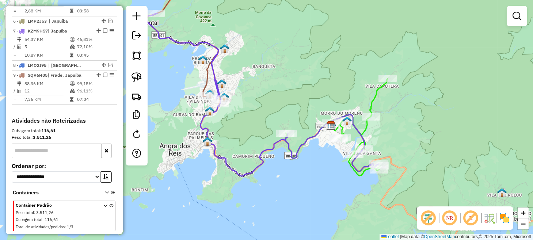
drag, startPoint x: 223, startPoint y: 157, endPoint x: 310, endPoint y: 213, distance: 103.8
click at [310, 176] on icon at bounding box center [262, 94] width 233 height 163
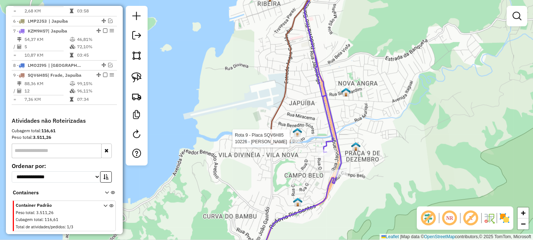
select select "**********"
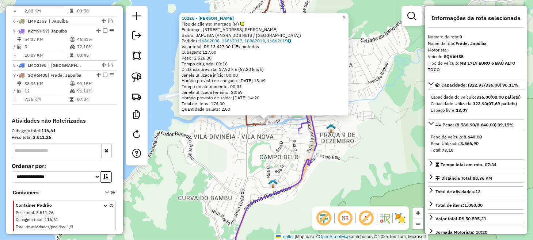
click at [253, 158] on div "10226 - [PERSON_NAME] de cliente: [PERSON_NAME] (M) Endereço: [STREET_ADDRESS][…" at bounding box center [266, 120] width 533 height 240
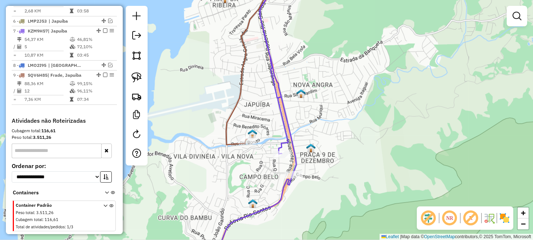
drag, startPoint x: 254, startPoint y: 95, endPoint x: 229, endPoint y: 112, distance: 29.7
click at [230, 113] on icon at bounding box center [245, 70] width 39 height 149
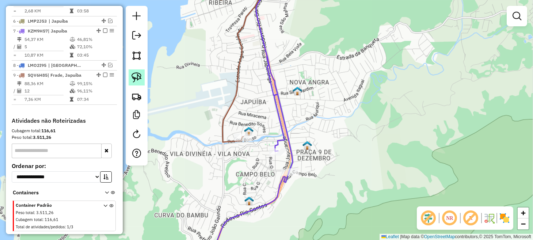
click at [136, 76] on img at bounding box center [137, 77] width 10 height 10
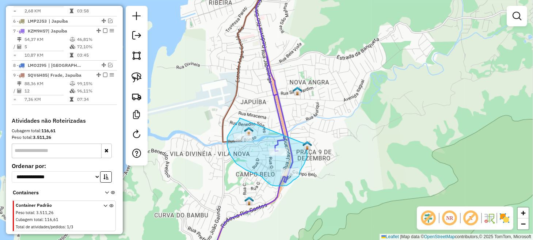
drag, startPoint x: 240, startPoint y: 118, endPoint x: 306, endPoint y: 144, distance: 71.6
click at [306, 144] on div "Janela de atendimento Grade de atendimento Capacidade Transportadoras Veículos …" at bounding box center [266, 120] width 533 height 240
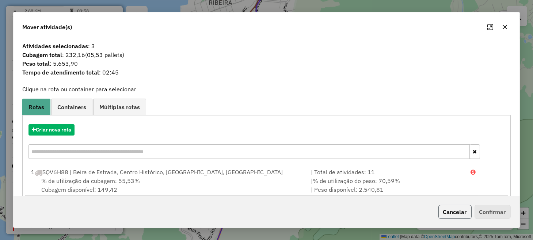
click at [460, 211] on button "Cancelar" at bounding box center [455, 212] width 33 height 14
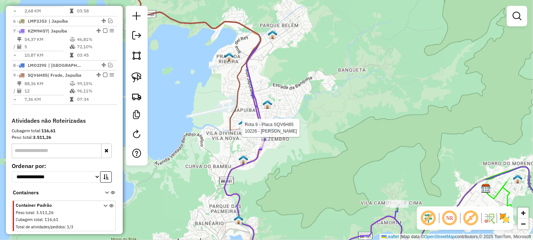
select select "**********"
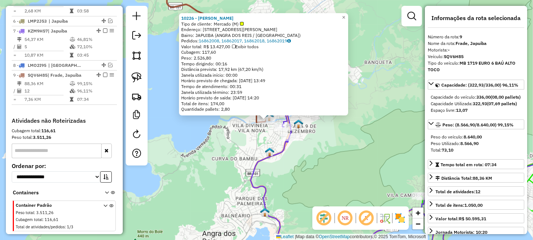
click at [212, 136] on div "10226 - [PERSON_NAME] de cliente: [PERSON_NAME] (M) Endereço: [STREET_ADDRESS][…" at bounding box center [266, 120] width 533 height 240
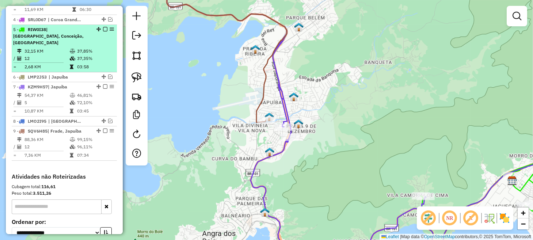
scroll to position [380, 0]
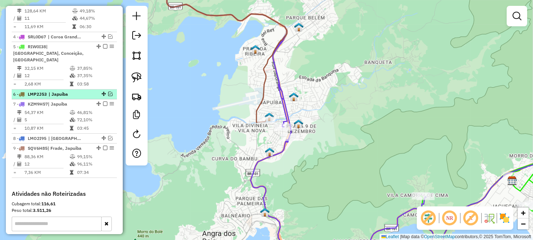
click at [110, 92] on em at bounding box center [110, 94] width 4 height 4
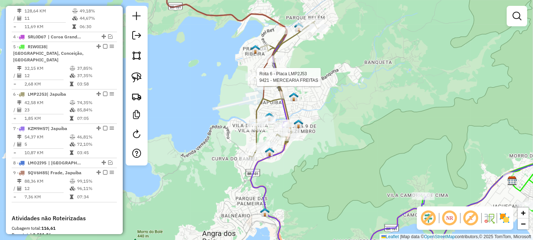
select select "**********"
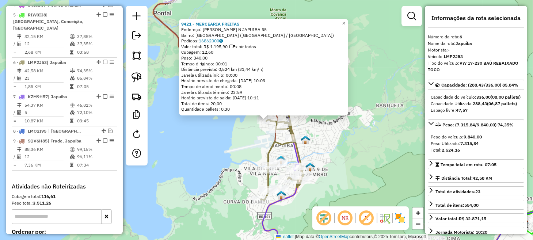
scroll to position [449, 0]
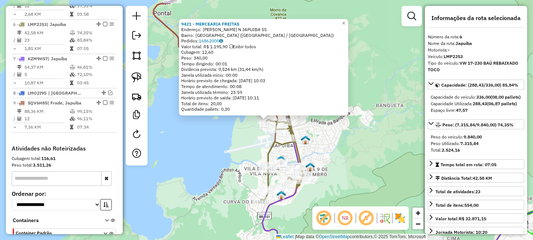
click at [239, 142] on div "9421 - MERCEARIA FREITAS Endereço: [PERSON_NAME] N JAPUIBA 55 Bairro: [GEOGRAPH…" at bounding box center [266, 120] width 533 height 240
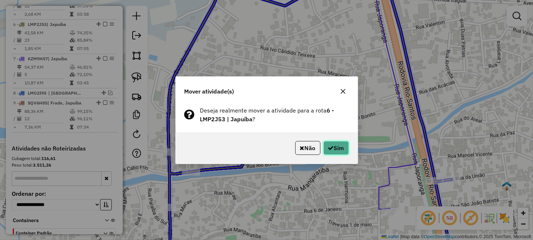
click at [334, 146] on button "Sim" at bounding box center [337, 148] width 26 height 14
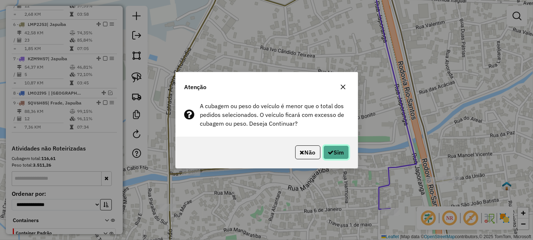
click at [329, 150] on icon "button" at bounding box center [331, 153] width 6 height 6
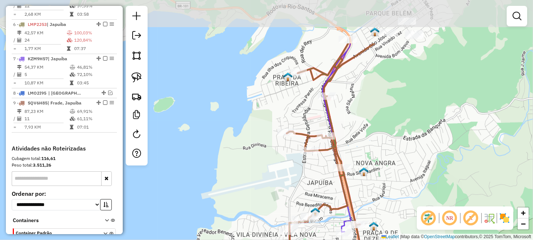
drag, startPoint x: 395, startPoint y: 112, endPoint x: 394, endPoint y: 184, distance: 72.0
click at [395, 182] on div "Janela de atendimento Grade de atendimento Capacidade Transportadoras Veículos …" at bounding box center [266, 120] width 533 height 240
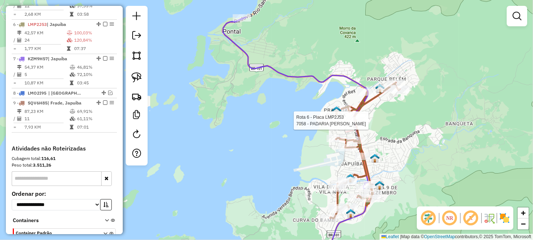
select select "**********"
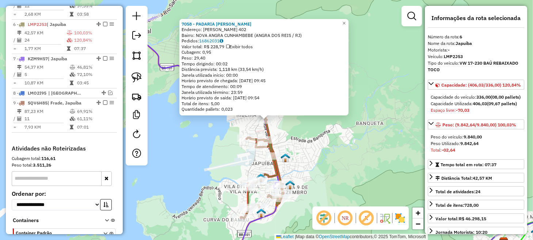
click at [370, 139] on div "7058 - PADARIA [PERSON_NAME]: [PERSON_NAME] 402 Bairro: NOVA ANGRA CUNHAMBEBE (…" at bounding box center [266, 120] width 533 height 240
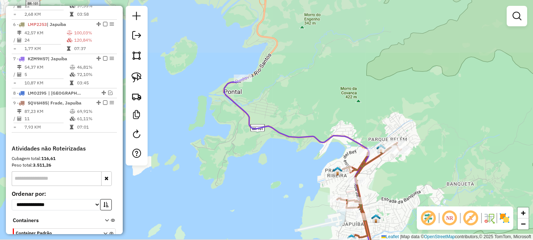
drag, startPoint x: 313, startPoint y: 119, endPoint x: 421, endPoint y: 182, distance: 125.2
click at [416, 182] on div "Janela de atendimento Grade de atendimento Capacidade Transportadoras Veículos …" at bounding box center [266, 120] width 533 height 240
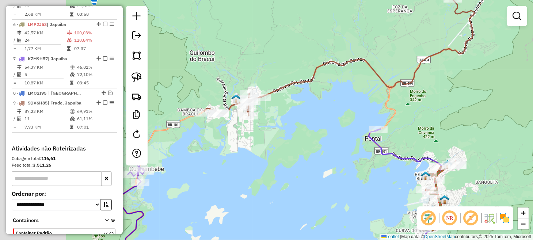
drag, startPoint x: 200, startPoint y: 116, endPoint x: 295, endPoint y: 135, distance: 96.2
click at [301, 138] on div "Janela de atendimento Grade de atendimento Capacidade Transportadoras Veículos …" at bounding box center [266, 120] width 533 height 240
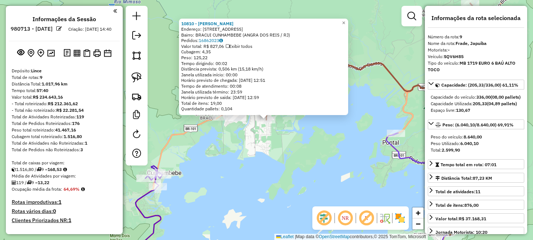
select select "**********"
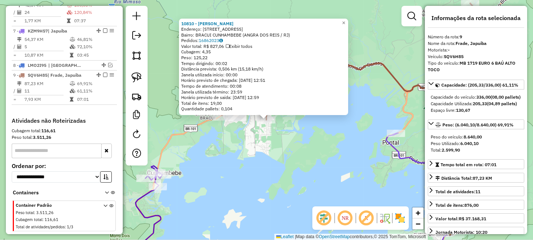
click at [344, 148] on div "10810 - [PERSON_NAME]: R [GEOGRAPHIC_DATA] 9 Bairro: [GEOGRAPHIC_DATA] CUNHAMBE…" at bounding box center [266, 120] width 533 height 240
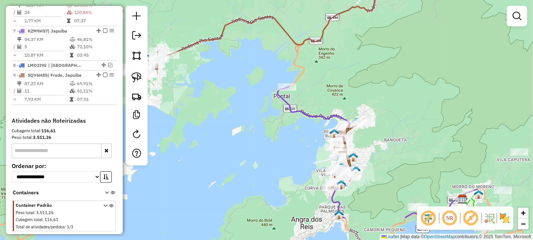
drag, startPoint x: 347, startPoint y: 155, endPoint x: 224, endPoint y: 108, distance: 132.3
click at [224, 108] on div "Janela de atendimento Grade de atendimento Capacidade Transportadoras Veículos …" at bounding box center [266, 120] width 533 height 240
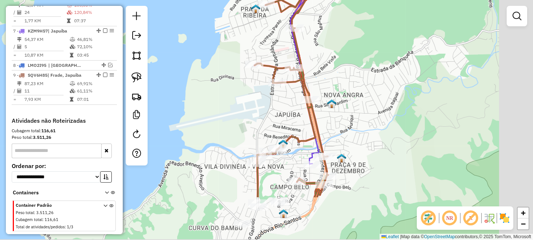
drag, startPoint x: 365, startPoint y: 149, endPoint x: 339, endPoint y: 105, distance: 51.0
click at [339, 106] on div "Janela de atendimento Grade de atendimento Capacidade Transportadoras Veículos …" at bounding box center [266, 120] width 533 height 240
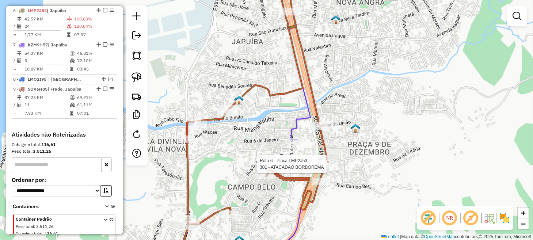
select select "**********"
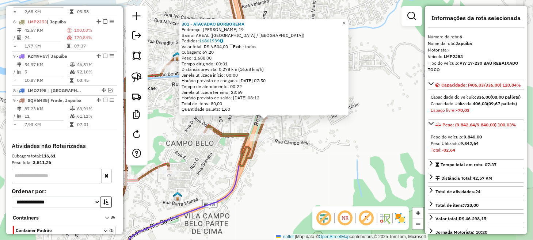
scroll to position [449, 0]
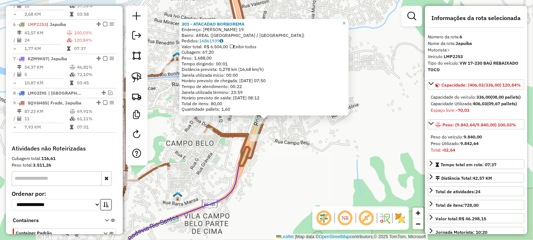
click at [312, 161] on div "301 - ATACADAO BORBOREMA Endereço: [PERSON_NAME][GEOGRAPHIC_DATA] 19 Bairro: AR…" at bounding box center [266, 120] width 533 height 240
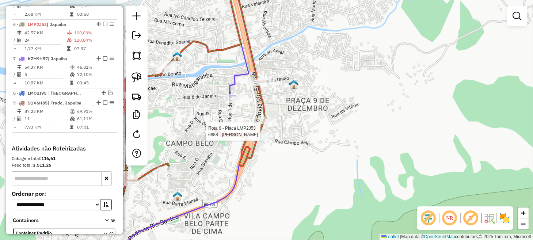
select select "**********"
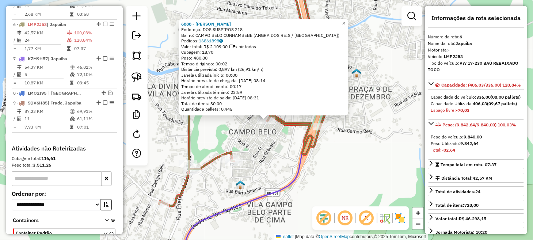
click at [261, 149] on div "6888 - [PERSON_NAME]: DOS SUSPIROS 218 Bairro: CAMPO BELO CUNHAMBEBE ([GEOGRAPH…" at bounding box center [266, 120] width 533 height 240
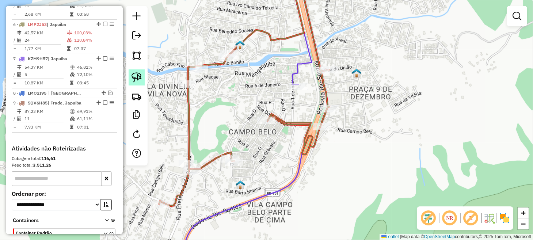
click at [142, 75] on link at bounding box center [137, 77] width 16 height 16
drag, startPoint x: 317, startPoint y: 99, endPoint x: 335, endPoint y: 99, distance: 17.9
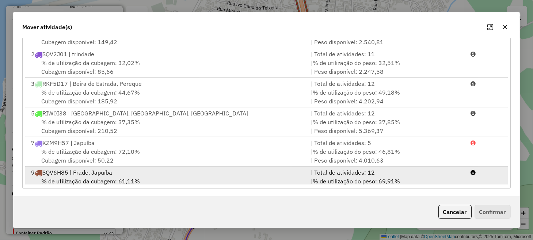
scroll to position [31, 0]
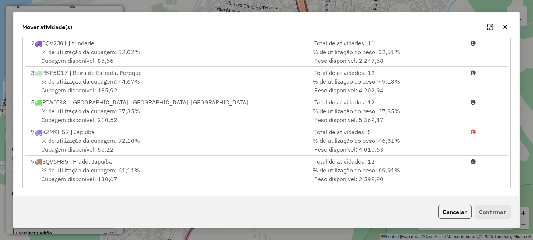
click at [447, 205] on button "Cancelar" at bounding box center [455, 212] width 33 height 14
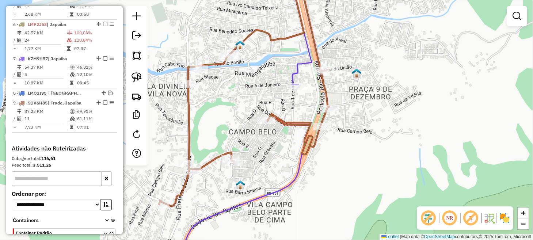
scroll to position [0, 0]
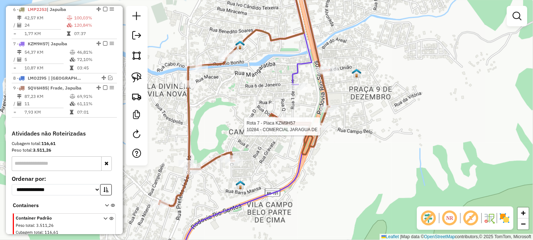
select select "**********"
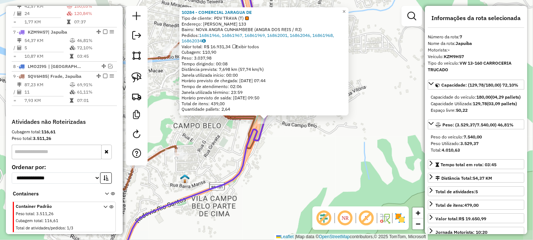
scroll to position [477, 0]
click at [326, 152] on div "10284 - COMERCIAL JARAGUA DE Tipo de cliente: PDV TRAVA (T) Endereço: FRANCELIN…" at bounding box center [266, 120] width 533 height 240
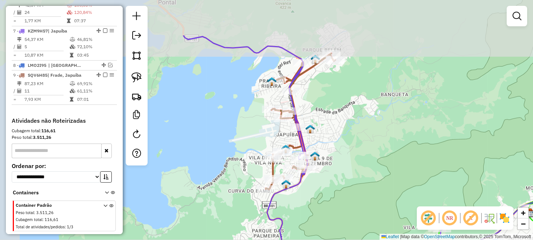
drag, startPoint x: 319, startPoint y: 106, endPoint x: 354, endPoint y: 168, distance: 71.1
click at [354, 168] on div "Janela de atendimento Grade de atendimento Capacidade Transportadoras Veículos …" at bounding box center [266, 120] width 533 height 240
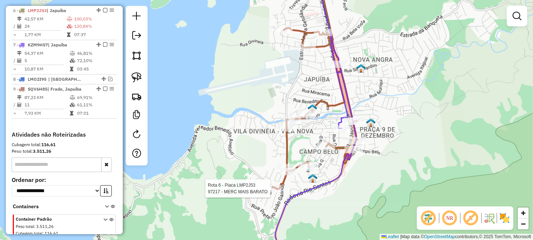
select select "**********"
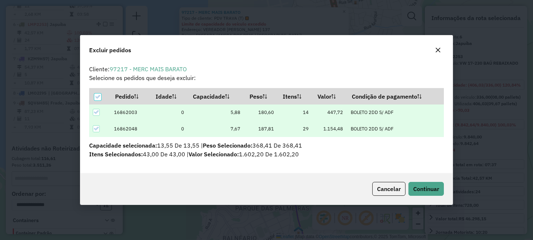
scroll to position [0, 0]
click at [429, 186] on span "Continuar" at bounding box center [427, 188] width 26 height 7
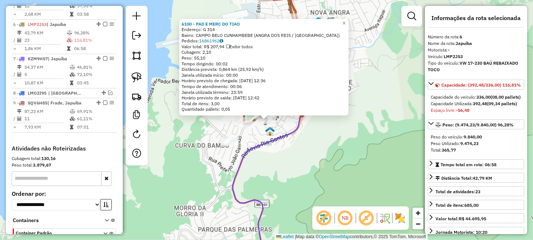
click at [312, 142] on div "6100 - PAD E MERC DO TIAO Endereço: G 314 Bairro: CAMPO BELO CUNHAMBEBE (ANGRA …" at bounding box center [266, 120] width 533 height 240
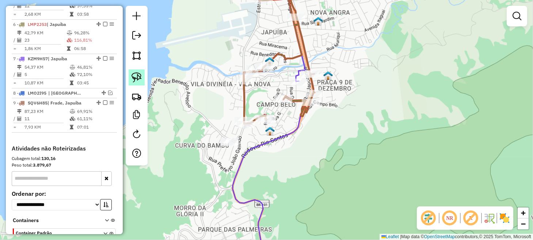
click at [137, 80] on img at bounding box center [137, 77] width 10 height 10
drag, startPoint x: 214, startPoint y: 129, endPoint x: 236, endPoint y: 136, distance: 23.7
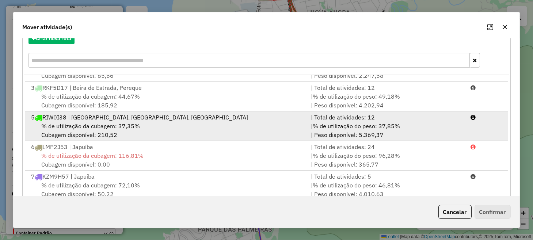
scroll to position [60, 0]
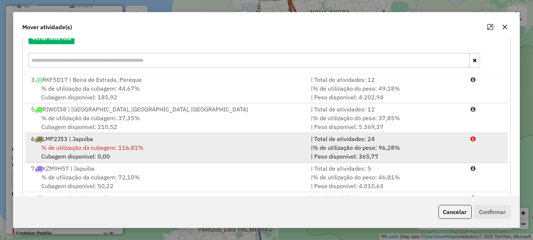
click at [213, 140] on div "6 LMP2J53 | Japuíba" at bounding box center [167, 139] width 280 height 9
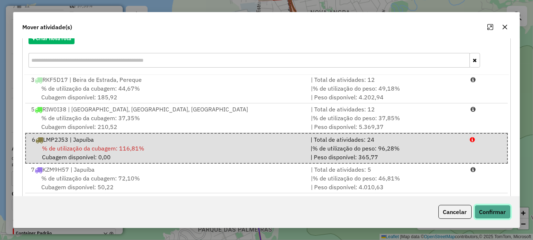
click at [494, 212] on button "Confirmar" at bounding box center [493, 212] width 36 height 14
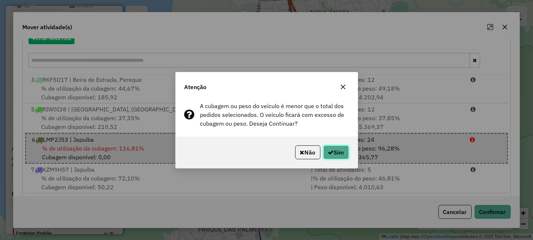
click at [342, 152] on button "Sim" at bounding box center [337, 153] width 26 height 14
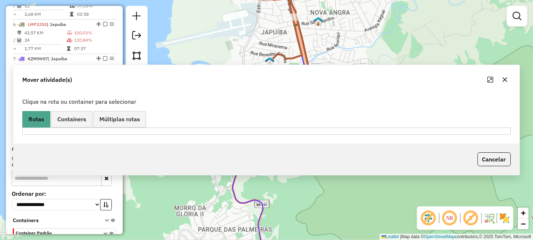
scroll to position [0, 0]
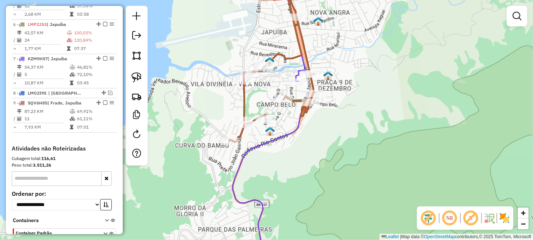
drag, startPoint x: 277, startPoint y: 93, endPoint x: 291, endPoint y: 132, distance: 42.0
click at [312, 168] on div "Rota 6 - Placa LMP2J53 6888 - BHERING MEIRELES Janela de atendimento Grade de a…" at bounding box center [266, 120] width 533 height 240
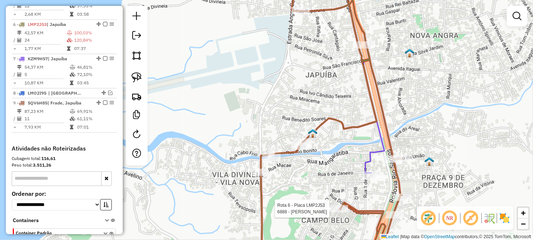
drag, startPoint x: 299, startPoint y: 93, endPoint x: 307, endPoint y: 188, distance: 96.1
click at [307, 188] on div "Rota 6 - Placa LMP2J53 6888 - BHERING MEIRELES Janela de atendimento Grade de a…" at bounding box center [266, 120] width 533 height 240
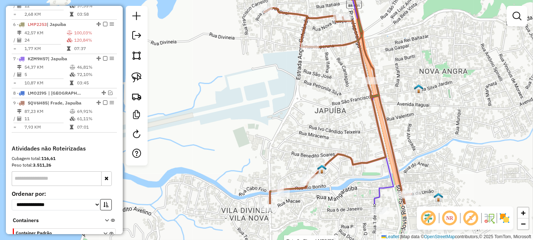
drag, startPoint x: 324, startPoint y: 155, endPoint x: 323, endPoint y: 83, distance: 71.7
click at [323, 83] on div "Rota 6 - Placa LMP2J53 6888 - BHERING MEIRELES Janela de atendimento Grade de a…" at bounding box center [266, 120] width 533 height 240
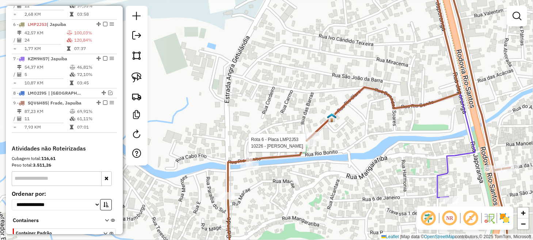
select select "**********"
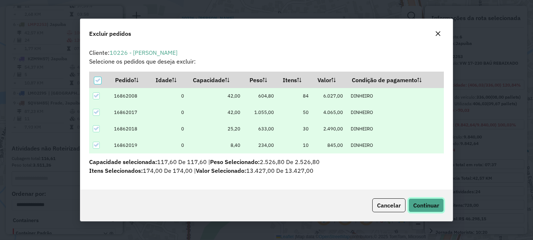
click at [420, 203] on span "Continuar" at bounding box center [427, 205] width 26 height 7
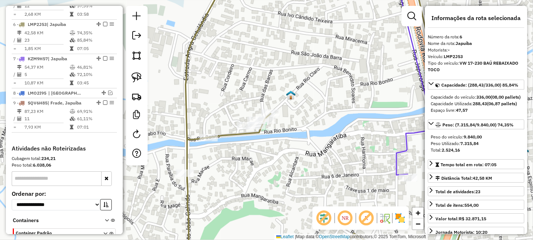
click at [293, 169] on div "Janela de atendimento Grade de atendimento Capacidade Transportadoras Veículos …" at bounding box center [266, 120] width 533 height 240
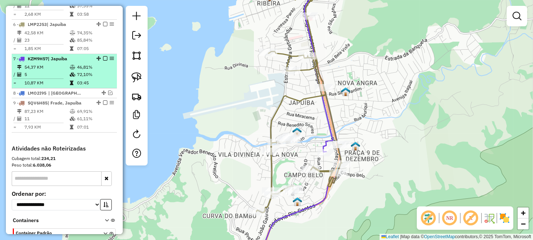
scroll to position [413, 0]
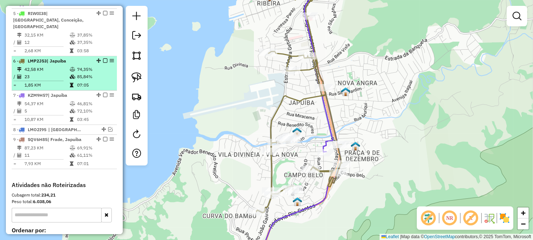
click at [105, 59] on em at bounding box center [105, 61] width 4 height 4
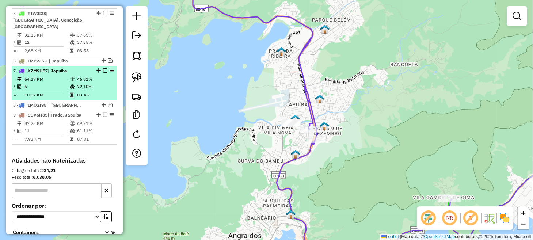
click at [103, 68] on em at bounding box center [105, 70] width 4 height 4
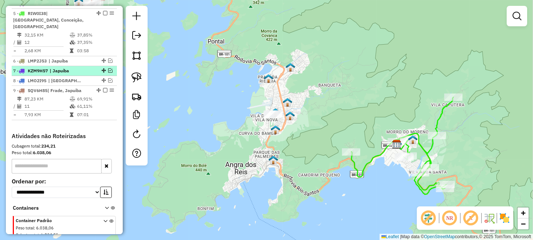
click at [108, 68] on em at bounding box center [110, 70] width 4 height 4
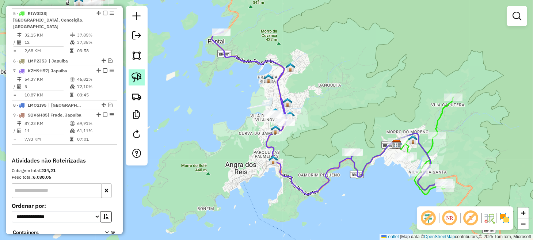
click at [140, 76] on img at bounding box center [137, 77] width 10 height 10
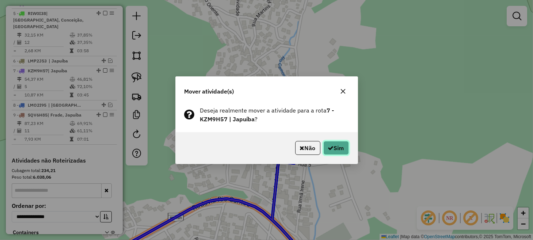
click at [343, 149] on button "Sim" at bounding box center [337, 148] width 26 height 14
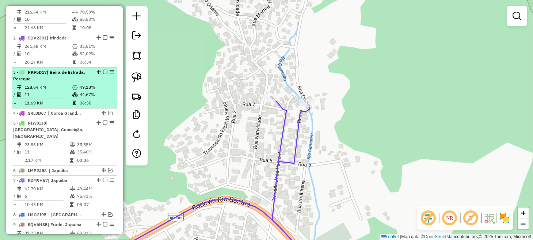
scroll to position [267, 0]
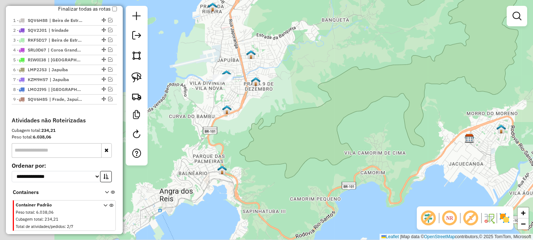
drag, startPoint x: 250, startPoint y: 68, endPoint x: 469, endPoint y: 191, distance: 250.7
click at [469, 191] on div "Janela de atendimento Grade de atendimento Capacidade Transportadoras Veículos …" at bounding box center [266, 120] width 533 height 240
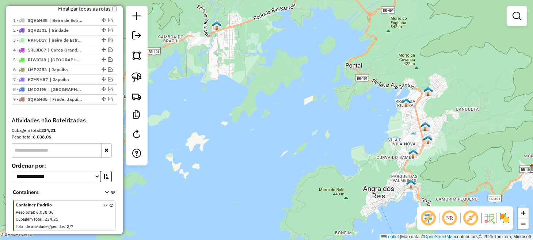
drag, startPoint x: 303, startPoint y: 140, endPoint x: 340, endPoint y: 140, distance: 36.9
click at [340, 140] on div "Janela de atendimento Grade de atendimento Capacidade Transportadoras Veículos …" at bounding box center [266, 120] width 533 height 240
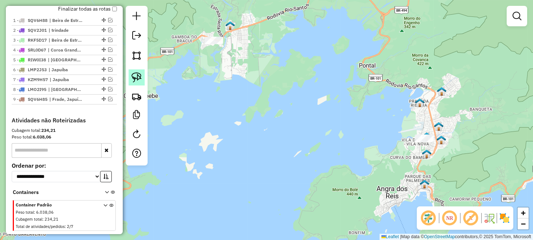
click at [132, 75] on img at bounding box center [137, 77] width 10 height 10
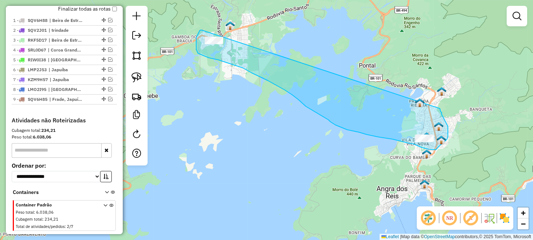
drag, startPoint x: 201, startPoint y: 30, endPoint x: 439, endPoint y: 105, distance: 249.4
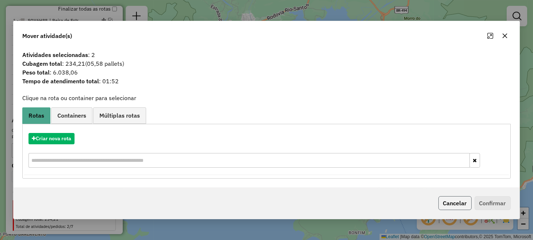
click at [459, 201] on button "Cancelar" at bounding box center [455, 203] width 33 height 14
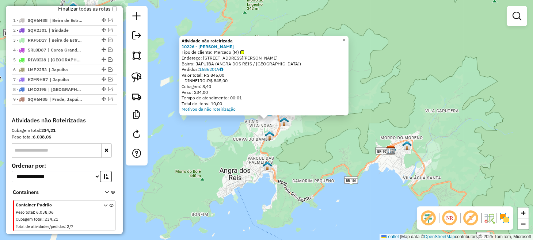
click at [234, 144] on div "Atividade não roteirizada 10226 - PAULO RICARDO Tipo de cliente: Mercado (M) En…" at bounding box center [266, 120] width 533 height 240
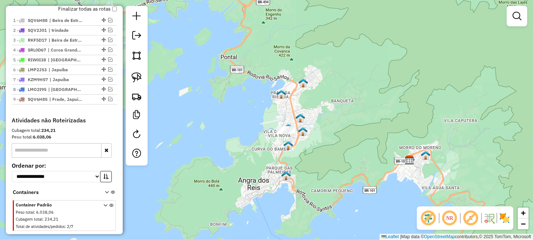
drag, startPoint x: 197, startPoint y: 91, endPoint x: 264, endPoint y: 114, distance: 70.4
click at [264, 114] on div "Janela de atendimento Grade de atendimento Capacidade Transportadoras Veículos …" at bounding box center [266, 120] width 533 height 240
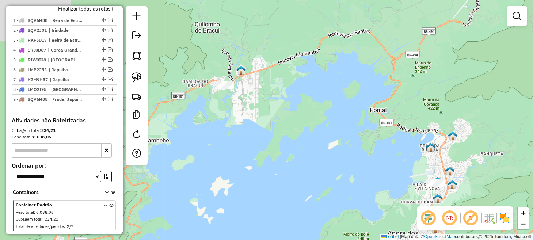
drag, startPoint x: 271, startPoint y: 116, endPoint x: 392, endPoint y: 162, distance: 129.0
click at [392, 162] on div "Janela de atendimento Grade de atendimento Capacidade Transportadoras Veículos …" at bounding box center [266, 120] width 533 height 240
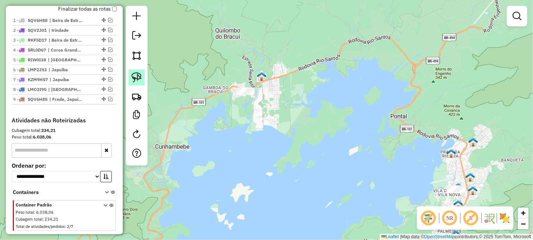
drag, startPoint x: 136, startPoint y: 75, endPoint x: 185, endPoint y: 75, distance: 49.0
click at [136, 75] on img at bounding box center [137, 77] width 10 height 10
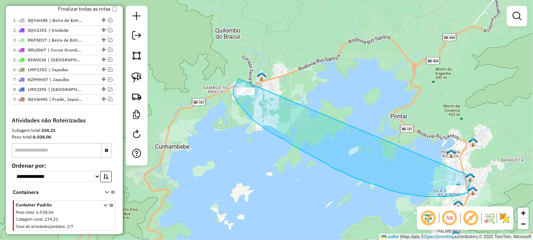
drag, startPoint x: 239, startPoint y: 79, endPoint x: 469, endPoint y: 173, distance: 248.8
click at [469, 173] on div "Janela de atendimento Grade de atendimento Capacidade Transportadoras Veículos …" at bounding box center [266, 120] width 533 height 240
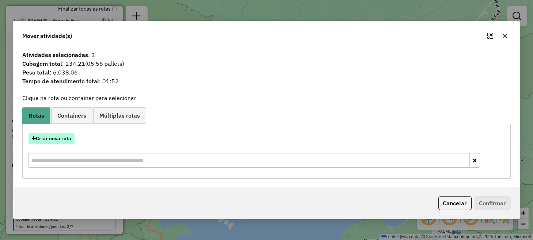
click at [70, 138] on button "Criar nova rota" at bounding box center [52, 138] width 46 height 11
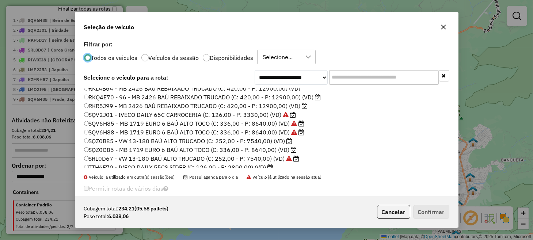
scroll to position [156, 0]
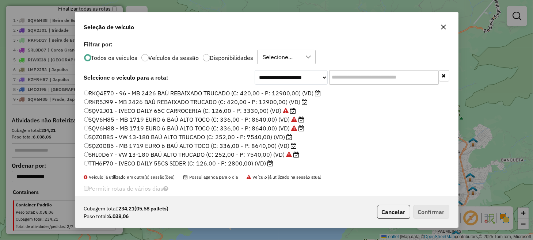
click at [113, 146] on label "SQZ0G85 - MB 1719 EURO 6 BAÚ ALTO TOCO (C: 336,00 - P: 8640,00) (VD)" at bounding box center [190, 146] width 213 height 9
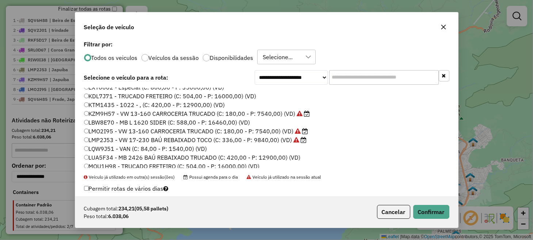
scroll to position [10, 0]
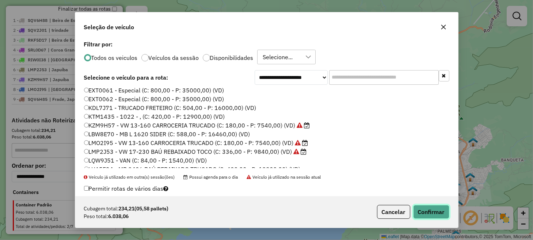
click at [426, 206] on button "Confirmar" at bounding box center [432, 212] width 36 height 14
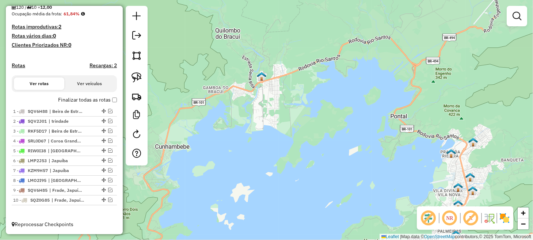
scroll to position [181, 0]
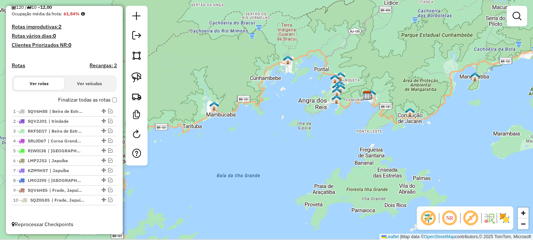
drag, startPoint x: 275, startPoint y: 147, endPoint x: 292, endPoint y: 94, distance: 56.2
click at [292, 94] on div "Janela de atendimento Grade de atendimento Capacidade Transportadoras Veículos …" at bounding box center [266, 120] width 533 height 240
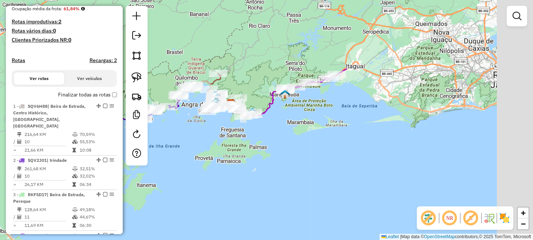
drag, startPoint x: 250, startPoint y: 148, endPoint x: 163, endPoint y: 147, distance: 87.4
click at [161, 147] on div "Janela de atendimento Grade de atendimento Capacidade Transportadoras Veículos …" at bounding box center [266, 120] width 533 height 240
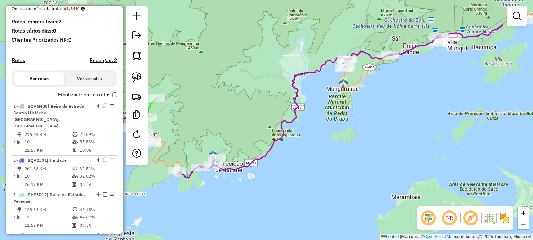
drag, startPoint x: 359, startPoint y: 127, endPoint x: 343, endPoint y: 176, distance: 50.9
click at [343, 176] on div "Janela de atendimento Grade de atendimento Capacidade Transportadoras Veículos …" at bounding box center [266, 120] width 533 height 240
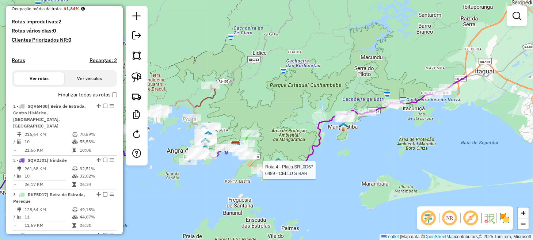
select select "**********"
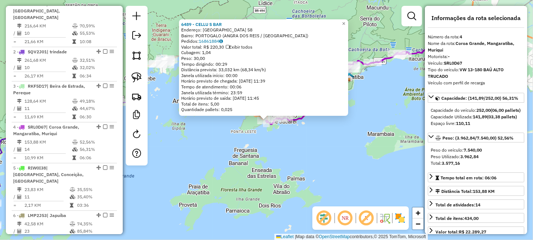
scroll to position [399, 0]
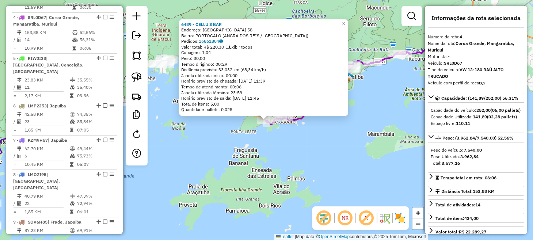
click at [362, 173] on div "6489 - CELLU S BAR Endereço: PORTOGALO 58 Bairro: PORTOGALO (ANGRA DOS REIS / R…" at bounding box center [266, 120] width 533 height 240
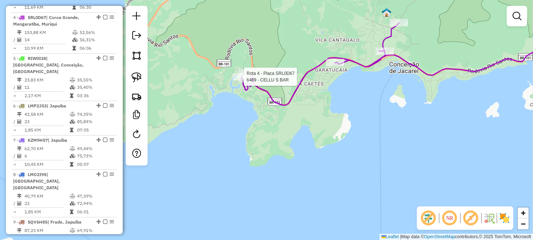
select select "**********"
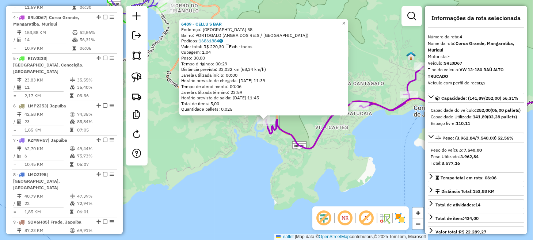
click at [256, 174] on div "6489 - CELLU S BAR Endereço: PORTOGALO 58 Bairro: PORTOGALO (ANGRA DOS REIS / R…" at bounding box center [266, 120] width 533 height 240
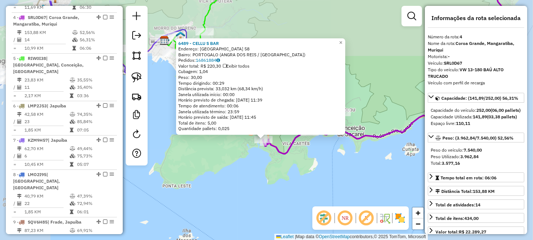
click at [260, 160] on div "6489 - CELLU S BAR Endereço: PORTOGALO 58 Bairro: PORTOGALO (ANGRA DOS REIS / R…" at bounding box center [266, 120] width 533 height 240
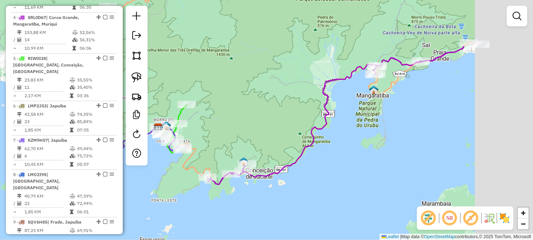
drag, startPoint x: 444, startPoint y: 137, endPoint x: 316, endPoint y: 169, distance: 131.6
click at [319, 169] on div "Janela de atendimento Grade de atendimento Capacidade Transportadoras Veículos …" at bounding box center [266, 120] width 533 height 240
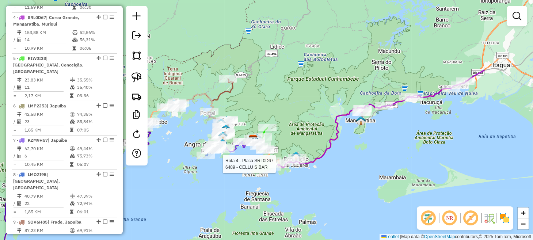
select select "**********"
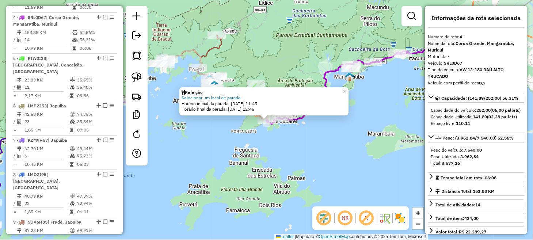
click at [330, 147] on div "Refeição Selecionar um local de parada Horário inicial da parada: 18/08/2025 11…" at bounding box center [266, 120] width 533 height 240
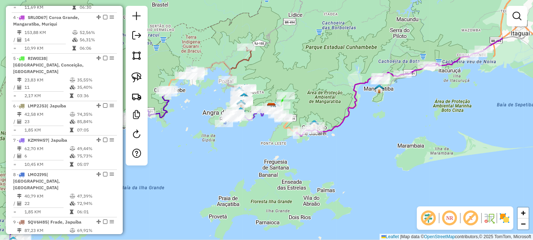
drag, startPoint x: 300, startPoint y: 141, endPoint x: 345, endPoint y: 155, distance: 47.0
click at [344, 155] on div "Janela de atendimento Grade de atendimento Capacidade Transportadoras Veículos …" at bounding box center [266, 120] width 533 height 240
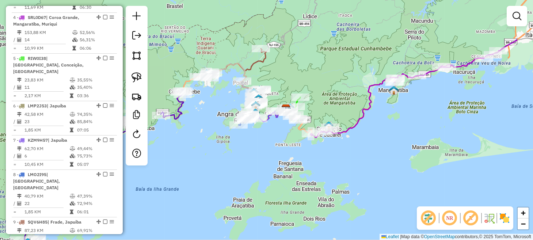
drag, startPoint x: 355, startPoint y: 140, endPoint x: 333, endPoint y: 143, distance: 22.2
click at [333, 143] on div "Janela de atendimento Grade de atendimento Capacidade Transportadoras Veículos …" at bounding box center [266, 120] width 533 height 240
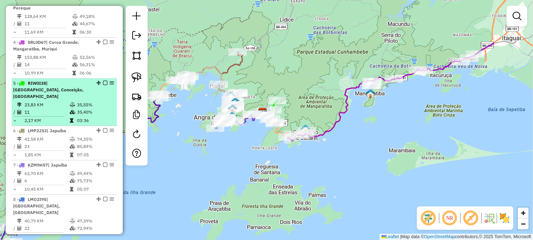
scroll to position [362, 0]
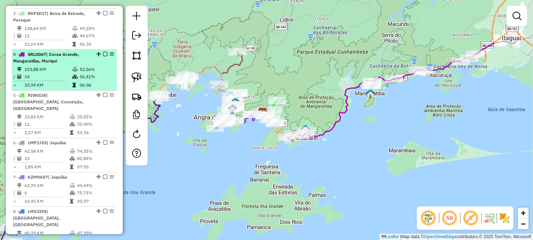
click at [103, 52] on em at bounding box center [105, 54] width 4 height 4
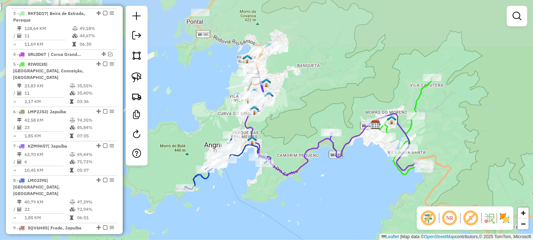
drag, startPoint x: 257, startPoint y: 102, endPoint x: 383, endPoint y: 199, distance: 159.4
click at [380, 199] on div "Janela de atendimento Grade de atendimento Capacidade Transportadoras Veículos …" at bounding box center [266, 120] width 533 height 240
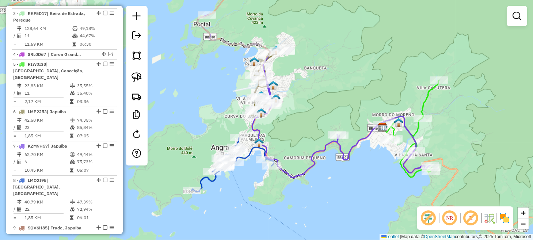
drag, startPoint x: 380, startPoint y: 174, endPoint x: 330, endPoint y: 164, distance: 51.3
click at [330, 164] on div "Janela de atendimento Grade de atendimento Capacidade Transportadoras Veículos …" at bounding box center [266, 120] width 533 height 240
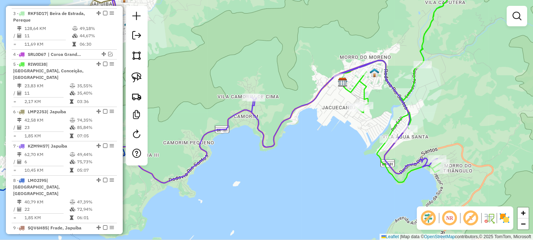
drag, startPoint x: 326, startPoint y: 150, endPoint x: 459, endPoint y: 211, distance: 146.4
click at [455, 210] on hb-router-mapa "Informações da Sessão 980713 - 18/08/2025 Criação: 16/08/2025 14:40 Depósito: L…" at bounding box center [266, 120] width 533 height 240
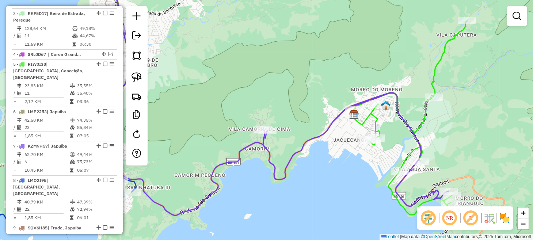
drag, startPoint x: 344, startPoint y: 138, endPoint x: 238, endPoint y: 115, distance: 109.3
click at [227, 114] on div "Janela de atendimento Grade de atendimento Capacidade Transportadoras Veículos …" at bounding box center [266, 120] width 533 height 240
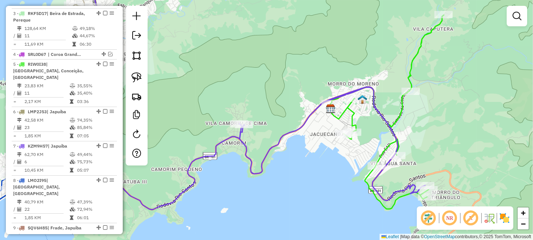
drag, startPoint x: 330, startPoint y: 147, endPoint x: 269, endPoint y: 120, distance: 66.5
click at [269, 120] on div "Janela de atendimento Grade de atendimento Capacidade Transportadoras Veículos …" at bounding box center [266, 120] width 533 height 240
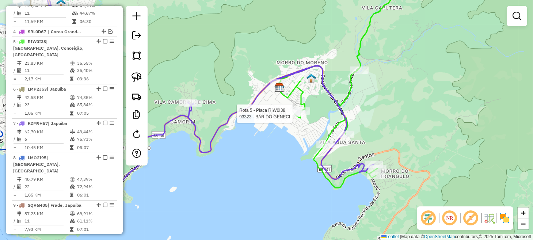
select select "**********"
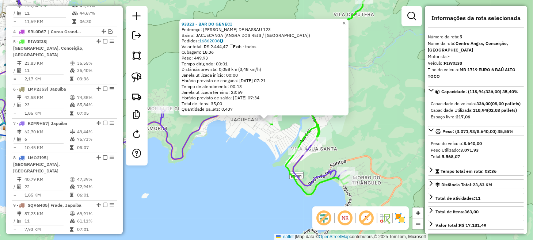
scroll to position [408, 0]
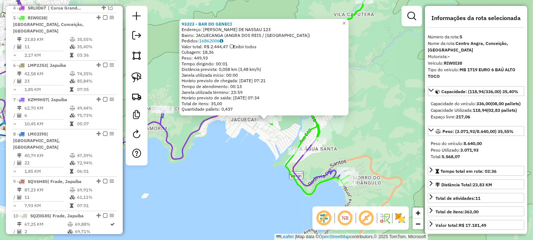
click at [369, 136] on div "93323 - BAR DO GENECI Endereço: Av CONDE M. DE NASSAU 123 Bairro: JACUECANGA (A…" at bounding box center [266, 120] width 533 height 240
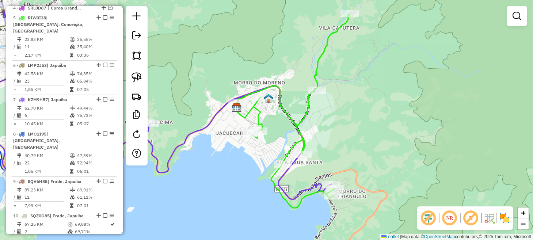
drag, startPoint x: 385, startPoint y: 78, endPoint x: 370, endPoint y: 80, distance: 15.2
click at [370, 80] on div "Janela de atendimento Grade de atendimento Capacidade Transportadoras Veículos …" at bounding box center [266, 120] width 533 height 240
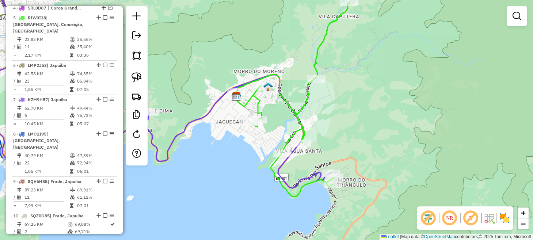
drag, startPoint x: 370, startPoint y: 79, endPoint x: 370, endPoint y: 49, distance: 30.4
click at [369, 68] on div "Janela de atendimento Grade de atendimento Capacidade Transportadoras Veículos …" at bounding box center [266, 120] width 533 height 240
drag, startPoint x: 370, startPoint y: 49, endPoint x: 377, endPoint y: 21, distance: 28.1
click at [377, 21] on div "Janela de atendimento Grade de atendimento Capacidade Transportadoras Veículos …" at bounding box center [266, 120] width 533 height 240
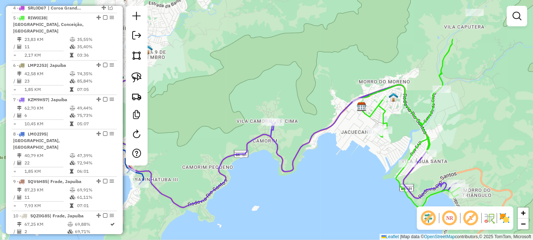
drag, startPoint x: 271, startPoint y: 142, endPoint x: 397, endPoint y: 185, distance: 133.0
click at [406, 211] on div "Janela de atendimento Grade de atendimento Capacidade Transportadoras Veículos …" at bounding box center [266, 120] width 533 height 240
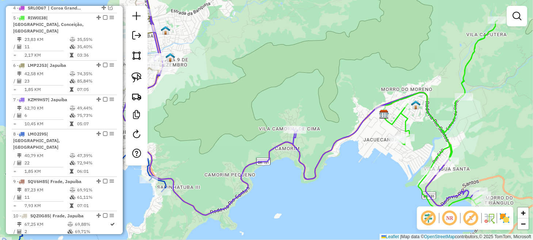
drag, startPoint x: 307, startPoint y: 108, endPoint x: 366, endPoint y: 122, distance: 60.1
click at [366, 122] on div "Janela de atendimento Grade de atendimento Capacidade Transportadoras Veículos …" at bounding box center [266, 120] width 533 height 240
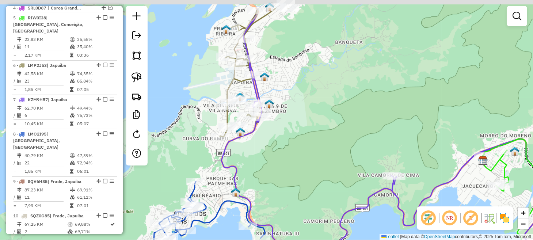
drag, startPoint x: 322, startPoint y: 104, endPoint x: 339, endPoint y: 117, distance: 21.4
click at [359, 122] on div "Janela de atendimento Grade de atendimento Capacidade Transportadoras Veículos …" at bounding box center [266, 120] width 533 height 240
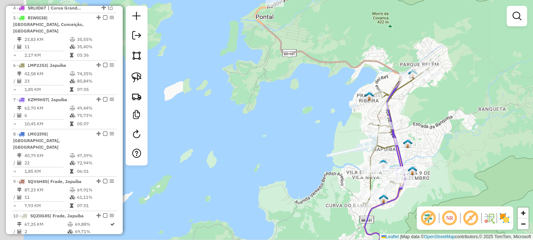
drag, startPoint x: 225, startPoint y: 88, endPoint x: 389, endPoint y: 151, distance: 174.9
click at [385, 151] on div "Janela de atendimento Grade de atendimento Capacidade Transportadoras Veículos …" at bounding box center [266, 120] width 533 height 240
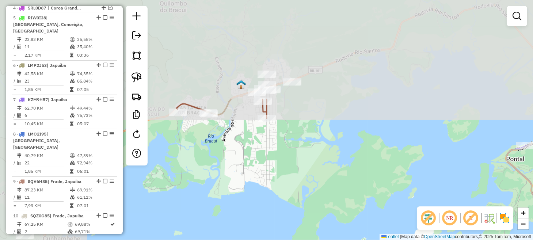
drag, startPoint x: 399, startPoint y: 235, endPoint x: 416, endPoint y: 243, distance: 19.0
click at [416, 240] on html "Aguarde... Pop-up bloqueado! Seu navegador bloqueou automáticamente a abertura …" at bounding box center [266, 120] width 533 height 240
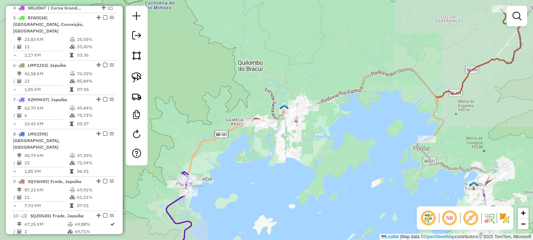
drag, startPoint x: 355, startPoint y: 144, endPoint x: 265, endPoint y: 82, distance: 109.0
click at [273, 87] on div "Janela de atendimento Grade de atendimento Capacidade Transportadoras Veículos …" at bounding box center [266, 120] width 533 height 240
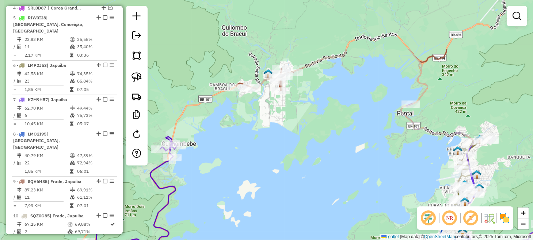
drag, startPoint x: 264, startPoint y: 98, endPoint x: 406, endPoint y: 171, distance: 159.3
click at [406, 171] on div "Janela de atendimento Grade de atendimento Capacidade Transportadoras Veículos …" at bounding box center [266, 120] width 533 height 240
select select "**********"
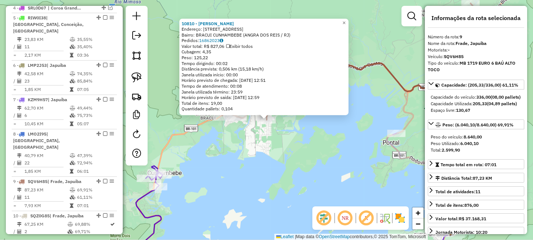
scroll to position [427, 0]
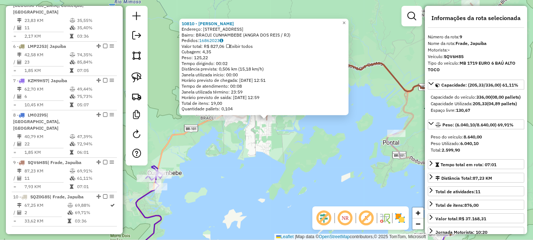
click at [322, 137] on div "10810 - [PERSON_NAME]: R [GEOGRAPHIC_DATA] 9 Bairro: [GEOGRAPHIC_DATA] CUNHAMBE…" at bounding box center [266, 120] width 533 height 240
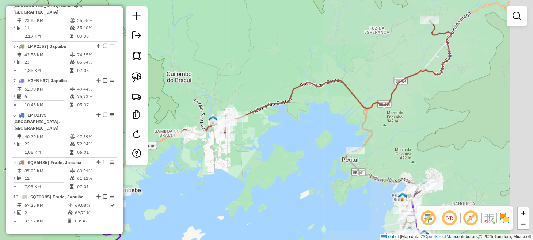
drag, startPoint x: 414, startPoint y: 118, endPoint x: 190, endPoint y: 186, distance: 234.1
click at [190, 186] on div "Janela de atendimento Grade de atendimento Capacidade Transportadoras Veículos …" at bounding box center [266, 120] width 533 height 240
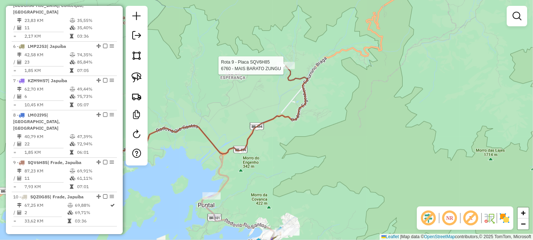
select select "**********"
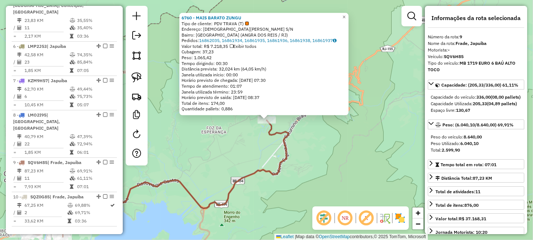
drag, startPoint x: 222, startPoint y: 129, endPoint x: 223, endPoint y: 137, distance: 7.7
click at [222, 130] on div "6760 - MAIS BARATO ZUNGU Tipo de cliente: PDV TRAVA (T) Endereço: [DEMOGRAPHIC_…" at bounding box center [266, 120] width 533 height 240
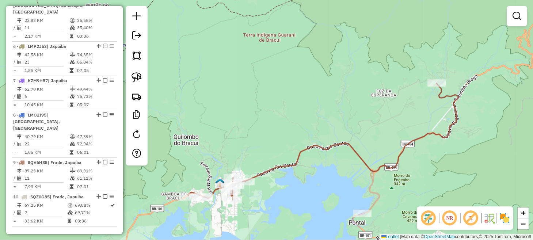
drag, startPoint x: 216, startPoint y: 145, endPoint x: 421, endPoint y: 96, distance: 210.5
click at [417, 98] on div "Janela de atendimento Grade de atendimento Capacidade Transportadoras Veículos …" at bounding box center [266, 120] width 533 height 240
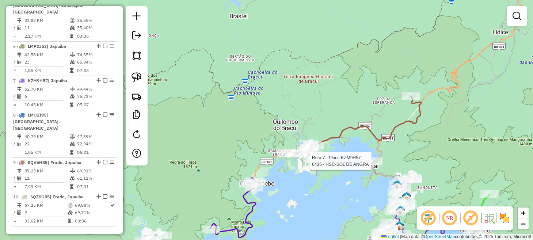
select select "**********"
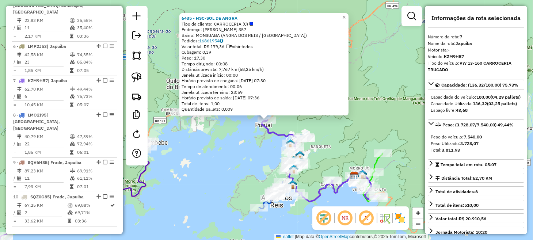
click at [243, 163] on div "6435 - HSC-SOL DE ANGRA Tipo de cliente: CARROCERIA (C) Endereço: OLGA TAVARES …" at bounding box center [266, 120] width 533 height 240
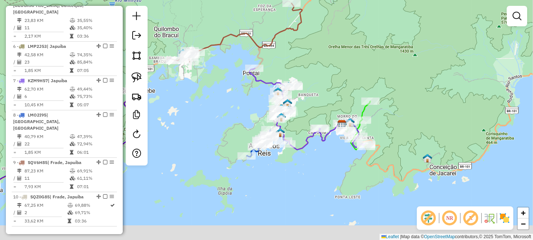
drag, startPoint x: 362, startPoint y: 150, endPoint x: 349, endPoint y: 97, distance: 55.0
click at [349, 97] on div "Janela de atendimento Grade de atendimento Capacidade Transportadoras Veículos …" at bounding box center [266, 120] width 533 height 240
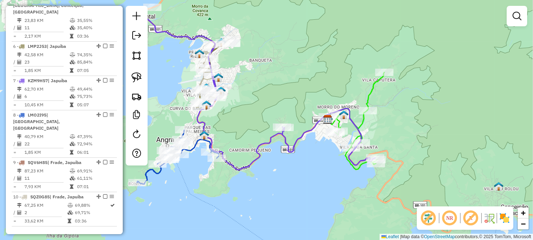
drag, startPoint x: 342, startPoint y: 136, endPoint x: 317, endPoint y: 180, distance: 50.0
click at [317, 180] on div "Janela de atendimento Grade de atendimento Capacidade Transportadoras Veículos …" at bounding box center [266, 120] width 533 height 240
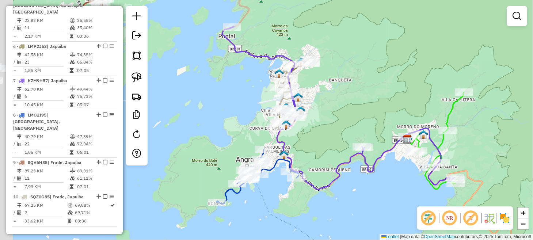
drag, startPoint x: 247, startPoint y: 94, endPoint x: 325, endPoint y: 108, distance: 79.0
click at [332, 107] on div "Janela de atendimento Grade de atendimento Capacidade Transportadoras Veículos …" at bounding box center [266, 120] width 533 height 240
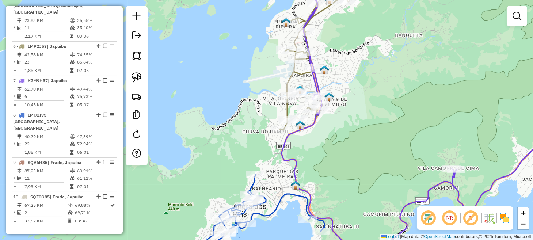
drag, startPoint x: 270, startPoint y: 76, endPoint x: 253, endPoint y: 144, distance: 70.2
click at [252, 144] on div "Janela de atendimento Grade de atendimento Capacidade Transportadoras Veículos …" at bounding box center [266, 120] width 533 height 240
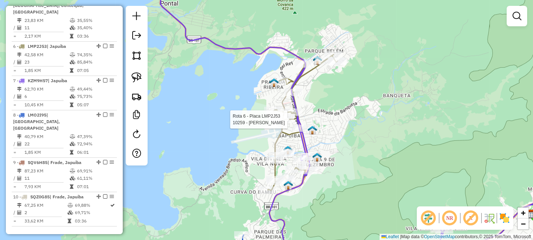
select select "**********"
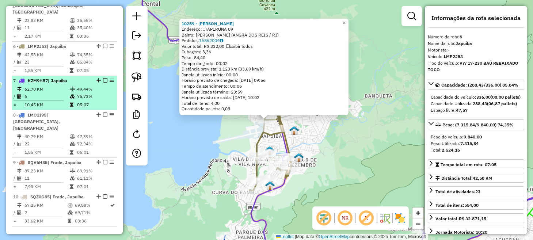
scroll to position [354, 0]
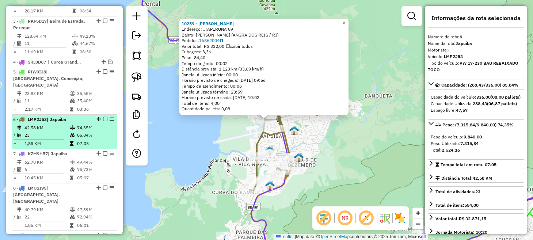
click at [103, 117] on em at bounding box center [105, 119] width 4 height 4
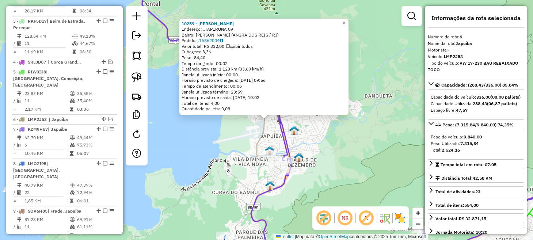
click at [190, 125] on div "10259 - OSIEL ARAUJO Endereço: ITAPERUNA 09 Bairro: JAPUIBA CUNHAMBEBE (ANGRA D…" at bounding box center [266, 120] width 533 height 240
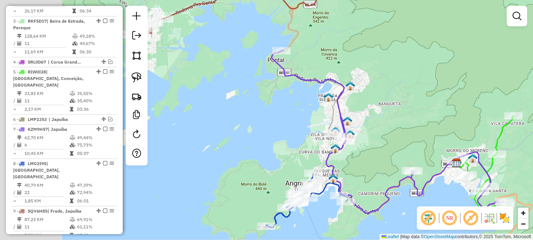
drag, startPoint x: 187, startPoint y: 132, endPoint x: 311, endPoint y: 122, distance: 124.3
click at [297, 122] on div "Janela de atendimento Grade de atendimento Capacidade Transportadoras Veículos …" at bounding box center [266, 120] width 533 height 240
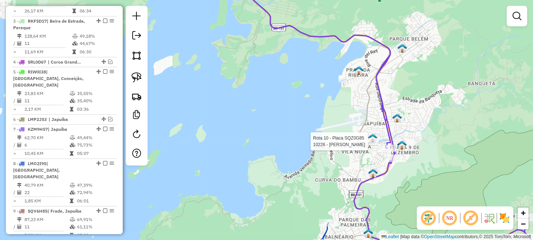
scroll to position [403, 0]
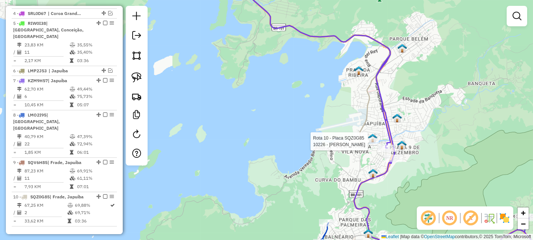
select select "**********"
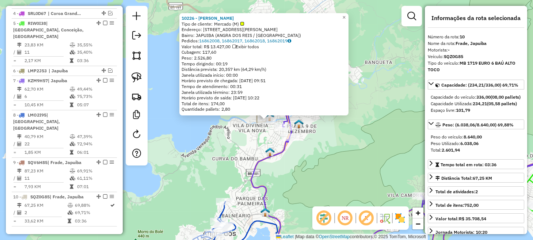
click at [238, 143] on div "10226 - PAULO RICARDO Tipo de cliente: Mercado (M) Endereço: RUA BENEDITO SOARE…" at bounding box center [266, 120] width 533 height 240
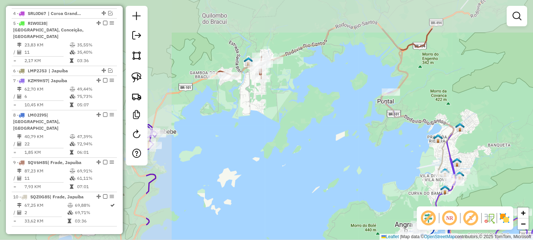
drag, startPoint x: 213, startPoint y: 122, endPoint x: 381, endPoint y: 148, distance: 170.2
click at [418, 174] on div "Janela de atendimento Grade de atendimento Capacidade Transportadoras Veículos …" at bounding box center [266, 120] width 533 height 240
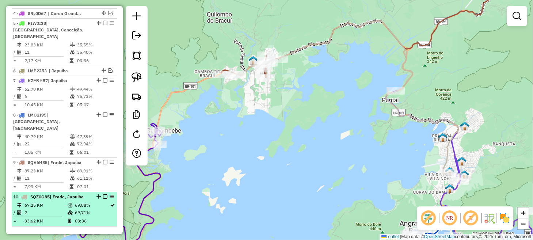
click at [103, 195] on em at bounding box center [105, 197] width 4 height 4
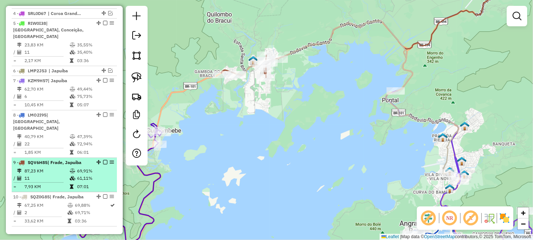
scroll to position [379, 0]
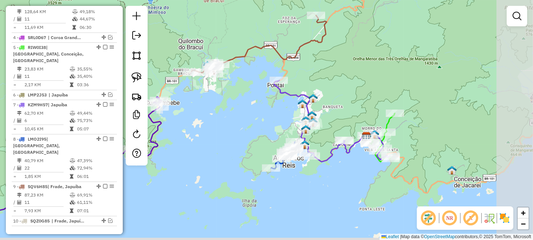
drag, startPoint x: 312, startPoint y: 169, endPoint x: 217, endPoint y: 114, distance: 110.1
click at [217, 114] on div "Janela de atendimento Grade de atendimento Capacidade Transportadoras Veículos …" at bounding box center [266, 120] width 533 height 240
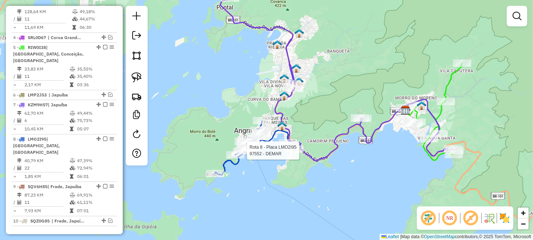
select select "**********"
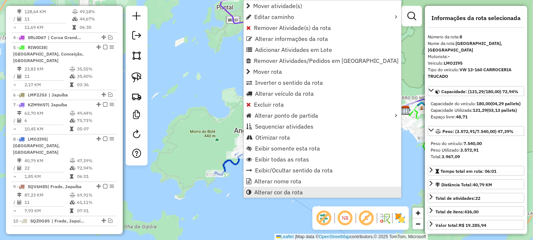
click at [287, 190] on span "Alterar cor da rota" at bounding box center [278, 192] width 49 height 6
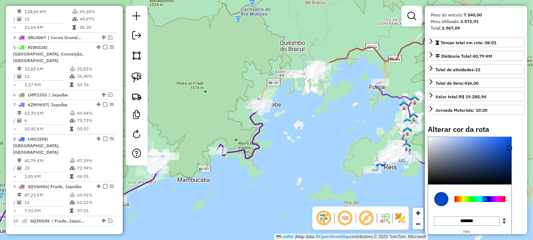
scroll to position [146, 0]
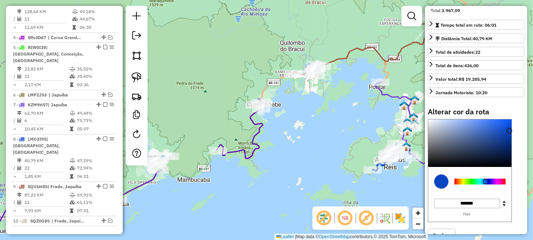
click at [449, 188] on div at bounding box center [470, 181] width 83 height 29
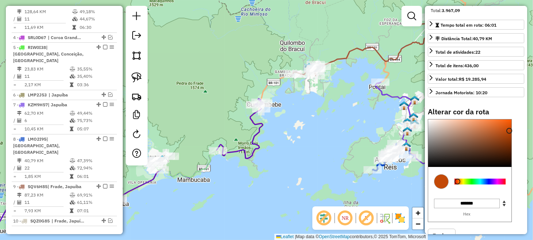
type input "*******"
drag, startPoint x: 459, startPoint y: 186, endPoint x: 454, endPoint y: 188, distance: 5.8
click at [455, 185] on div at bounding box center [480, 182] width 51 height 6
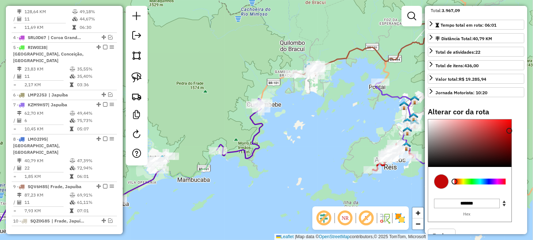
click at [333, 156] on div "Janela de atendimento Grade de atendimento Capacidade Transportadoras Veículos …" at bounding box center [266, 120] width 533 height 240
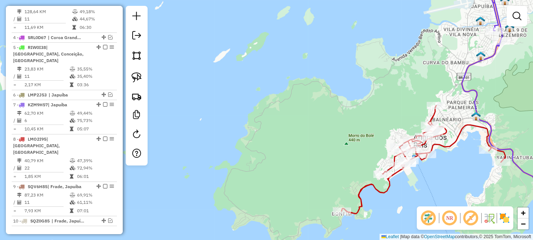
drag, startPoint x: 420, startPoint y: 182, endPoint x: 348, endPoint y: 159, distance: 75.9
click at [348, 160] on div "Janela de atendimento Grade de atendimento Capacidade Transportadoras Veículos …" at bounding box center [266, 120] width 533 height 240
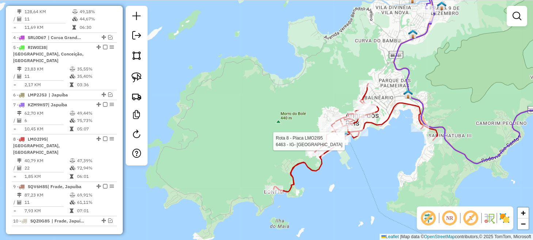
select select "**********"
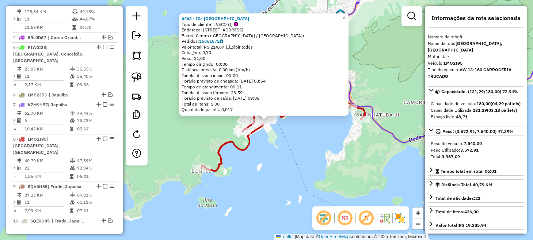
click at [317, 149] on div "6463 - IG- FAROL DA BARRA Tipo de cliente: IVECO (I) Endereço: Alameda Indústri…" at bounding box center [266, 120] width 533 height 240
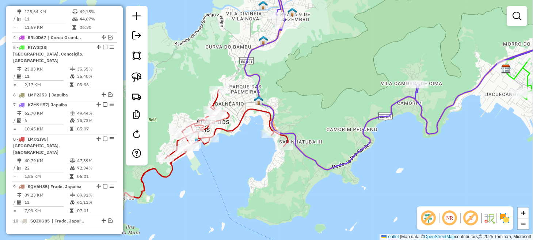
drag, startPoint x: 407, startPoint y: 137, endPoint x: 313, endPoint y: 159, distance: 96.1
click at [313, 159] on div "Janela de atendimento Grade de atendimento Capacidade Transportadoras Veículos …" at bounding box center [266, 120] width 533 height 240
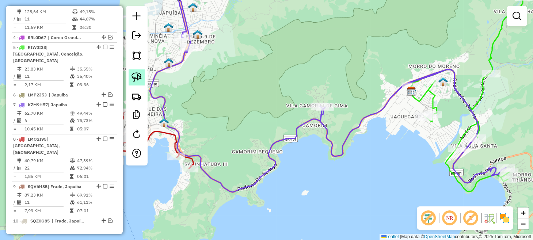
click at [140, 76] on img at bounding box center [137, 77] width 10 height 10
drag, startPoint x: 298, startPoint y: 101, endPoint x: 330, endPoint y: 93, distance: 32.4
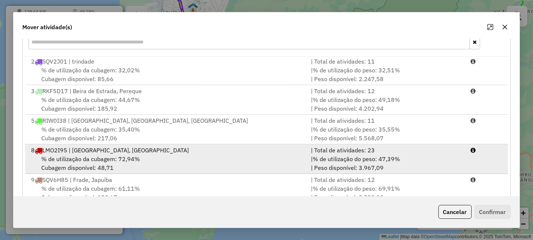
scroll to position [128, 0]
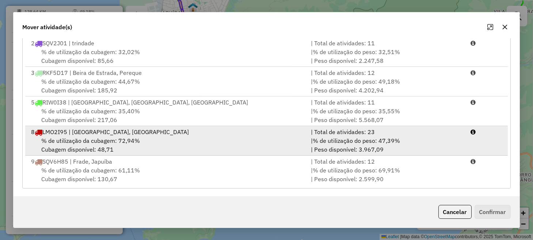
click at [256, 144] on div "% de utilização da cubagem: 72,94% Cubagem disponível: 48,71" at bounding box center [167, 145] width 280 height 18
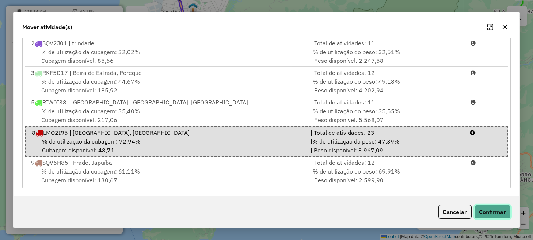
click at [493, 212] on button "Confirmar" at bounding box center [493, 212] width 36 height 14
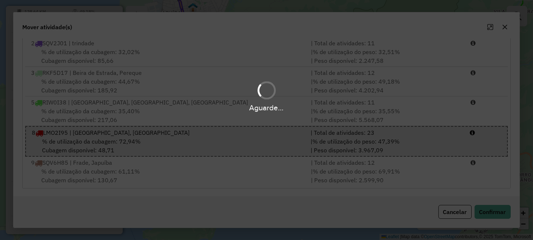
scroll to position [0, 0]
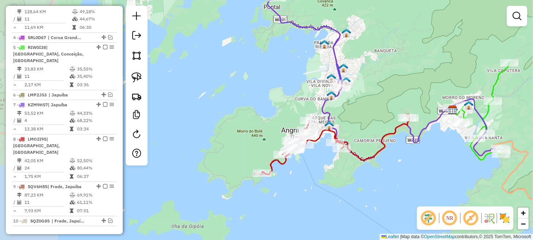
drag, startPoint x: 228, startPoint y: 165, endPoint x: 364, endPoint y: 167, distance: 135.7
click at [363, 167] on div "Janela de atendimento Grade de atendimento Capacidade Transportadoras Veículos …" at bounding box center [266, 120] width 533 height 240
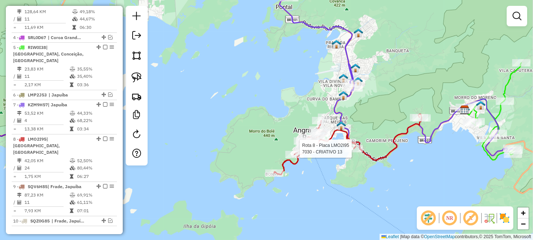
select select "**********"
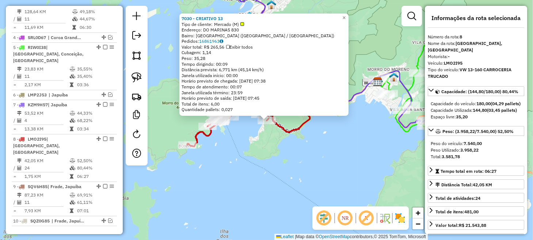
click at [305, 153] on div "7030 - CRIATIVO 13 Tipo de cliente: Mercado (M) Endereço: DO MARINAS 830 Bairro…" at bounding box center [266, 120] width 533 height 240
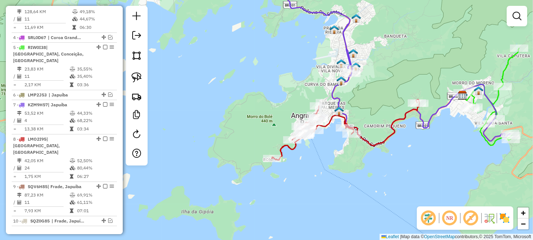
drag, startPoint x: 269, startPoint y: 152, endPoint x: 354, endPoint y: 166, distance: 85.9
click at [354, 166] on div "Janela de atendimento Grade de atendimento Capacidade Transportadoras Veículos …" at bounding box center [266, 120] width 533 height 240
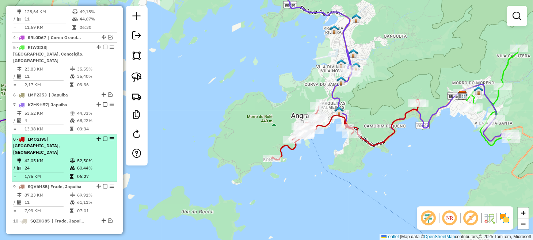
click at [104, 137] on em at bounding box center [105, 139] width 4 height 4
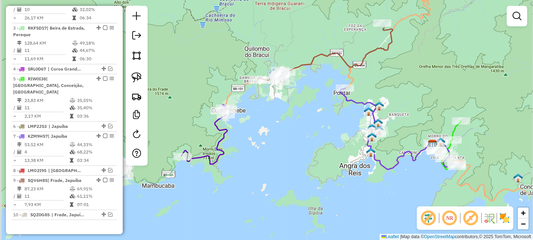
drag, startPoint x: 236, startPoint y: 101, endPoint x: 312, endPoint y: 153, distance: 91.8
click at [312, 153] on div "Janela de atendimento Grade de atendimento Capacidade Transportadoras Veículos …" at bounding box center [266, 120] width 533 height 240
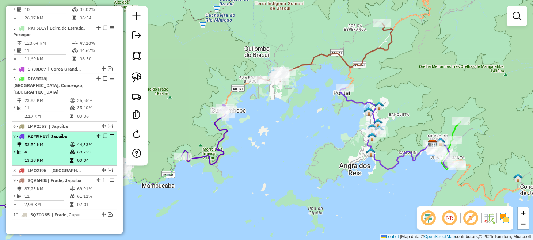
click at [103, 178] on em at bounding box center [105, 180] width 4 height 4
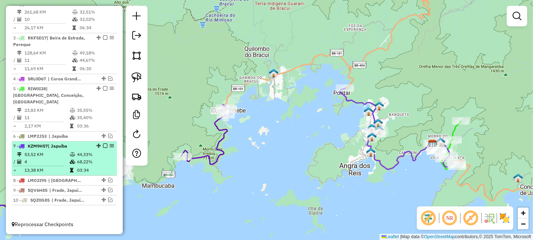
scroll to position [323, 0]
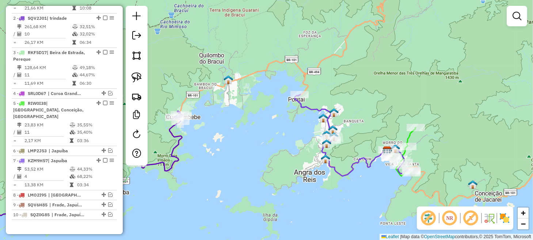
drag, startPoint x: 272, startPoint y: 134, endPoint x: 190, endPoint y: 137, distance: 82.0
click at [190, 137] on div "Janela de atendimento Grade de atendimento Capacidade Transportadoras Veículos …" at bounding box center [266, 120] width 533 height 240
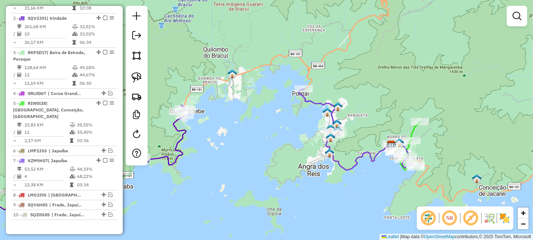
drag, startPoint x: 219, startPoint y: 142, endPoint x: 300, endPoint y: 135, distance: 80.7
click at [298, 136] on div "Janela de atendimento Grade de atendimento Capacidade Transportadoras Veículos …" at bounding box center [266, 120] width 533 height 240
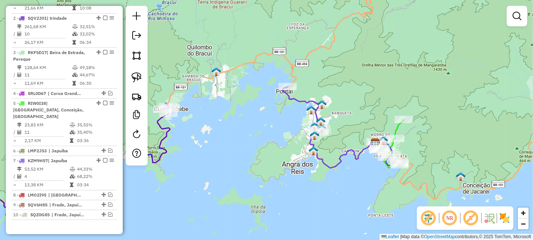
drag, startPoint x: 241, startPoint y: 164, endPoint x: 187, endPoint y: 165, distance: 54.1
click at [187, 165] on div "Janela de atendimento Grade de atendimento Capacidade Transportadoras Veículos …" at bounding box center [266, 120] width 533 height 240
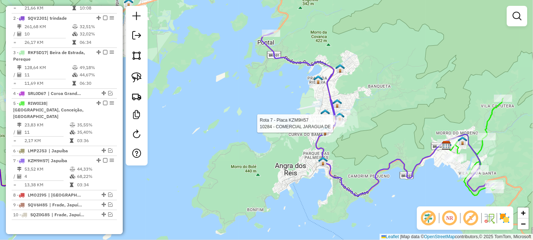
select select "**********"
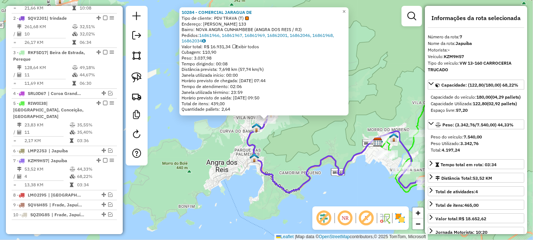
click at [231, 173] on div "10284 - COMERCIAL JARAGUA DE Tipo de cliente: PDV TRAVA (T) Endereço: FRANCELIN…" at bounding box center [266, 120] width 533 height 240
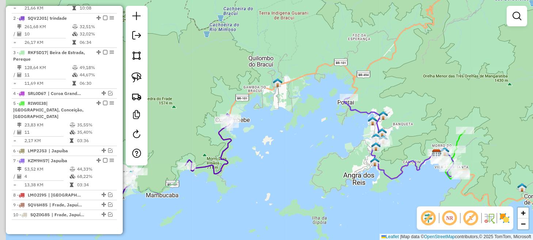
drag, startPoint x: 224, startPoint y: 135, endPoint x: 358, endPoint y: 147, distance: 134.4
click at [358, 147] on div "Janela de atendimento Grade de atendimento Capacidade Transportadoras Veículos …" at bounding box center [266, 120] width 533 height 240
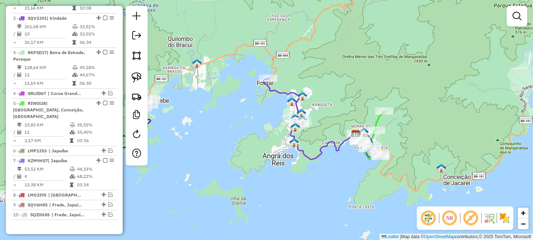
drag, startPoint x: 366, startPoint y: 139, endPoint x: 280, endPoint y: 122, distance: 87.3
click at [280, 122] on div "Janela de atendimento Grade de atendimento Capacidade Transportadoras Veículos …" at bounding box center [266, 120] width 533 height 240
drag, startPoint x: 137, startPoint y: 81, endPoint x: 143, endPoint y: 80, distance: 5.2
click at [137, 81] on img at bounding box center [137, 77] width 10 height 10
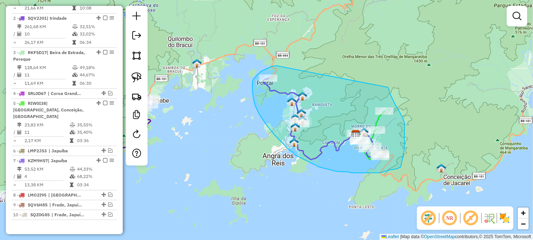
drag, startPoint x: 277, startPoint y: 66, endPoint x: 388, endPoint y: 87, distance: 113.6
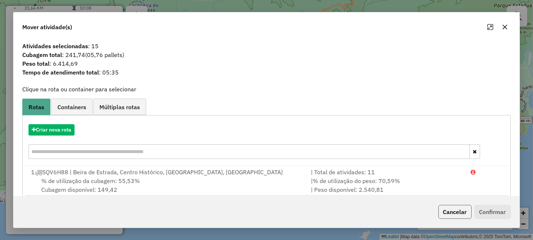
click at [465, 210] on button "Cancelar" at bounding box center [455, 212] width 33 height 14
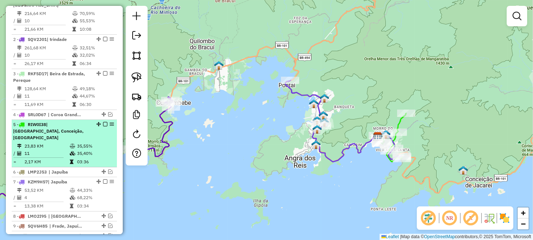
scroll to position [287, 0]
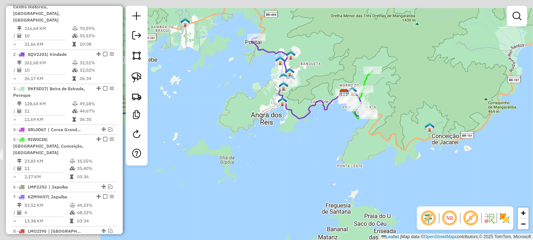
drag, startPoint x: 207, startPoint y: 105, endPoint x: 310, endPoint y: 141, distance: 109.4
click at [310, 142] on div "Janela de atendimento Grade de atendimento Capacidade Transportadoras Veículos …" at bounding box center [266, 120] width 533 height 240
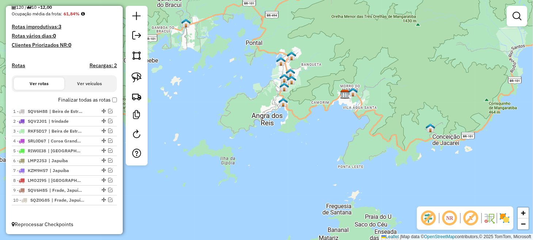
scroll to position [181, 0]
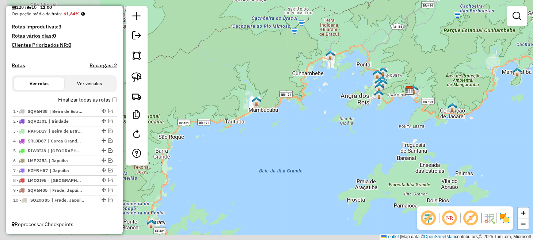
drag, startPoint x: 247, startPoint y: 137, endPoint x: 347, endPoint y: 61, distance: 125.5
click at [347, 73] on div "Janela de atendimento Grade de atendimento Capacidade Transportadoras Veículos …" at bounding box center [266, 120] width 533 height 240
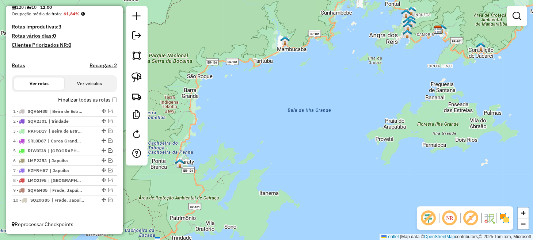
drag, startPoint x: 283, startPoint y: 131, endPoint x: 359, endPoint y: 68, distance: 99.0
click at [353, 76] on div "Janela de atendimento Grade de atendimento Capacidade Transportadoras Veículos …" at bounding box center [266, 120] width 533 height 240
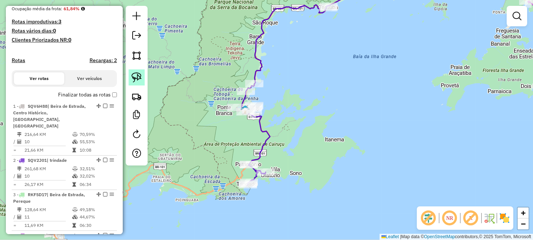
click at [141, 80] on img at bounding box center [137, 77] width 10 height 10
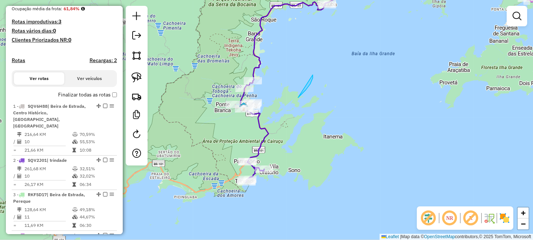
drag, startPoint x: 313, startPoint y: 75, endPoint x: 269, endPoint y: 133, distance: 73.3
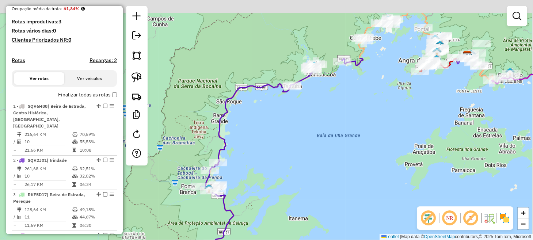
drag, startPoint x: 325, startPoint y: 79, endPoint x: 276, endPoint y: 194, distance: 125.4
click at [281, 182] on div "Janela de atendimento Grade de atendimento Capacidade Transportadoras Veículos …" at bounding box center [266, 120] width 533 height 240
click at [279, 187] on div "Janela de atendimento Grade de atendimento Capacidade Transportadoras Veículos …" at bounding box center [266, 120] width 533 height 240
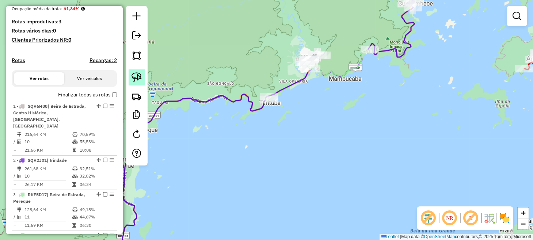
click at [141, 74] on img at bounding box center [137, 77] width 10 height 10
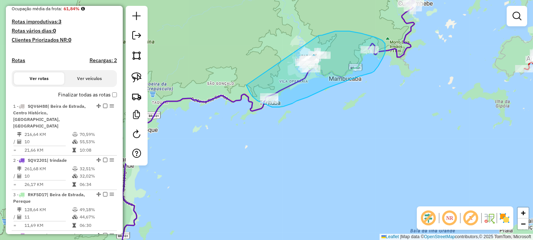
drag, startPoint x: 246, startPoint y: 85, endPoint x: 319, endPoint y: 35, distance: 87.8
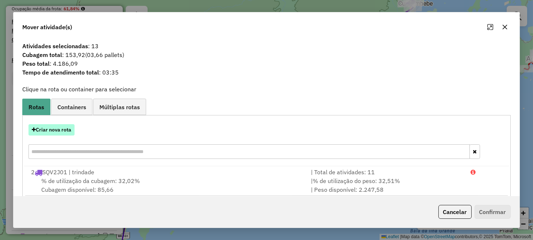
click at [64, 130] on button "Criar nova rota" at bounding box center [52, 129] width 46 height 11
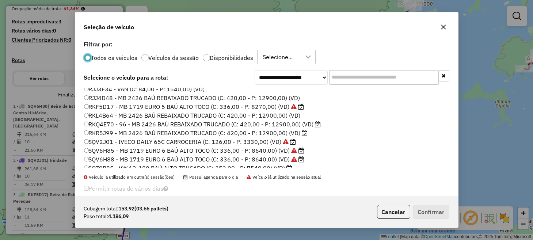
scroll to position [110, 0]
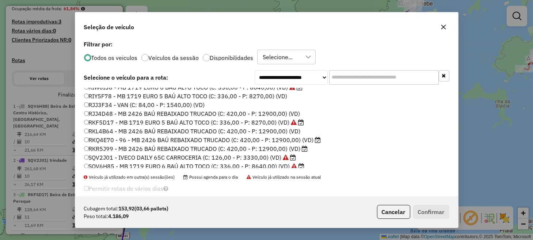
click at [118, 122] on label "RKF5D17 - MB 1719 EURO 5 BAÚ ALTO TOCO (C: 336,00 - P: 8270,00) (VD)" at bounding box center [194, 122] width 220 height 9
click at [433, 212] on button "Confirmar" at bounding box center [432, 212] width 36 height 14
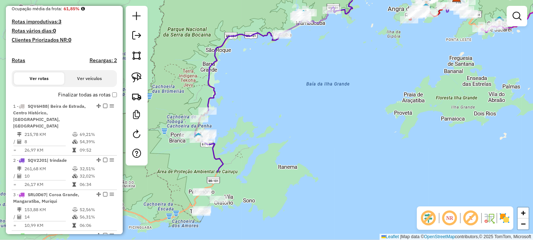
drag, startPoint x: 241, startPoint y: 152, endPoint x: 267, endPoint y: 72, distance: 84.0
click at [267, 73] on div "Janela de atendimento Grade de atendimento Capacidade Transportadoras Veículos …" at bounding box center [266, 120] width 533 height 240
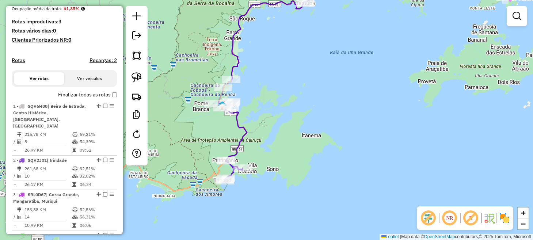
drag, startPoint x: 246, startPoint y: 131, endPoint x: 264, endPoint y: 113, distance: 24.8
click at [264, 113] on div "Janela de atendimento Grade de atendimento Capacidade Transportadoras Veículos …" at bounding box center [266, 120] width 533 height 240
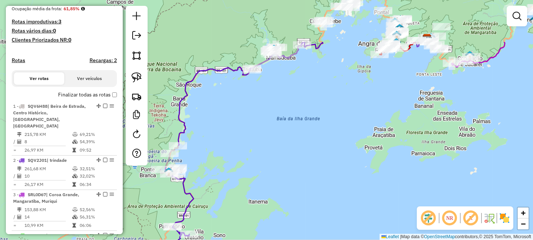
drag, startPoint x: 324, startPoint y: 103, endPoint x: 270, endPoint y: 171, distance: 86.7
click at [270, 171] on div "Janela de atendimento Grade de atendimento Capacidade Transportadoras Veículos …" at bounding box center [266, 120] width 533 height 240
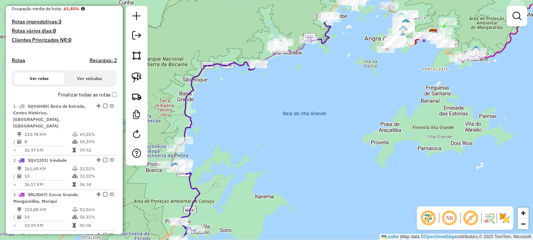
drag, startPoint x: 252, startPoint y: 173, endPoint x: 332, endPoint y: 117, distance: 98.1
click at [323, 123] on div "Janela de atendimento Grade de atendimento Capacidade Transportadoras Veículos …" at bounding box center [266, 120] width 533 height 240
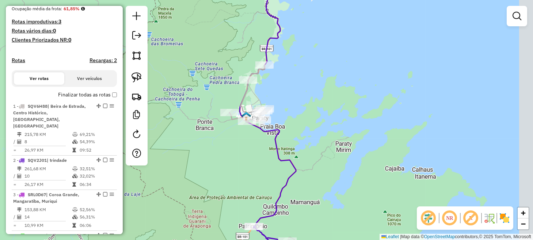
drag, startPoint x: 370, startPoint y: 115, endPoint x: 248, endPoint y: 161, distance: 129.8
click at [253, 159] on div "Janela de atendimento Grade de atendimento Capacidade Transportadoras Veículos …" at bounding box center [266, 120] width 533 height 240
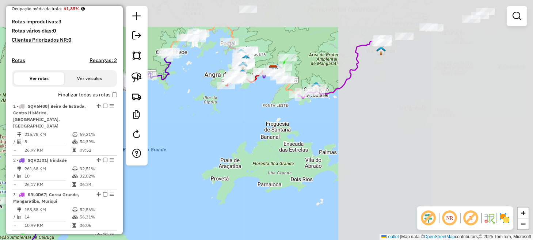
drag, startPoint x: 429, startPoint y: 106, endPoint x: 200, endPoint y: 174, distance: 238.7
click at [202, 174] on div "Janela de atendimento Grade de atendimento Capacidade Transportadoras Veículos …" at bounding box center [266, 120] width 533 height 240
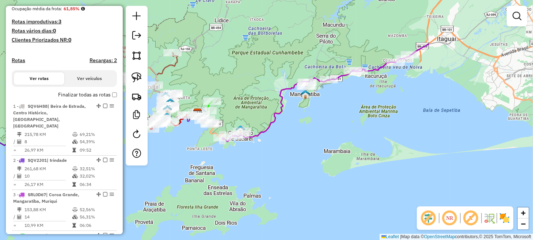
drag, startPoint x: 361, startPoint y: 129, endPoint x: 323, endPoint y: 154, distance: 45.6
click at [323, 154] on div "Janela de atendimento Grade de atendimento Capacidade Transportadoras Veículos …" at bounding box center [266, 120] width 533 height 240
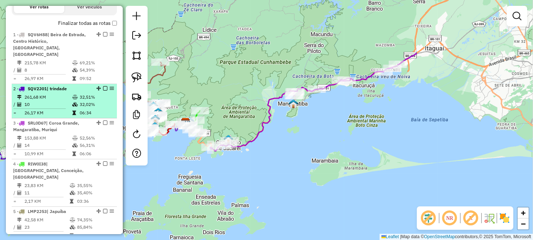
scroll to position [254, 0]
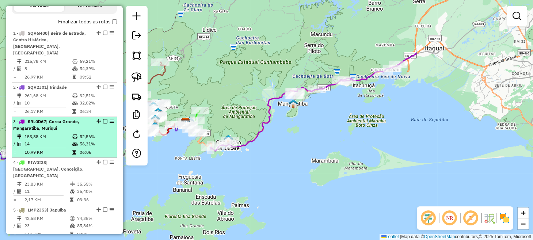
click at [103, 119] on em at bounding box center [105, 121] width 4 height 4
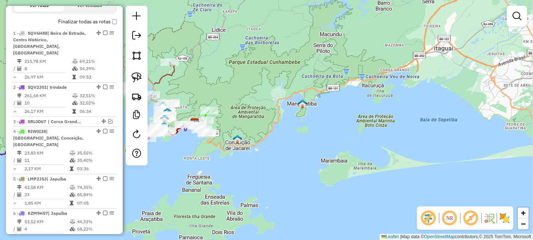
drag, startPoint x: 172, startPoint y: 163, endPoint x: 244, endPoint y: 159, distance: 72.1
click at [244, 159] on div "Janela de atendimento Grade de atendimento Capacidade Transportadoras Veículos …" at bounding box center [266, 120] width 533 height 240
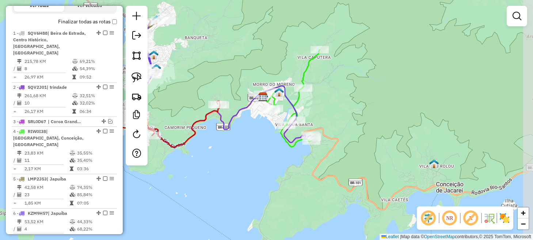
drag, startPoint x: 280, startPoint y: 123, endPoint x: 252, endPoint y: 140, distance: 33.3
click at [252, 140] on div "Janela de atendimento Grade de atendimento Capacidade Transportadoras Veículos …" at bounding box center [266, 120] width 533 height 240
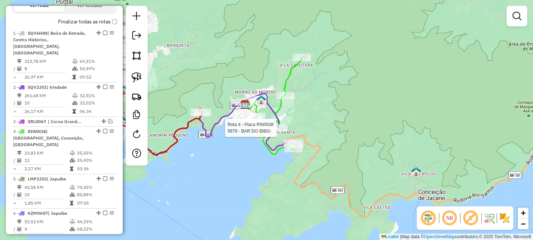
select select "**********"
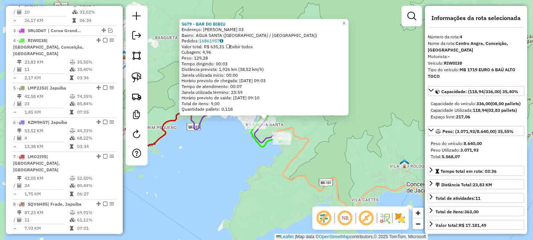
scroll to position [367, 0]
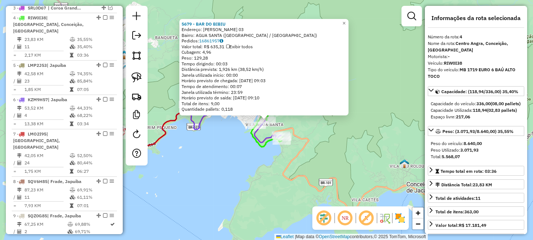
click at [245, 158] on div "5679 - BAR DO BIBIU Endereço: LEONTINO ANTONIO DE SOUZA 03 Bairro: AGUA SANTA (…" at bounding box center [266, 120] width 533 height 240
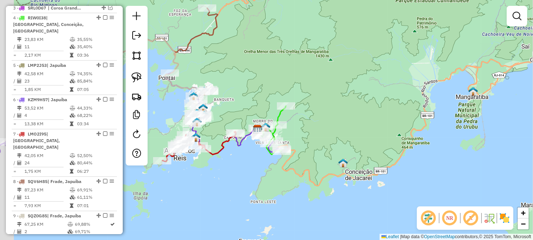
drag, startPoint x: 227, startPoint y: 150, endPoint x: 336, endPoint y: 178, distance: 112.4
click at [324, 177] on div "Janela de atendimento Grade de atendimento Capacidade Transportadoras Veículos …" at bounding box center [266, 120] width 533 height 240
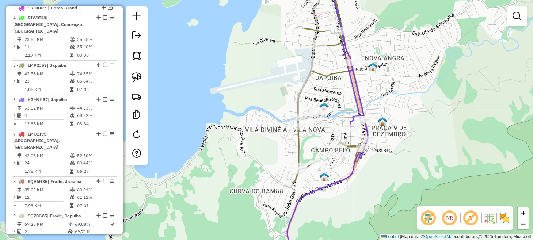
drag, startPoint x: 437, startPoint y: 136, endPoint x: 288, endPoint y: 74, distance: 160.9
click at [301, 77] on div "Janela de atendimento Grade de atendimento Capacidade Transportadoras Veículos …" at bounding box center [266, 120] width 533 height 240
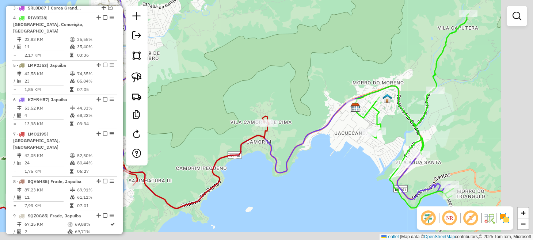
drag, startPoint x: 321, startPoint y: 94, endPoint x: 184, endPoint y: 83, distance: 138.3
click at [181, 80] on div "Janela de atendimento Grade de atendimento Capacidade Transportadoras Veículos …" at bounding box center [266, 120] width 533 height 240
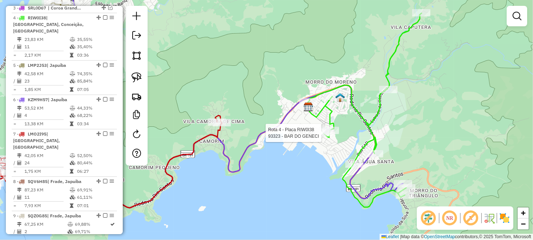
select select "**********"
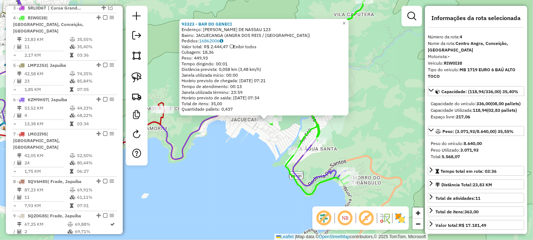
click at [266, 138] on div "93323 - BAR DO GENECI Endereço: Av CONDE M. DE NASSAU 123 Bairro: JACUECANGA (A…" at bounding box center [266, 120] width 533 height 240
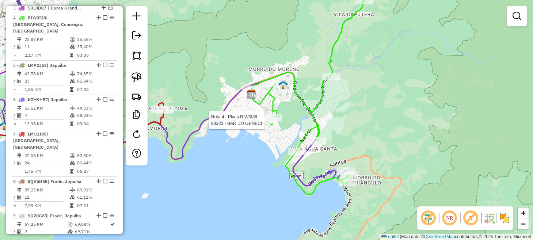
select select "**********"
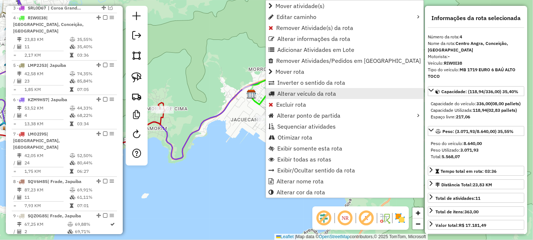
click at [305, 95] on span "Alterar veículo da rota" at bounding box center [307, 94] width 59 height 6
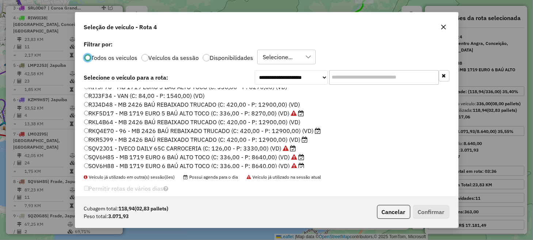
scroll to position [146, 0]
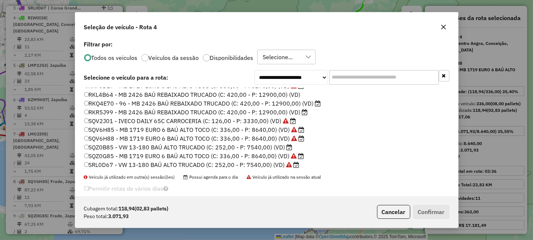
click at [110, 157] on label "SQZ0G85 - MB 1719 EURO 6 BAÚ ALTO TOCO (C: 336,00 - P: 8640,00) (VD)" at bounding box center [194, 156] width 220 height 9
click at [420, 216] on button "Confirmar" at bounding box center [432, 212] width 36 height 14
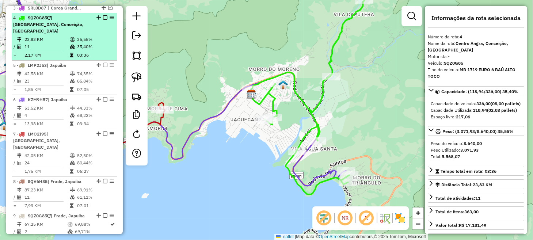
click at [104, 15] on em at bounding box center [105, 17] width 4 height 4
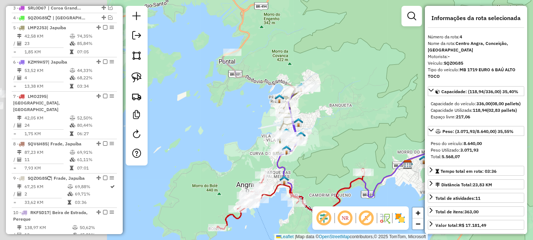
drag, startPoint x: 216, startPoint y: 76, endPoint x: 404, endPoint y: 162, distance: 206.6
click at [404, 162] on div "Janela de atendimento Grade de atendimento Capacidade Transportadoras Veículos …" at bounding box center [266, 120] width 533 height 240
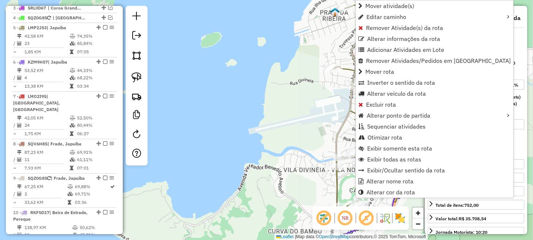
scroll to position [396, 0]
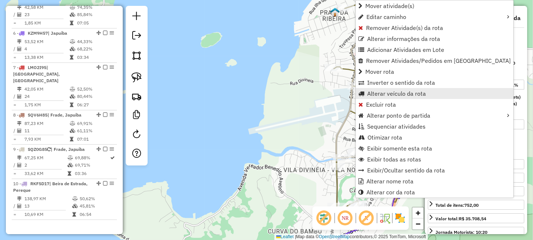
click at [396, 93] on span "Alterar veículo da rota" at bounding box center [396, 94] width 59 height 6
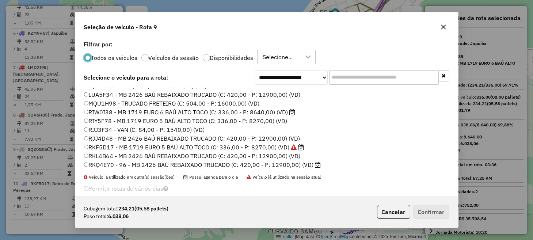
scroll to position [73, 0]
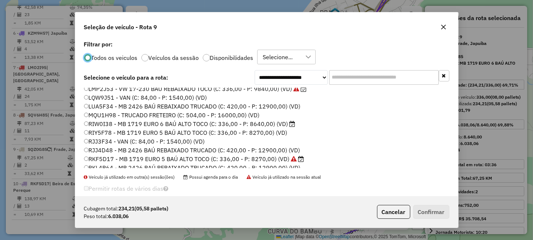
click at [120, 121] on label "RIW0I38 - MB 1719 EURO 6 BAÚ ALTO TOCO (C: 336,00 - P: 8640,00) (VD)" at bounding box center [190, 124] width 212 height 9
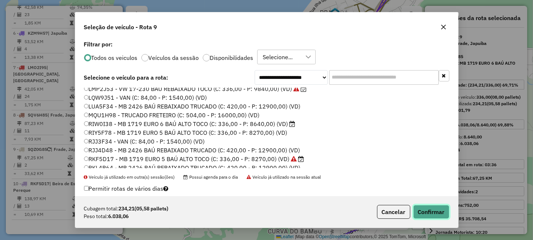
click at [433, 211] on button "Confirmar" at bounding box center [432, 212] width 36 height 14
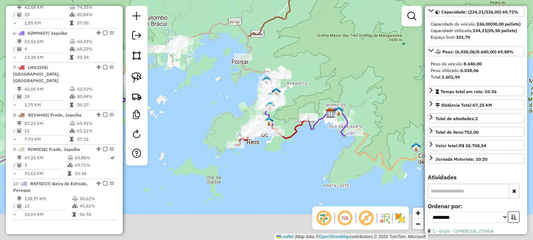
drag, startPoint x: 270, startPoint y: 127, endPoint x: 246, endPoint y: 97, distance: 38.0
click at [246, 97] on div "Janela de atendimento Grade de atendimento Capacidade Transportadoras Veículos …" at bounding box center [266, 120] width 533 height 240
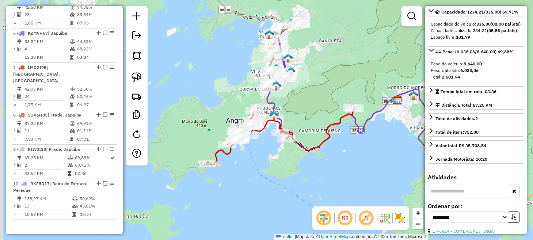
drag, startPoint x: 281, startPoint y: 156, endPoint x: 289, endPoint y: 161, distance: 9.8
click at [289, 161] on div "Janela de atendimento Grade de atendimento Capacidade Transportadoras Veículos …" at bounding box center [266, 120] width 533 height 240
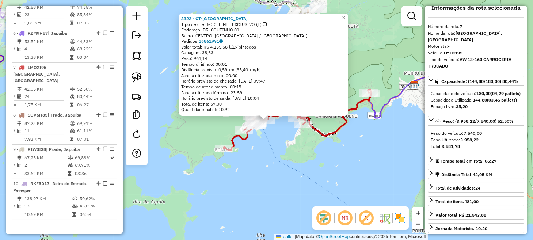
scroll to position [0, 0]
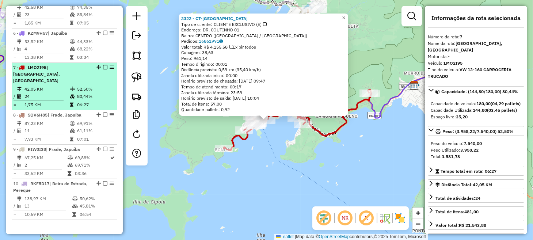
click at [103, 65] on em at bounding box center [105, 67] width 4 height 4
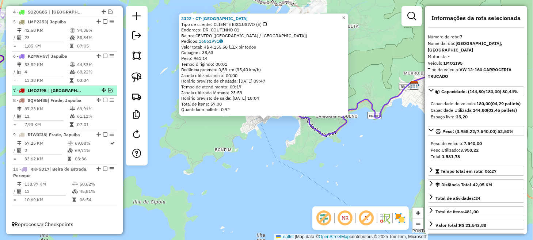
scroll to position [365, 0]
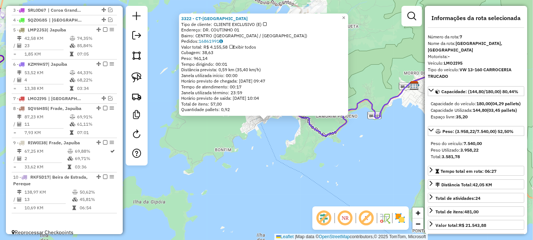
click at [167, 133] on div "3322 - CT-PONTO DO CARONA Tipo de cliente: CLIENTE EXCLUSIVO (E) Endereço: DR. …" at bounding box center [266, 120] width 533 height 240
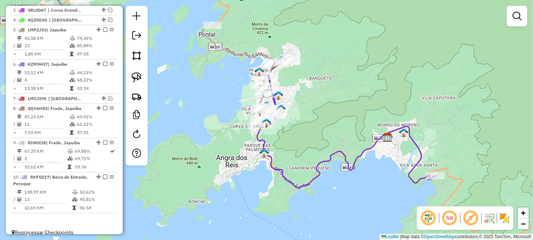
drag, startPoint x: 346, startPoint y: 144, endPoint x: 331, endPoint y: 197, distance: 54.4
click at [331, 197] on div "Janela de atendimento Grade de atendimento Capacidade Transportadoras Veículos …" at bounding box center [266, 120] width 533 height 240
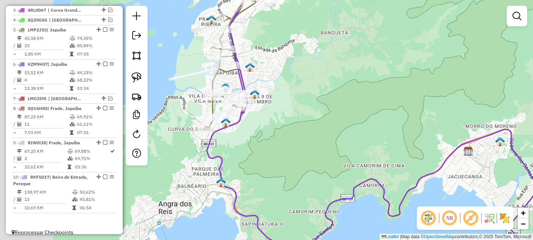
drag, startPoint x: 253, startPoint y: 99, endPoint x: 371, endPoint y: 144, distance: 126.0
click at [359, 142] on div "Janela de atendimento Grade de atendimento Capacidade Transportadoras Veículos …" at bounding box center [266, 120] width 533 height 240
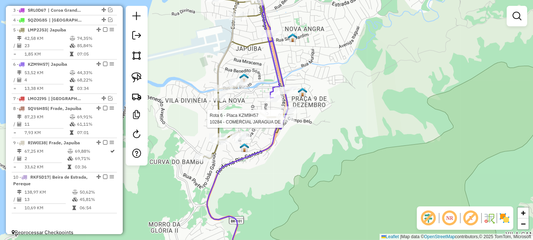
select select "**********"
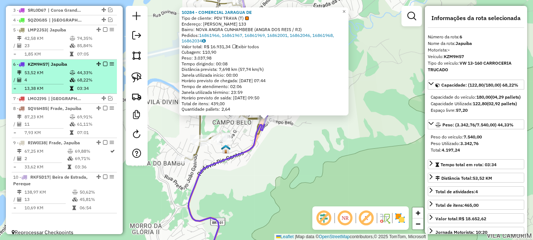
click at [103, 62] on em at bounding box center [105, 64] width 4 height 4
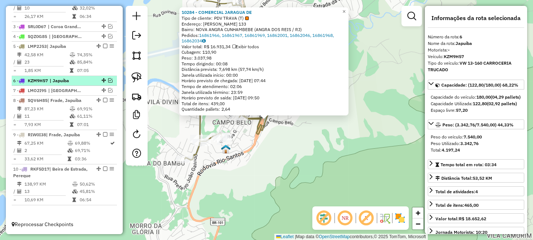
scroll to position [341, 0]
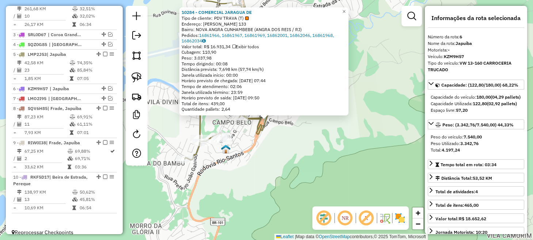
click at [272, 162] on div "10284 - COMERCIAL JARAGUA DE Tipo de cliente: PDV TRAVA (T) Endereço: FRANCELIN…" at bounding box center [266, 120] width 533 height 240
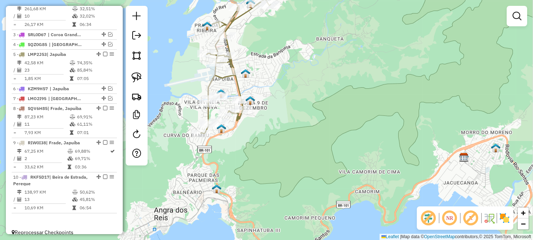
drag, startPoint x: 279, startPoint y: 177, endPoint x: 273, endPoint y: 140, distance: 36.7
click at [274, 147] on div "Janela de atendimento Grade de atendimento Capacidade Transportadoras Veículos …" at bounding box center [266, 120] width 533 height 240
click at [273, 141] on div "Janela de atendimento Grade de atendimento Capacidade Transportadoras Veículos …" at bounding box center [266, 120] width 533 height 240
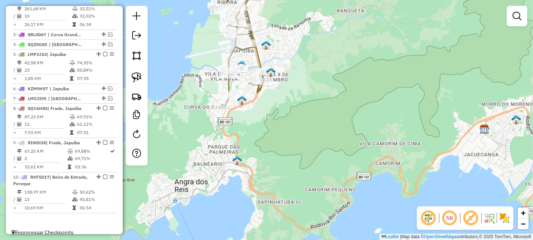
drag, startPoint x: 259, startPoint y: 139, endPoint x: 268, endPoint y: 109, distance: 30.9
click at [279, 112] on div "Janela de atendimento Grade de atendimento Capacidade Transportadoras Veículos …" at bounding box center [266, 120] width 533 height 240
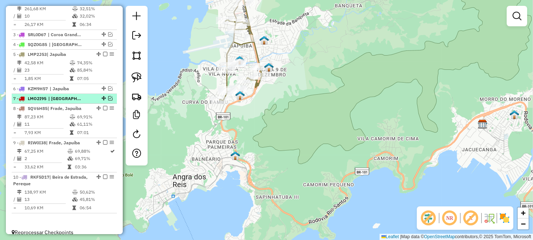
click at [108, 96] on em at bounding box center [110, 98] width 4 height 4
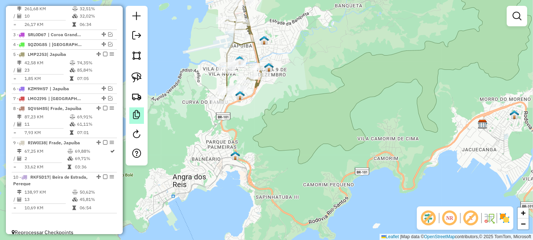
scroll to position [372, 0]
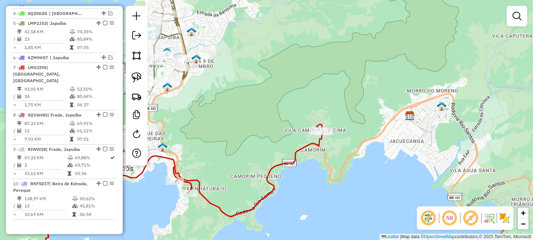
drag, startPoint x: 337, startPoint y: 151, endPoint x: 279, endPoint y: 139, distance: 59.4
click at [263, 142] on div "Janela de atendimento Grade de atendimento Capacidade Transportadoras Veículos …" at bounding box center [266, 120] width 533 height 240
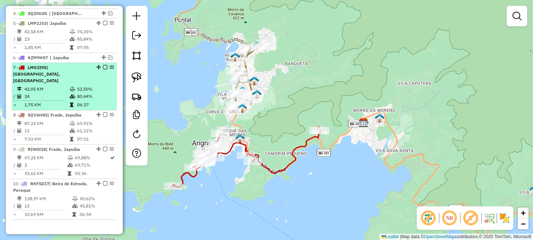
click at [104, 65] on em at bounding box center [105, 67] width 4 height 4
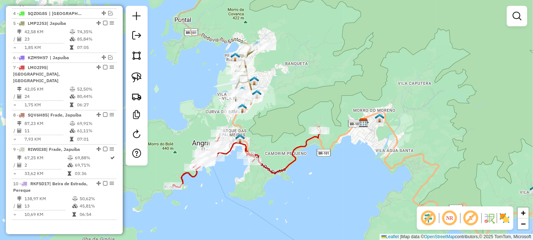
scroll to position [341, 0]
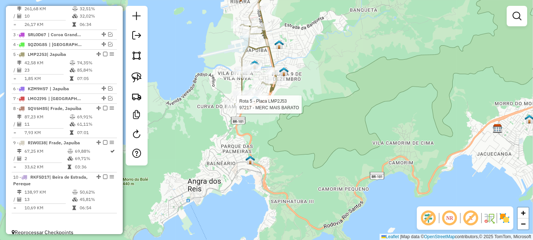
select select "**********"
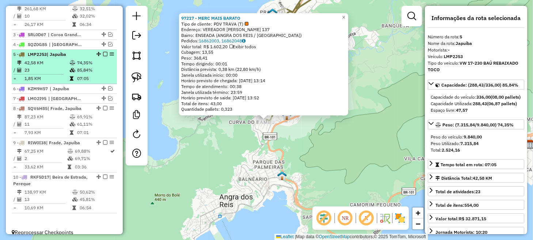
click at [103, 52] on em at bounding box center [105, 54] width 4 height 4
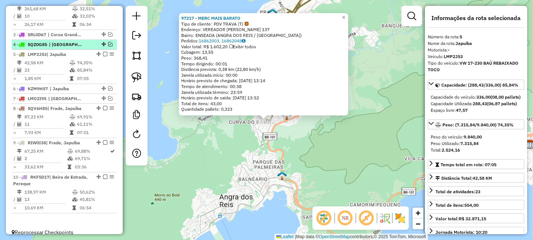
scroll to position [316, 0]
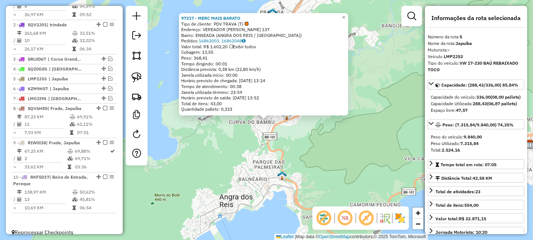
click at [226, 184] on div "97217 - MERC MAIS BARATO Tipo de cliente: PDV TRAVA (T) Endereço: VEREADOR BENE…" at bounding box center [266, 120] width 533 height 240
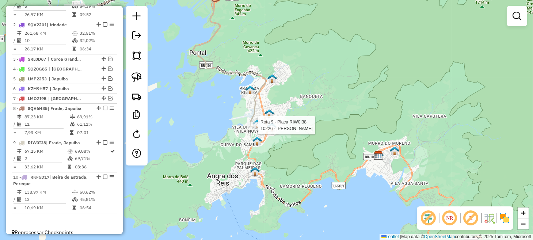
select select "**********"
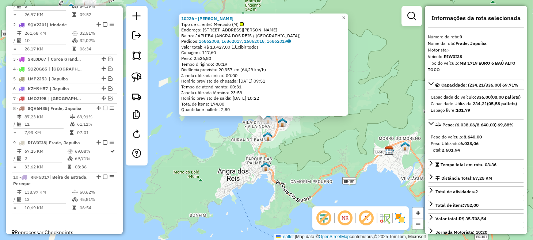
click at [243, 155] on div "10226 - PAULO RICARDO Tipo de cliente: Mercado (M) Endereço: RUA BENEDITO SOARE…" at bounding box center [266, 120] width 533 height 240
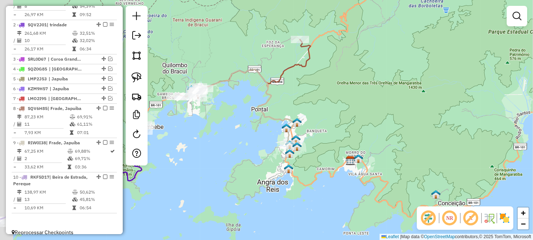
drag, startPoint x: 241, startPoint y: 155, endPoint x: 284, endPoint y: 151, distance: 43.3
click at [278, 163] on div "Janela de atendimento Grade de atendimento Capacidade Transportadoras Veículos …" at bounding box center [266, 120] width 533 height 240
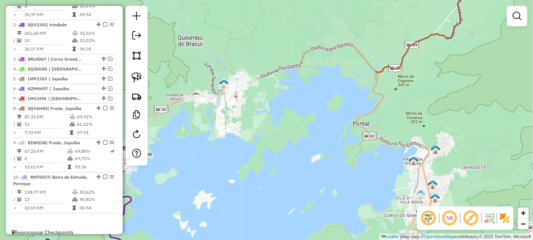
drag, startPoint x: 194, startPoint y: 109, endPoint x: 226, endPoint y: 119, distance: 33.4
click at [223, 118] on div "Janela de atendimento Grade de atendimento Capacidade Transportadoras Veículos …" at bounding box center [266, 120] width 533 height 240
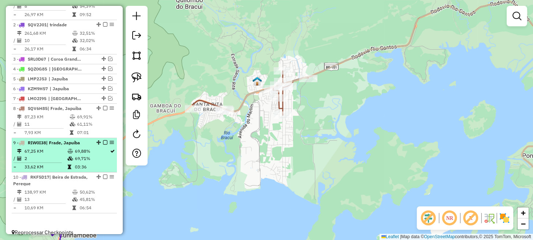
click at [104, 140] on em at bounding box center [105, 142] width 4 height 4
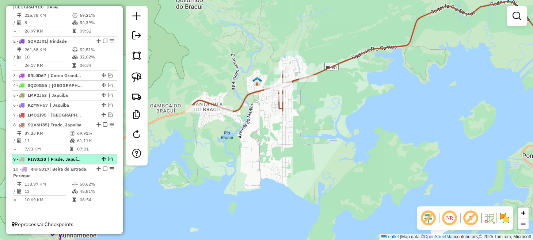
scroll to position [292, 0]
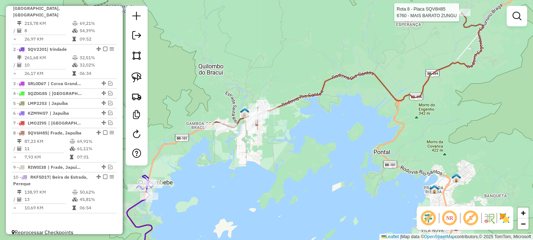
select select "**********"
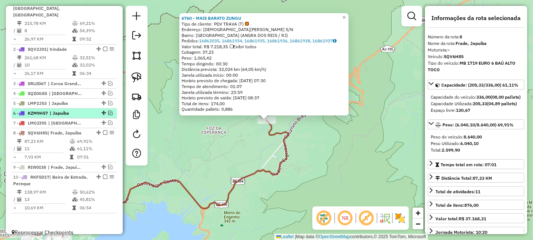
click at [108, 111] on em at bounding box center [110, 113] width 4 height 4
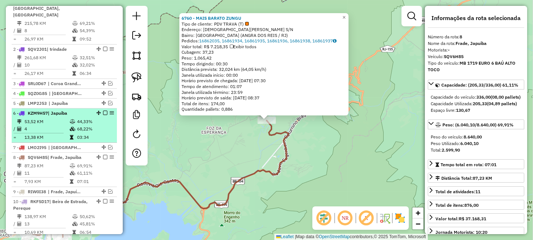
scroll to position [316, 0]
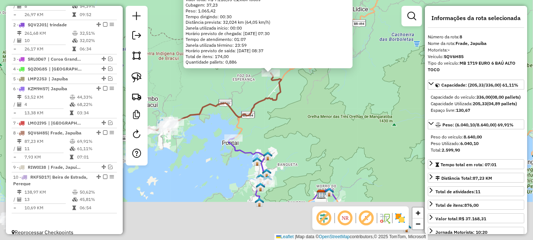
drag, startPoint x: 323, startPoint y: 171, endPoint x: 307, endPoint y: 93, distance: 80.0
click at [307, 95] on div "6760 - MAIS BARATO ZUNGU Tipo de cliente: PDV TRAVA (T) Endereço: [DEMOGRAPHIC_…" at bounding box center [266, 120] width 533 height 240
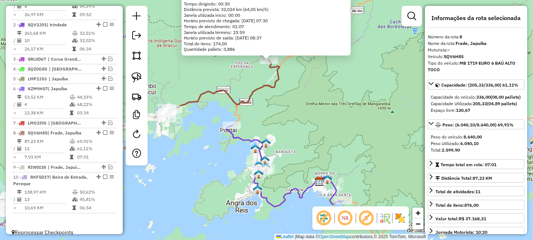
drag, startPoint x: 308, startPoint y: 124, endPoint x: 309, endPoint y: 112, distance: 12.5
click at [309, 113] on div "6760 - MAIS BARATO ZUNGU Tipo de cliente: PDV TRAVA (T) Endereço: [DEMOGRAPHIC_…" at bounding box center [266, 120] width 533 height 240
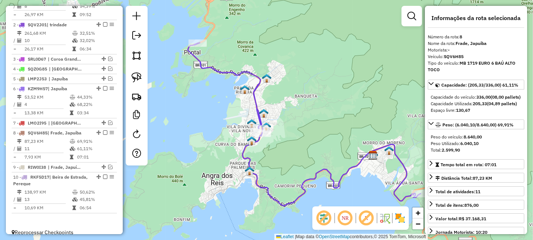
drag, startPoint x: 237, startPoint y: 64, endPoint x: 230, endPoint y: 114, distance: 50.5
click at [230, 113] on div "6760 - MAIS BARATO ZUNGU Tipo de cliente: PDV TRAVA (T) Endereço: [DEMOGRAPHIC_…" at bounding box center [266, 120] width 533 height 240
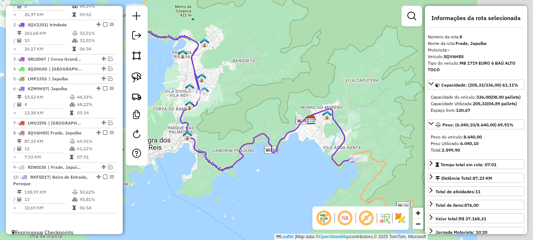
drag, startPoint x: 312, startPoint y: 124, endPoint x: 249, endPoint y: 77, distance: 78.4
click at [246, 72] on div "6760 - MAIS BARATO ZUNGU Tipo de cliente: PDV TRAVA (T) Endereço: [DEMOGRAPHIC_…" at bounding box center [266, 120] width 533 height 240
click at [243, 70] on div "6760 - MAIS BARATO ZUNGU Tipo de cliente: PDV TRAVA (T) Endereço: [DEMOGRAPHIC_…" at bounding box center [266, 120] width 533 height 240
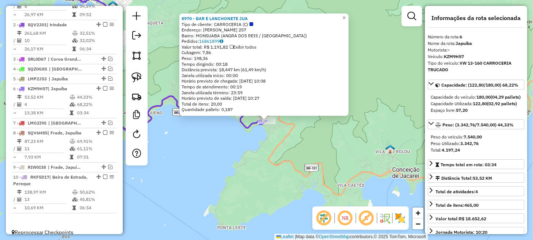
click at [231, 159] on div "8970 - BAR E LANCHONETE JUA Tipo de cliente: CARROCERIA (C) Endereço: BENEDITO …" at bounding box center [266, 120] width 533 height 240
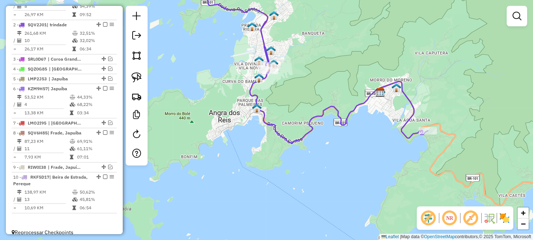
drag, startPoint x: 246, startPoint y: 161, endPoint x: 400, endPoint y: 166, distance: 154.8
click at [398, 169] on div "Janela de atendimento Grade de atendimento Capacidade Transportadoras Veículos …" at bounding box center [266, 120] width 533 height 240
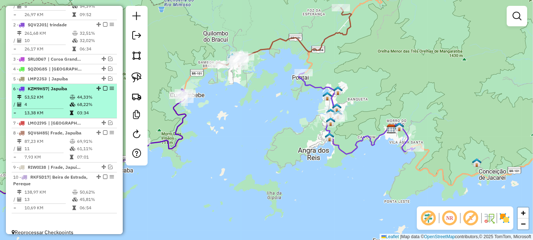
click at [103, 86] on em at bounding box center [105, 88] width 4 height 4
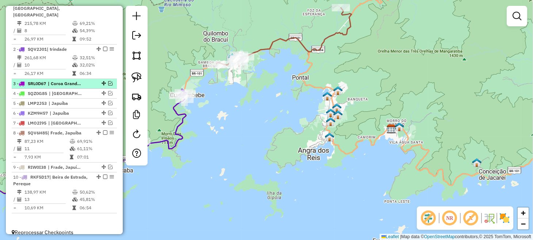
scroll to position [255, 0]
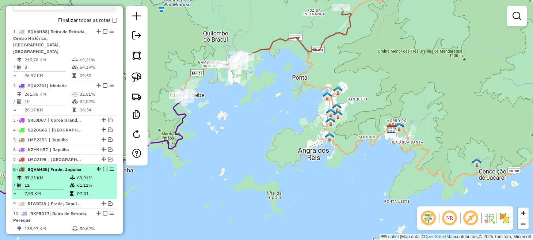
click at [104, 167] on em at bounding box center [105, 169] width 4 height 4
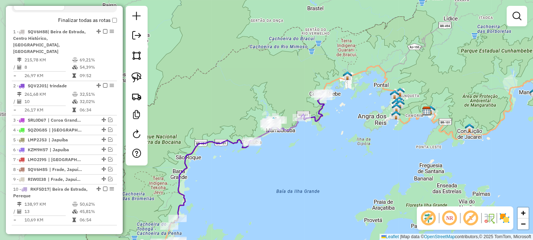
drag, startPoint x: 167, startPoint y: 178, endPoint x: 317, endPoint y: 142, distance: 153.8
click at [317, 142] on div "Janela de atendimento Grade de atendimento Capacidade Transportadoras Veículos …" at bounding box center [266, 120] width 533 height 240
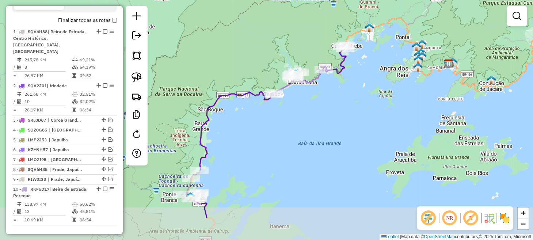
drag, startPoint x: 289, startPoint y: 183, endPoint x: 307, endPoint y: 136, distance: 50.2
click at [307, 136] on div "Janela de atendimento Grade de atendimento Capacidade Transportadoras Veículos …" at bounding box center [266, 120] width 533 height 240
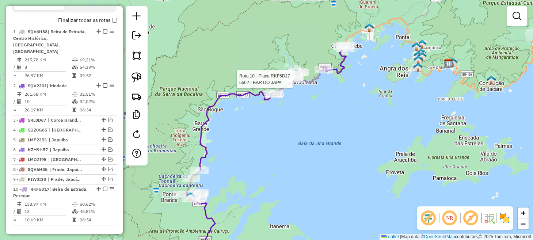
select select "**********"
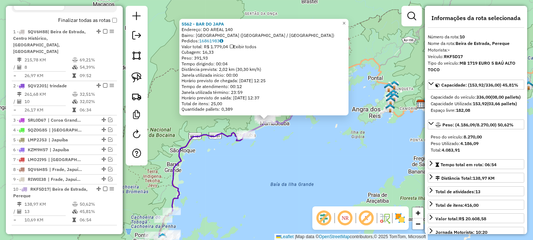
scroll to position [268, 0]
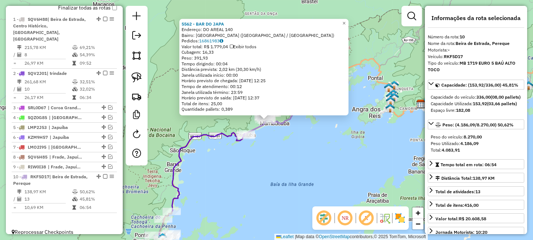
click at [305, 138] on div "5562 - BAR DO JAPA Endereço: DO AREAL 140 Bairro: [GEOGRAPHIC_DATA] ([GEOGRAPHI…" at bounding box center [266, 120] width 533 height 240
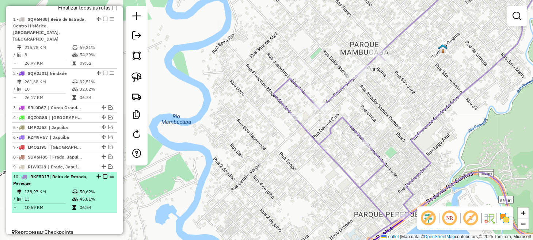
click at [103, 174] on em at bounding box center [105, 176] width 4 height 4
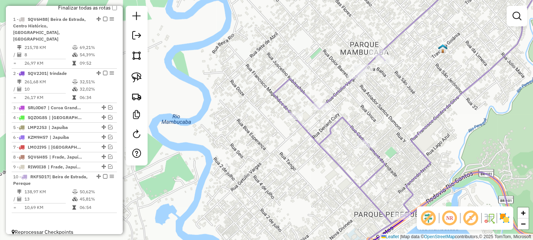
scroll to position [236, 0]
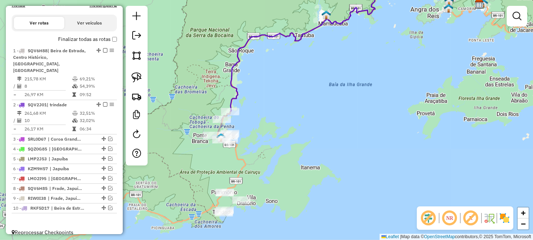
drag, startPoint x: 192, startPoint y: 199, endPoint x: 291, endPoint y: 54, distance: 175.5
click at [289, 54] on div "Janela de atendimento Grade de atendimento Capacidade Transportadoras Veículos …" at bounding box center [266, 120] width 533 height 240
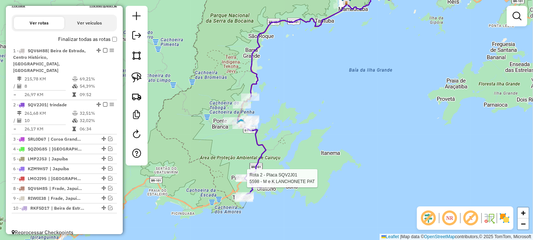
select select "**********"
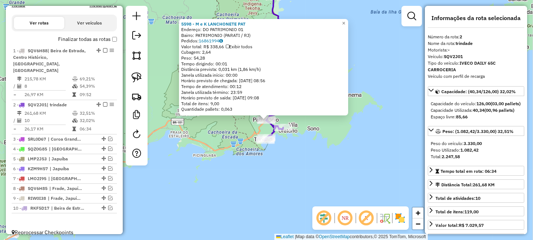
click at [313, 156] on div "5598 - M e K LANCHONETE PAT Endereço: DO PATRIMONIO 01 Bairro: PATRIMONIO (PARA…" at bounding box center [266, 120] width 533 height 240
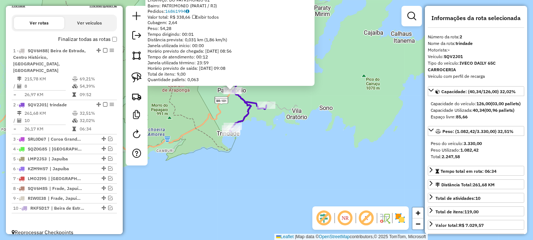
click at [299, 147] on div "5598 - M e K LANCHONETE PAT Endereço: DO PATRIMONIO 01 Bairro: PATRIMONIO (PARA…" at bounding box center [266, 120] width 533 height 240
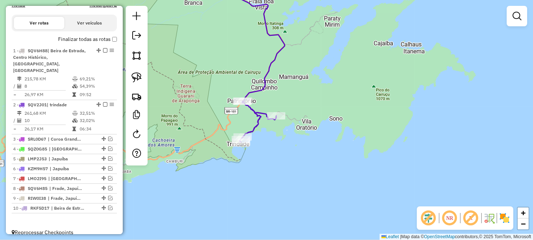
drag, startPoint x: 257, startPoint y: 137, endPoint x: 287, endPoint y: 165, distance: 41.1
click at [287, 165] on div "Janela de atendimento Grade de atendimento Capacidade Transportadoras Veículos …" at bounding box center [266, 120] width 533 height 240
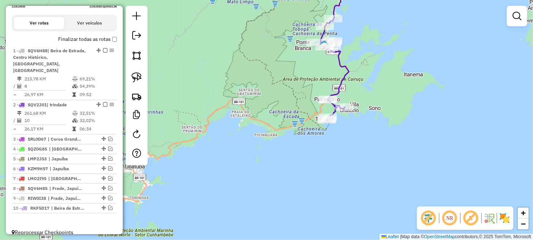
drag, startPoint x: 406, startPoint y: 61, endPoint x: 290, endPoint y: 231, distance: 205.7
click at [292, 228] on div "Janela de atendimento Grade de atendimento Capacidade Transportadoras Veículos …" at bounding box center [266, 120] width 533 height 240
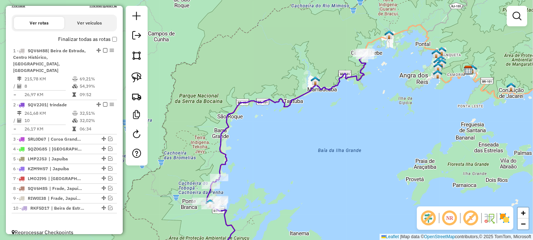
drag, startPoint x: 386, startPoint y: 122, endPoint x: 298, endPoint y: 207, distance: 122.6
click at [298, 207] on div "Janela de atendimento Grade de atendimento Capacidade Transportadoras Veículos …" at bounding box center [266, 120] width 533 height 240
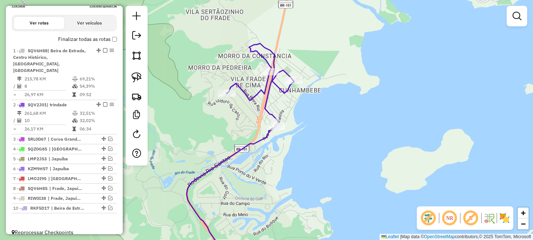
drag, startPoint x: 272, startPoint y: 84, endPoint x: 296, endPoint y: 134, distance: 55.0
click at [308, 153] on div "Janela de atendimento Grade de atendimento Capacidade Transportadoras Veículos …" at bounding box center [266, 120] width 533 height 240
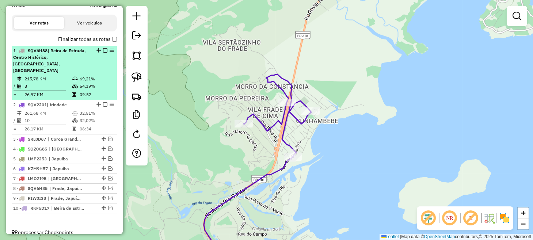
click at [103, 102] on em at bounding box center [105, 104] width 4 height 4
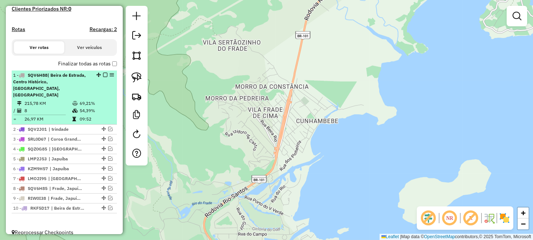
click at [80, 84] on span "| Beira de Estrada, Centro Histórico, [GEOGRAPHIC_DATA], [GEOGRAPHIC_DATA]" at bounding box center [49, 84] width 73 height 25
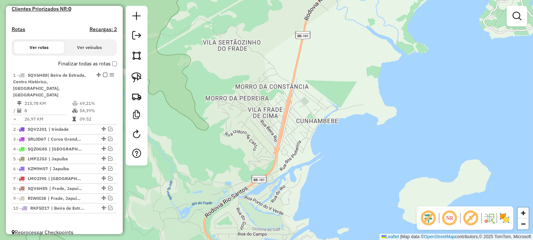
select select "**********"
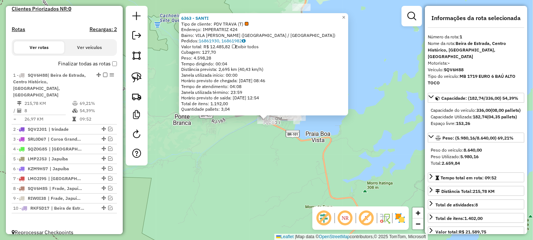
click at [254, 180] on div "6363 - SANTI Tipo de cliente: PDV TRAVA (T) Endereço: IMPERATRIZ 424 Bairro: [G…" at bounding box center [266, 120] width 533 height 240
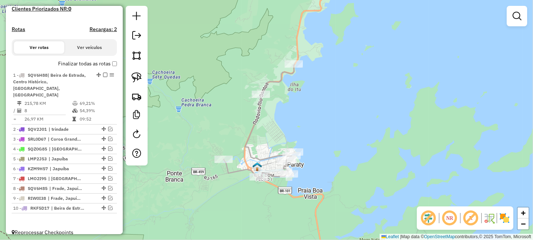
drag, startPoint x: 184, startPoint y: 81, endPoint x: 162, endPoint y: 124, distance: 48.1
click at [162, 124] on div "Janela de atendimento Grade de atendimento Capacidade Transportadoras Veículos …" at bounding box center [266, 120] width 533 height 240
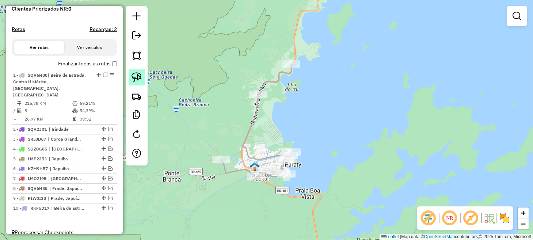
click at [140, 80] on img at bounding box center [137, 77] width 10 height 10
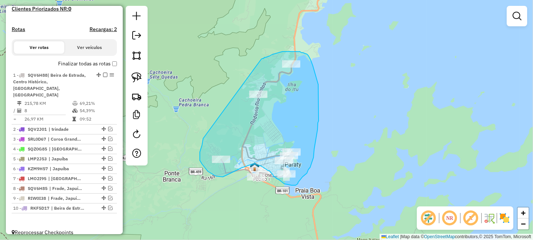
drag, startPoint x: 203, startPoint y: 139, endPoint x: 261, endPoint y: 59, distance: 98.4
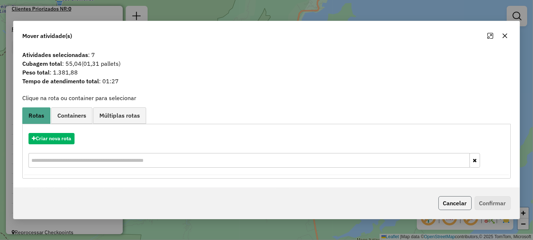
click at [449, 203] on button "Cancelar" at bounding box center [455, 203] width 33 height 14
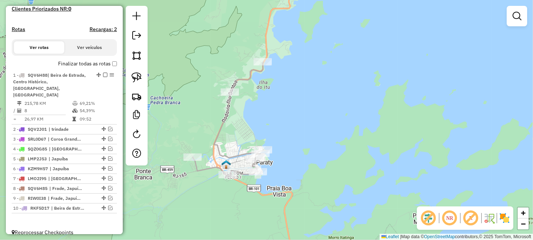
drag, startPoint x: 221, startPoint y: 195, endPoint x: 193, endPoint y: 193, distance: 28.6
click at [193, 193] on div "Janela de atendimento Grade de atendimento Capacidade Transportadoras Veículos …" at bounding box center [266, 120] width 533 height 240
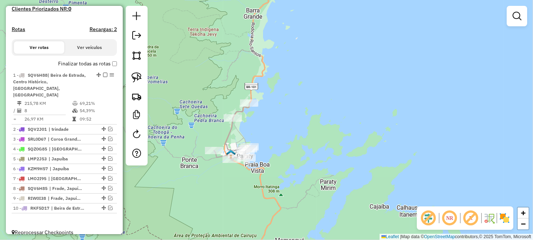
drag, startPoint x: 228, startPoint y: 207, endPoint x: 230, endPoint y: 108, distance: 99.5
click at [230, 108] on div "Janela de atendimento Grade de atendimento Capacidade Transportadoras Veículos …" at bounding box center [266, 120] width 533 height 240
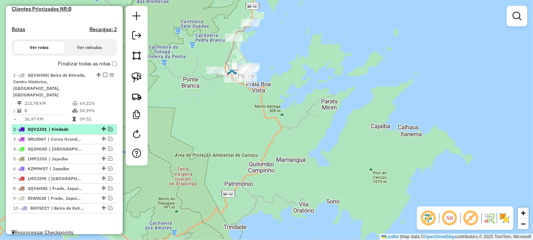
click at [108, 127] on em at bounding box center [110, 129] width 4 height 4
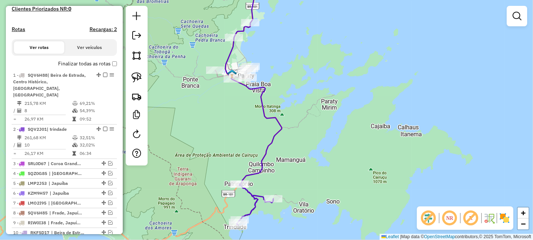
scroll to position [236, 0]
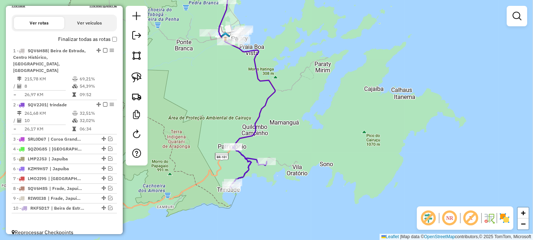
drag, startPoint x: 197, startPoint y: 167, endPoint x: 189, endPoint y: 123, distance: 45.3
click at [189, 123] on div "Janela de atendimento Grade de atendimento Capacidade Transportadoras Veículos …" at bounding box center [266, 120] width 533 height 240
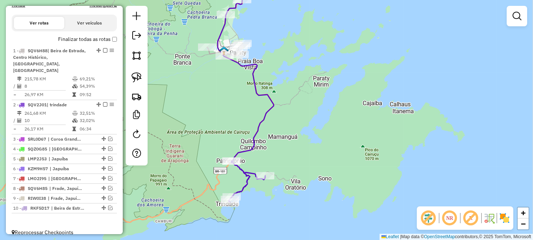
drag, startPoint x: 226, startPoint y: 85, endPoint x: 251, endPoint y: 105, distance: 32.8
click at [227, 136] on div "Janela de atendimento Grade de atendimento Capacidade Transportadoras Veículos …" at bounding box center [266, 120] width 533 height 240
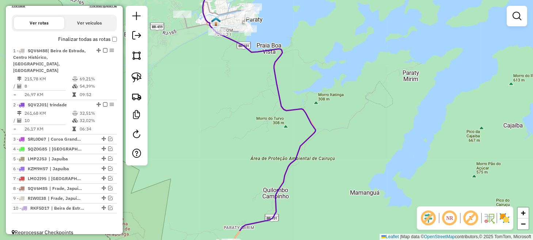
drag, startPoint x: 227, startPoint y: 113, endPoint x: 234, endPoint y: 61, distance: 52.4
click at [233, 63] on div "Janela de atendimento Grade de atendimento Capacidade Transportadoras Veículos …" at bounding box center [266, 120] width 533 height 240
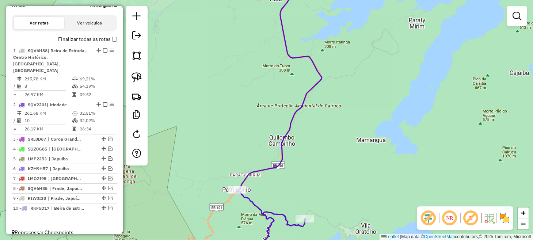
drag, startPoint x: 233, startPoint y: 136, endPoint x: 237, endPoint y: 78, distance: 58.6
click at [237, 80] on div "Janela de atendimento Grade de atendimento Capacidade Transportadoras Veículos …" at bounding box center [266, 120] width 533 height 240
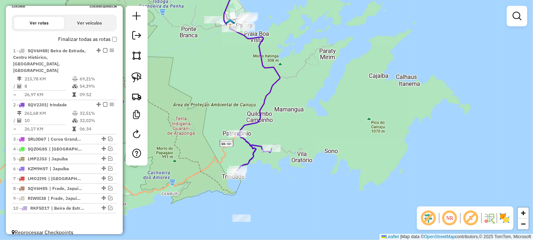
click at [245, 231] on div "Rota 2 - Placa SQV2J01 5598 - M e K LANCHONETE PAT Janela de atendimento Grade …" at bounding box center [266, 120] width 533 height 240
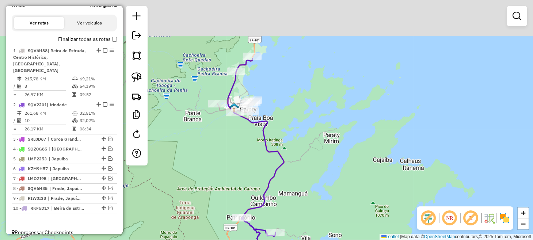
drag, startPoint x: 242, startPoint y: 96, endPoint x: 246, endPoint y: 185, distance: 88.9
click at [246, 185] on div "Janela de atendimento Grade de atendimento Capacidade Transportadoras Veículos …" at bounding box center [266, 120] width 533 height 240
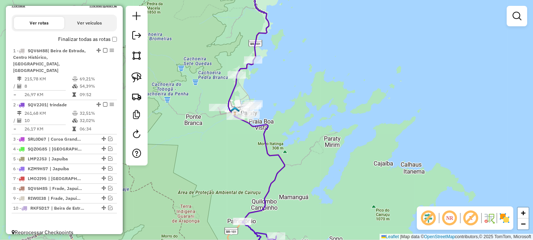
drag, startPoint x: 253, startPoint y: 196, endPoint x: 250, endPoint y: 165, distance: 31.3
click at [250, 164] on div "Janela de atendimento Grade de atendimento Capacidade Transportadoras Veículos …" at bounding box center [266, 120] width 533 height 240
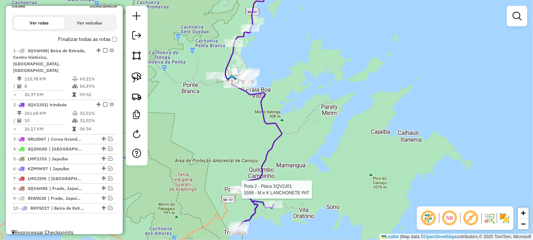
select select "**********"
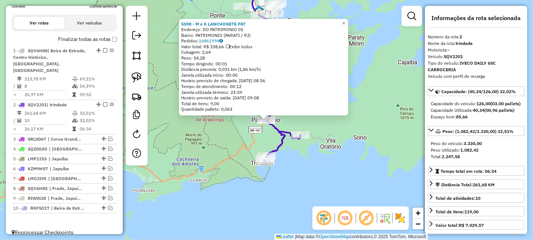
click at [316, 215] on em at bounding box center [325, 219] width 18 height 18
click at [207, 127] on div "5598 - M e K LANCHONETE PAT Endereço: DO PATRIMONIO 01 Bairro: PATRIMONIO (PARA…" at bounding box center [266, 120] width 533 height 240
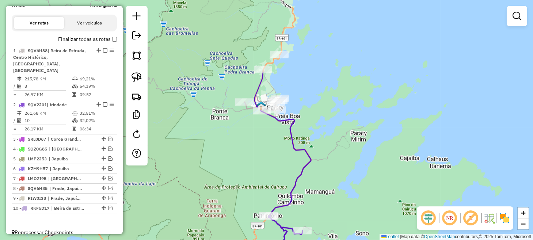
drag, startPoint x: 208, startPoint y: 127, endPoint x: 212, endPoint y: 232, distance: 105.4
click at [212, 232] on div "Janela de atendimento Grade de atendimento Capacidade Transportadoras Veículos …" at bounding box center [266, 120] width 533 height 240
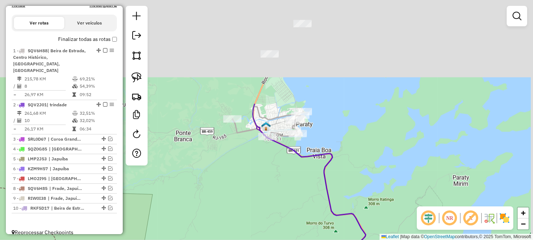
drag, startPoint x: 290, startPoint y: 102, endPoint x: 236, endPoint y: 246, distance: 153.5
click at [236, 240] on html "Aguarde... Pop-up bloqueado! Seu navegador bloqueou automáticamente a abertura …" at bounding box center [266, 120] width 533 height 240
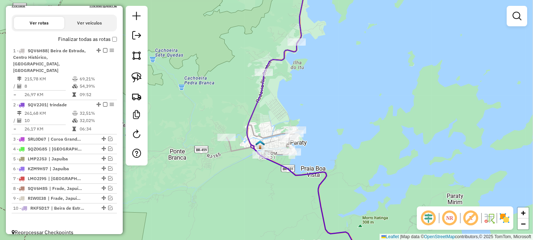
drag, startPoint x: 132, startPoint y: 78, endPoint x: 197, endPoint y: 77, distance: 65.1
click at [133, 78] on img at bounding box center [137, 77] width 10 height 10
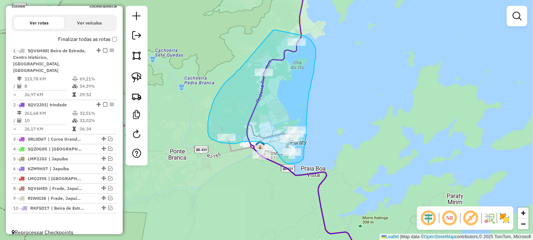
drag, startPoint x: 240, startPoint y: 69, endPoint x: 273, endPoint y: 30, distance: 51.6
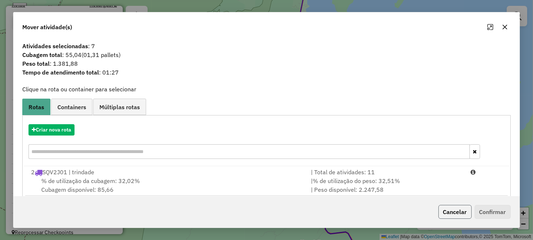
click at [445, 209] on button "Cancelar" at bounding box center [455, 212] width 33 height 14
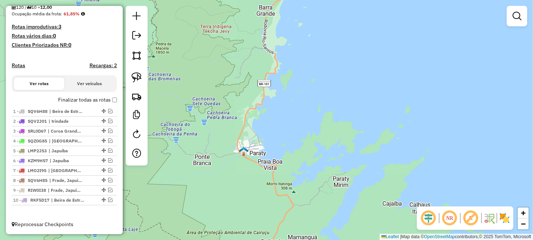
scroll to position [181, 0]
drag, startPoint x: 101, startPoint y: 199, endPoint x: 103, endPoint y: 122, distance: 76.8
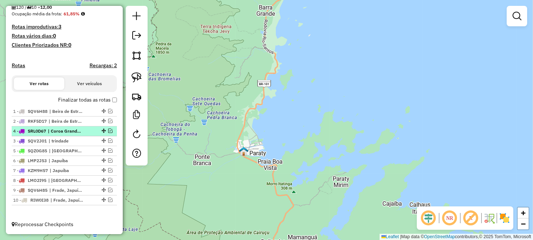
drag, startPoint x: 101, startPoint y: 140, endPoint x: 101, endPoint y: 131, distance: 9.2
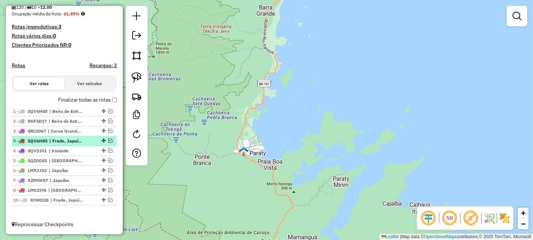
drag, startPoint x: 102, startPoint y: 190, endPoint x: 97, endPoint y: 140, distance: 50.3
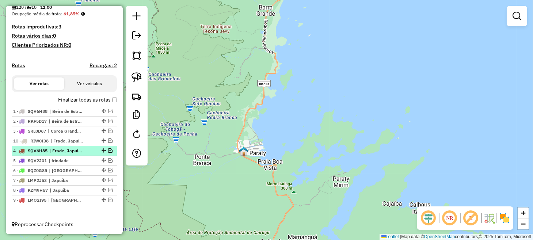
drag, startPoint x: 100, startPoint y: 200, endPoint x: 99, endPoint y: 142, distance: 58.9
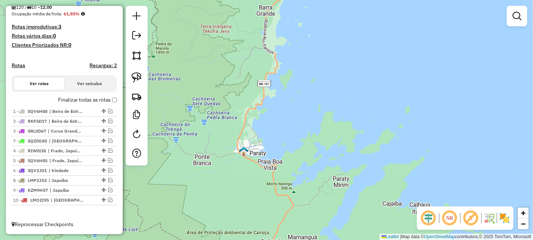
drag, startPoint x: 99, startPoint y: 170, endPoint x: 98, endPoint y: 140, distance: 29.6
drag, startPoint x: 102, startPoint y: 140, endPoint x: 99, endPoint y: 208, distance: 68.1
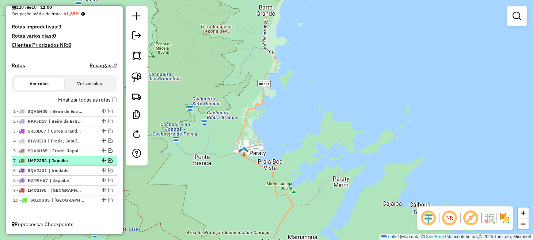
drag, startPoint x: 101, startPoint y: 171, endPoint x: 101, endPoint y: 159, distance: 12.1
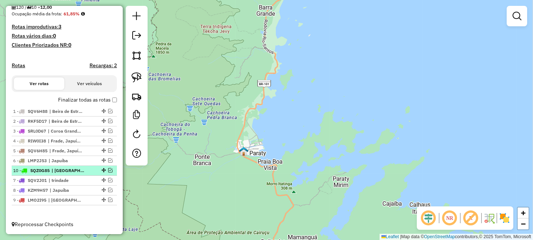
drag, startPoint x: 99, startPoint y: 199, endPoint x: 97, endPoint y: 170, distance: 29.4
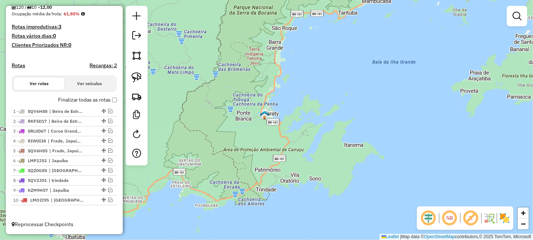
drag, startPoint x: 324, startPoint y: 84, endPoint x: 296, endPoint y: 134, distance: 56.6
click at [296, 133] on div "Janela de atendimento Grade de atendimento Capacidade Transportadoras Veículos …" at bounding box center [266, 120] width 533 height 240
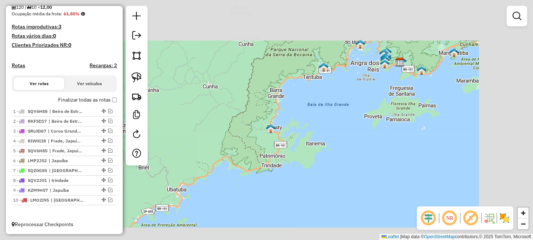
drag, startPoint x: 284, startPoint y: 142, endPoint x: 280, endPoint y: 144, distance: 4.2
click at [280, 144] on div "Janela de atendimento Grade de atendimento Capacidade Transportadoras Veículos …" at bounding box center [266, 120] width 533 height 240
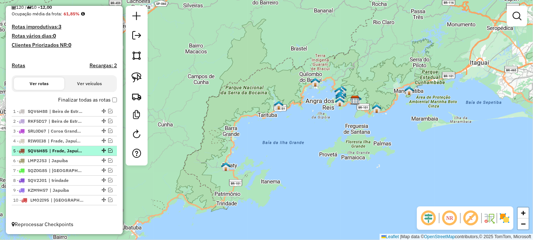
click at [109, 152] on em at bounding box center [110, 150] width 4 height 4
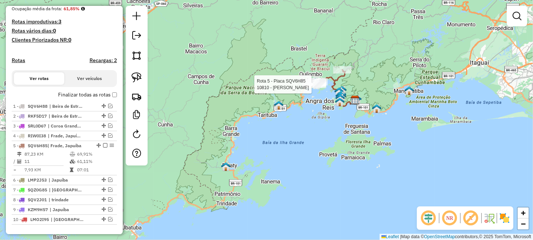
select select "**********"
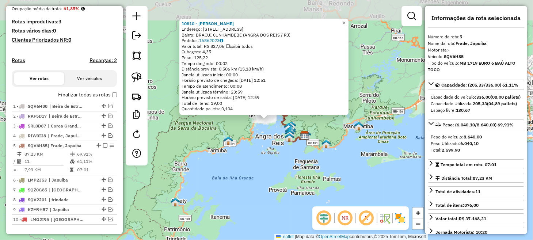
scroll to position [205, 0]
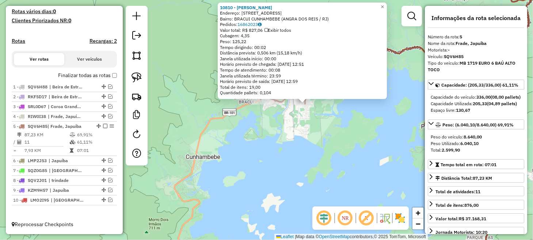
click at [268, 134] on div "10810 - [PERSON_NAME]: R [GEOGRAPHIC_DATA] 9 Bairro: [GEOGRAPHIC_DATA] CUNHAMBE…" at bounding box center [266, 120] width 533 height 240
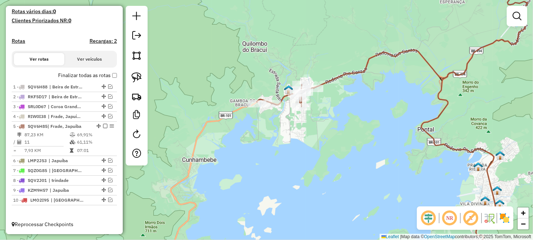
drag, startPoint x: 276, startPoint y: 129, endPoint x: 249, endPoint y: 158, distance: 38.8
click at [249, 158] on div "Janela de atendimento Grade de atendimento Capacidade Transportadoras Veículos …" at bounding box center [266, 120] width 533 height 240
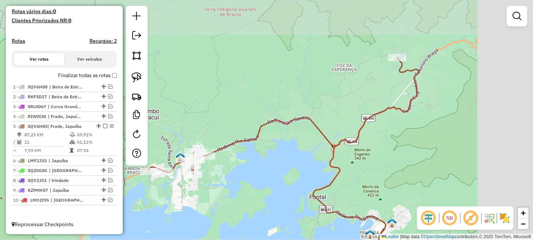
drag, startPoint x: 330, startPoint y: 127, endPoint x: 254, endPoint y: 165, distance: 84.5
click at [254, 166] on div "Janela de atendimento Grade de atendimento Capacidade Transportadoras Veículos …" at bounding box center [266, 120] width 533 height 240
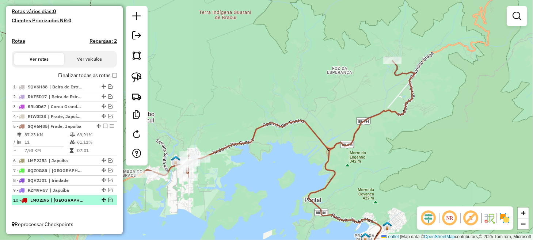
click at [110, 200] on em at bounding box center [110, 200] width 4 height 4
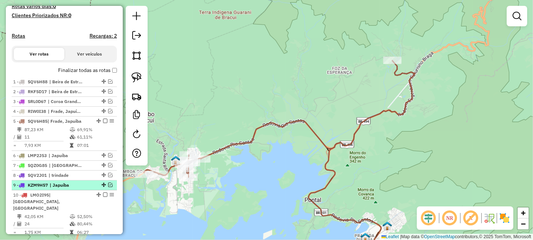
click at [108, 187] on em at bounding box center [110, 185] width 4 height 4
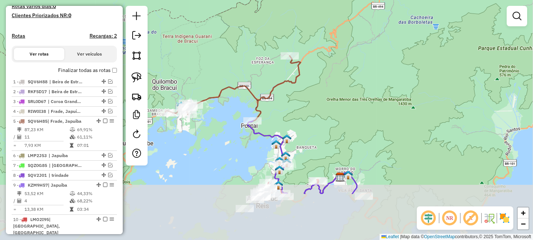
drag, startPoint x: 218, startPoint y: 208, endPoint x: 207, endPoint y: 67, distance: 141.6
click at [207, 67] on div "Janela de atendimento Grade de atendimento Capacidade Transportadoras Veículos …" at bounding box center [266, 120] width 533 height 240
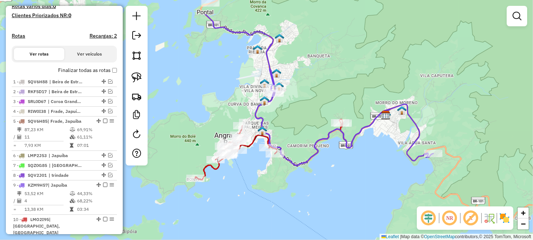
drag, startPoint x: 311, startPoint y: 142, endPoint x: 259, endPoint y: 180, distance: 65.2
click at [259, 180] on div "Janela de atendimento Grade de atendimento Capacidade Transportadoras Veículos …" at bounding box center [266, 120] width 533 height 240
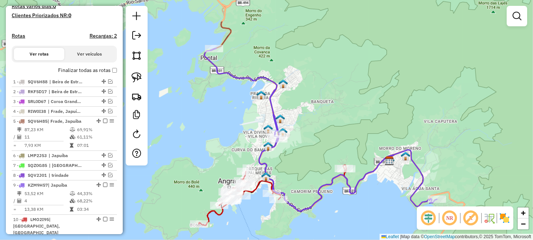
drag, startPoint x: 305, startPoint y: 97, endPoint x: 307, endPoint y: 133, distance: 35.9
click at [307, 133] on div "Janela de atendimento Grade de atendimento Capacidade Transportadoras Veículos …" at bounding box center [266, 120] width 533 height 240
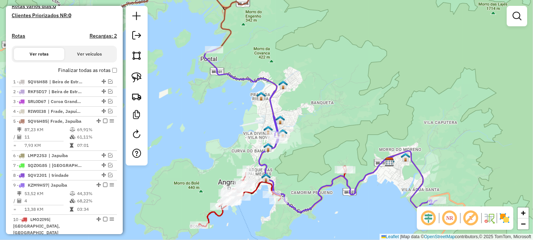
drag, startPoint x: 223, startPoint y: 86, endPoint x: 200, endPoint y: 37, distance: 54.3
click at [200, 38] on div "Janela de atendimento Grade de atendimento Capacidade Transportadoras Veículos …" at bounding box center [266, 120] width 533 height 240
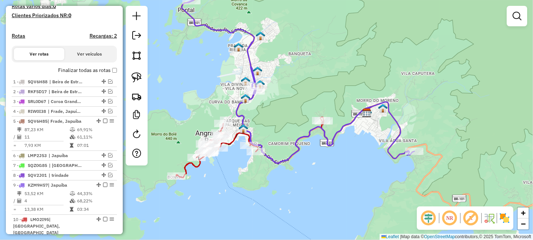
click at [244, 142] on div "Janela de atendimento Grade de atendimento Capacidade Transportadoras Veículos …" at bounding box center [266, 120] width 533 height 240
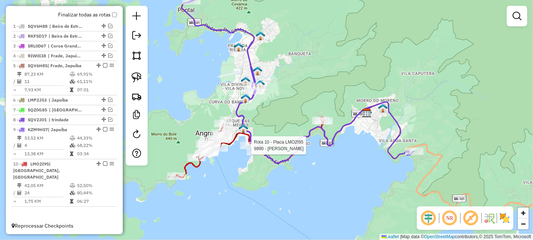
select select "**********"
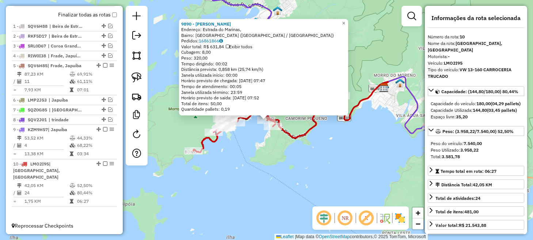
click at [367, 173] on div "9890 - LEANDRO MIGUEL Endereço: Estrada do Marinas, Bairro: Praia da Chácara (A…" at bounding box center [266, 120] width 533 height 240
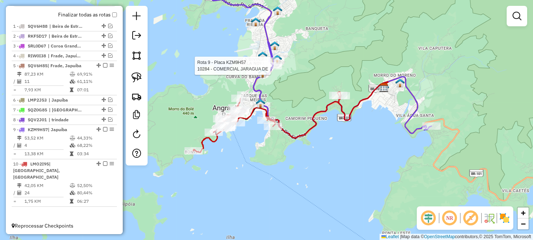
select select "**********"
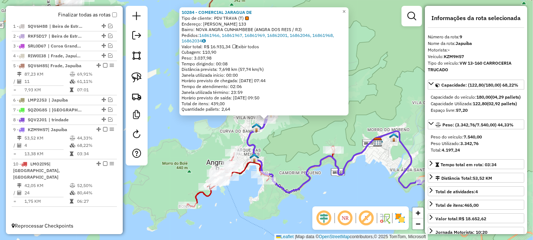
click at [314, 125] on div "10284 - COMERCIAL JARAGUA DE Tipo de cliente: PDV TRAVA (T) Endereço: FRANCELIN…" at bounding box center [266, 120] width 533 height 240
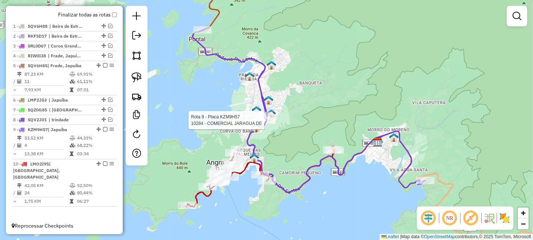
select select "**********"
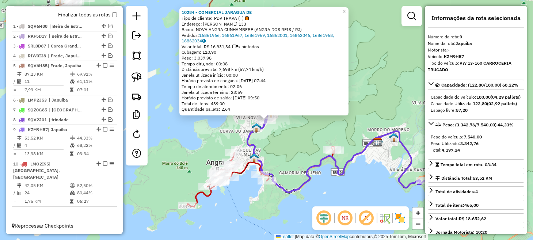
click at [289, 148] on div "10284 - COMERCIAL JARAGUA DE Tipo de cliente: PDV TRAVA (T) Endereço: FRANCELIN…" at bounding box center [266, 120] width 533 height 240
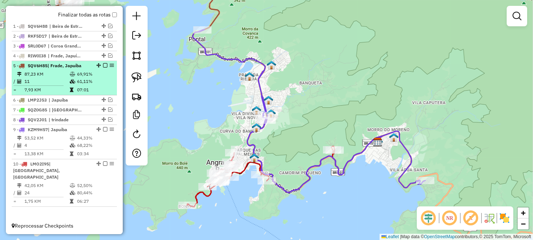
click at [103, 68] on em at bounding box center [105, 65] width 4 height 4
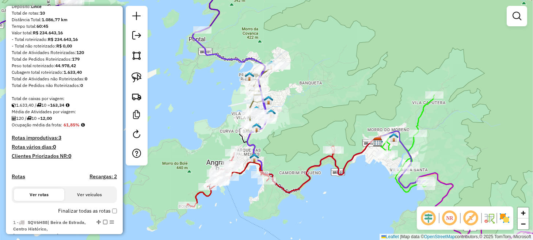
scroll to position [34, 0]
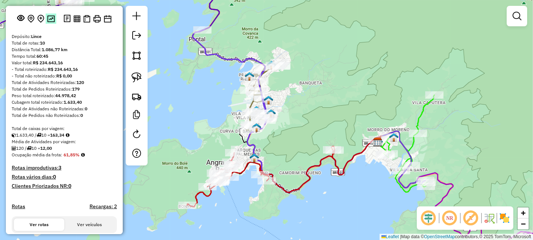
click at [49, 22] on img at bounding box center [51, 18] width 8 height 7
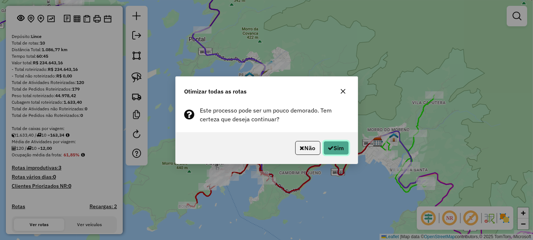
click at [340, 149] on button "Sim" at bounding box center [337, 148] width 26 height 14
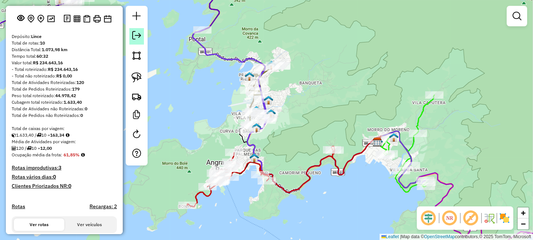
click at [136, 35] on em at bounding box center [136, 35] width 9 height 9
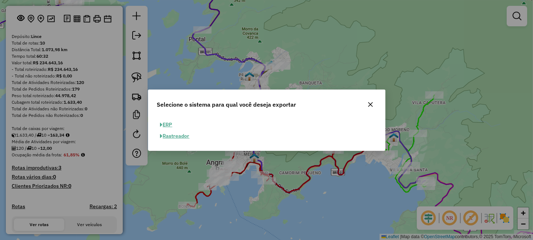
click at [174, 124] on button "ERP" at bounding box center [166, 124] width 19 height 11
select select "**"
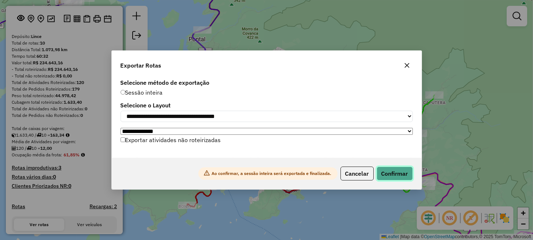
click at [397, 174] on button "Confirmar" at bounding box center [395, 174] width 36 height 14
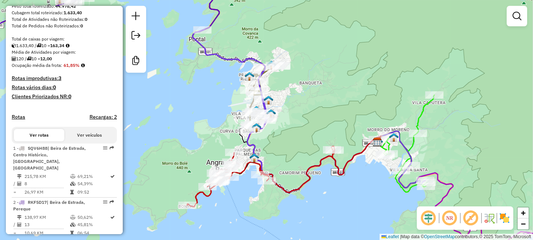
scroll to position [144, 0]
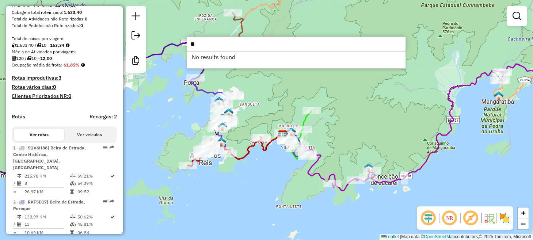
type input "*"
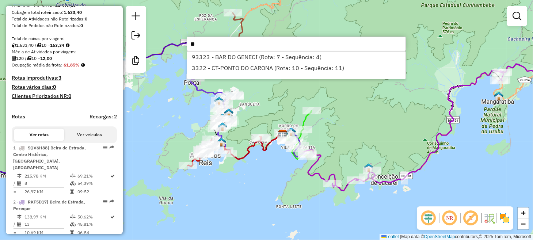
type input "*"
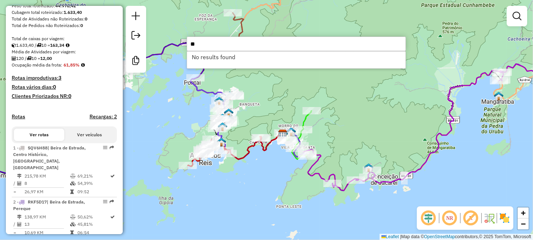
type input "*"
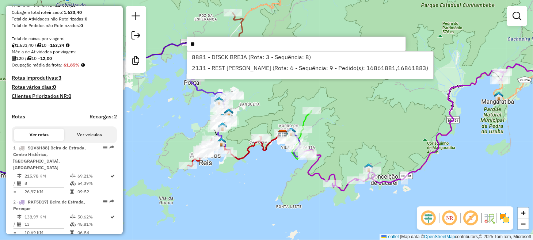
type input "*"
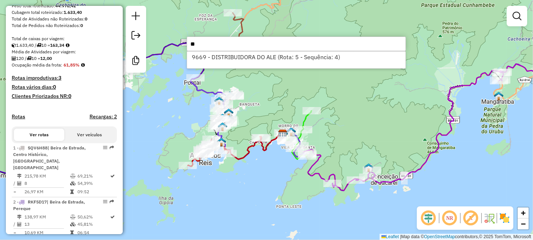
type input "*"
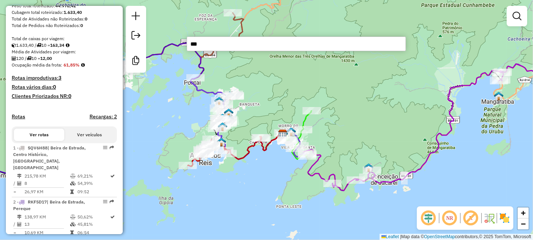
type input "****"
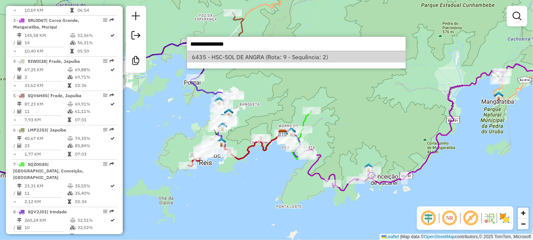
select select "**********"
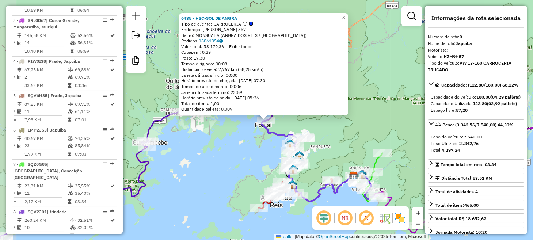
scroll to position [447, 0]
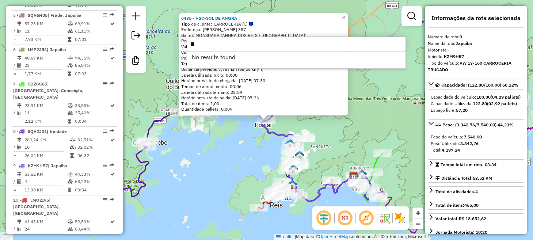
type input "*"
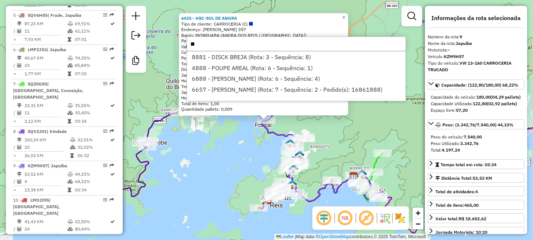
type input "*"
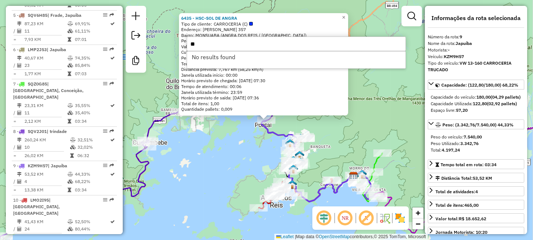
type input "*"
